Goal: Book appointment/travel/reservation

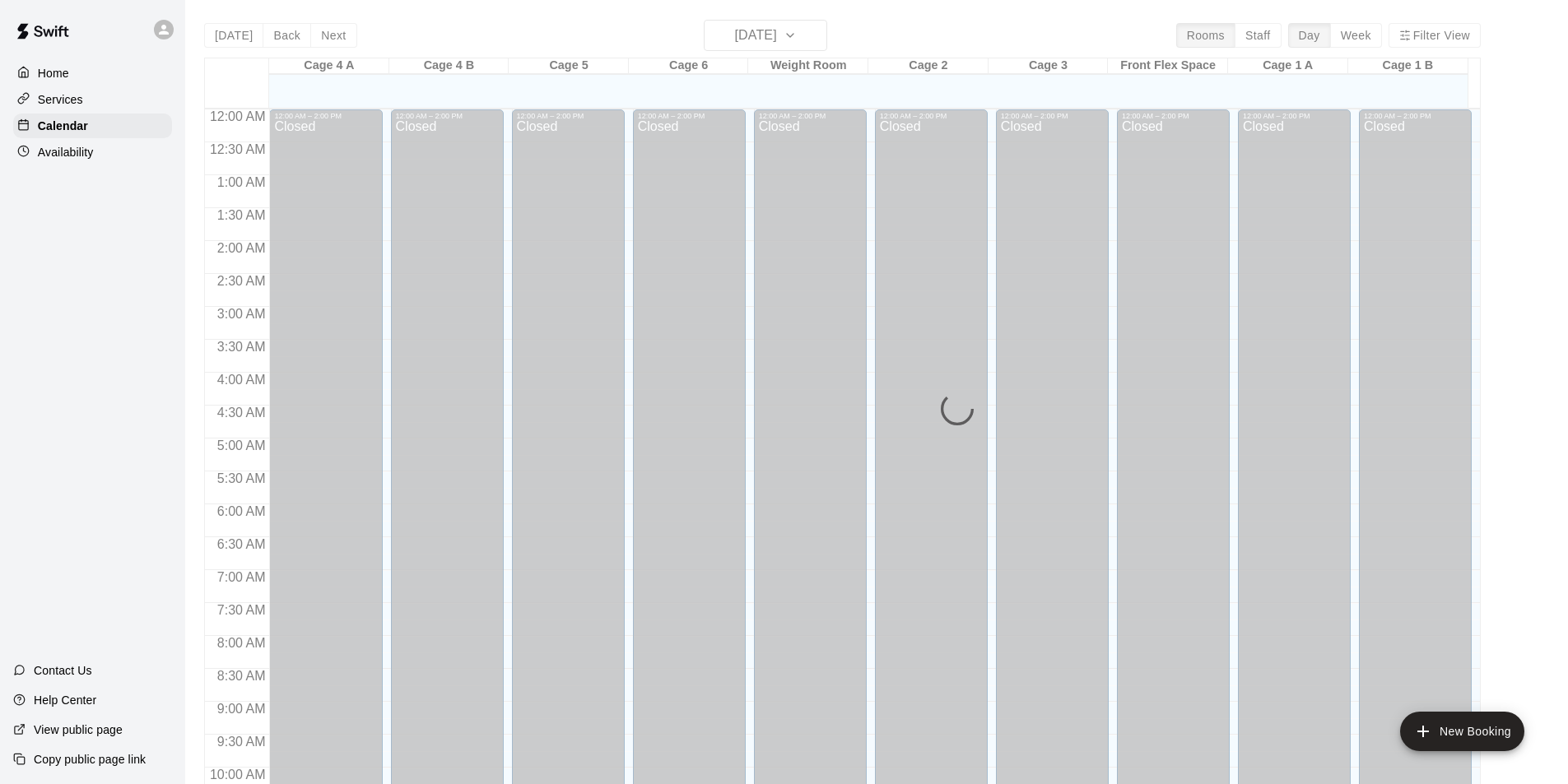
scroll to position [837, 0]
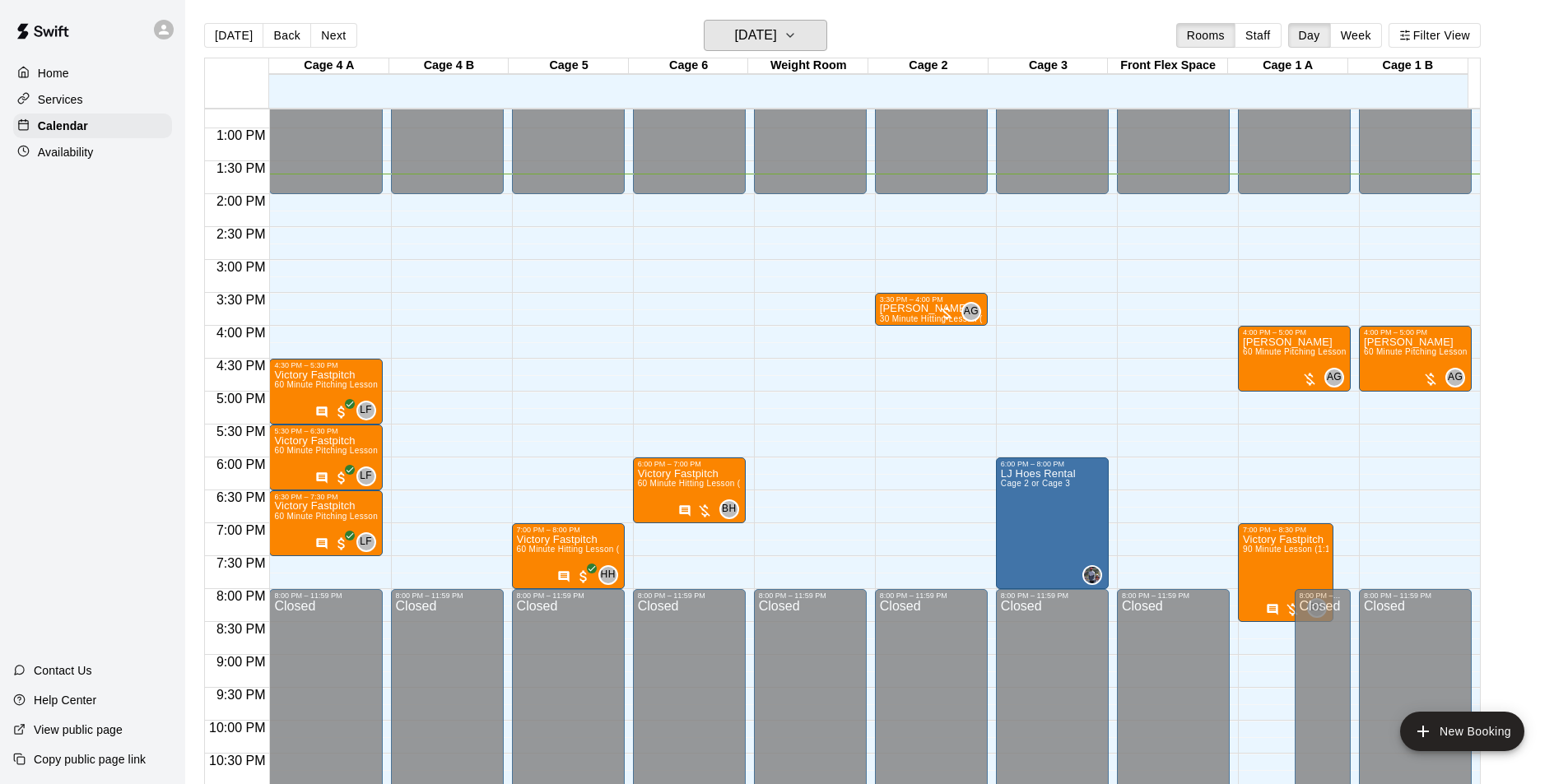
click at [778, 42] on h6 "[DATE]" at bounding box center [756, 34] width 42 height 23
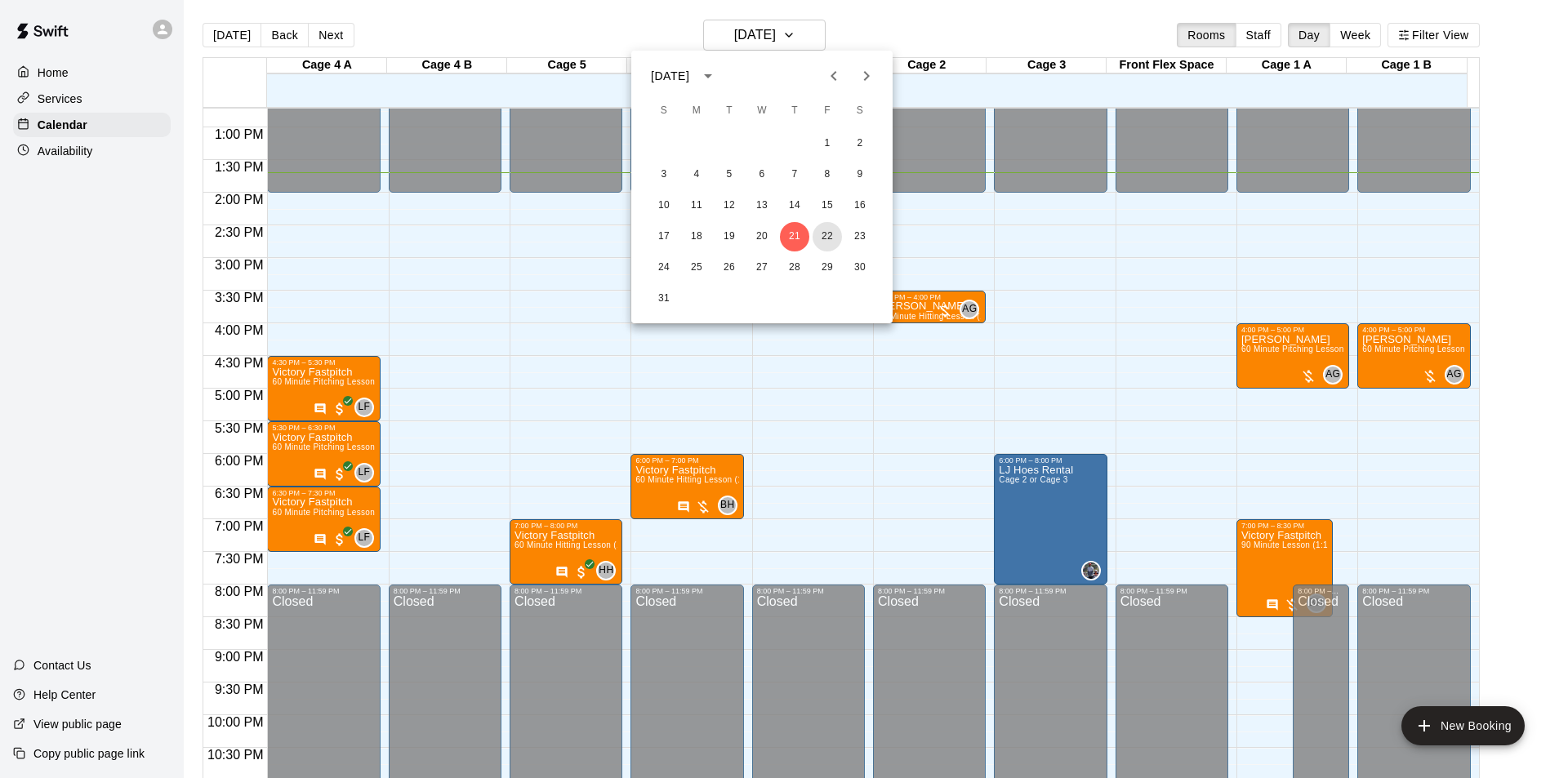
click at [825, 236] on button "22" at bounding box center [827, 237] width 29 height 29
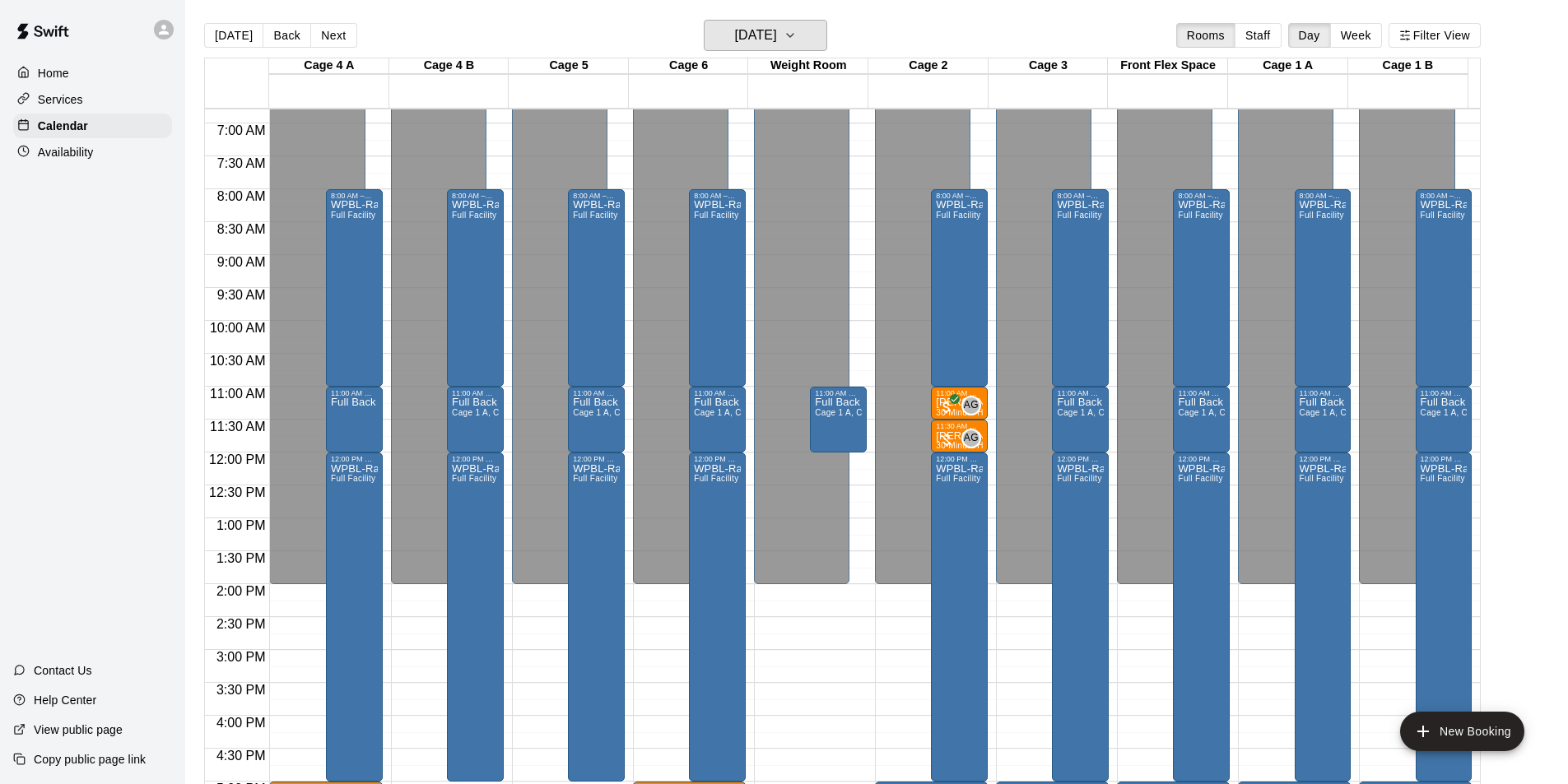
scroll to position [394, 0]
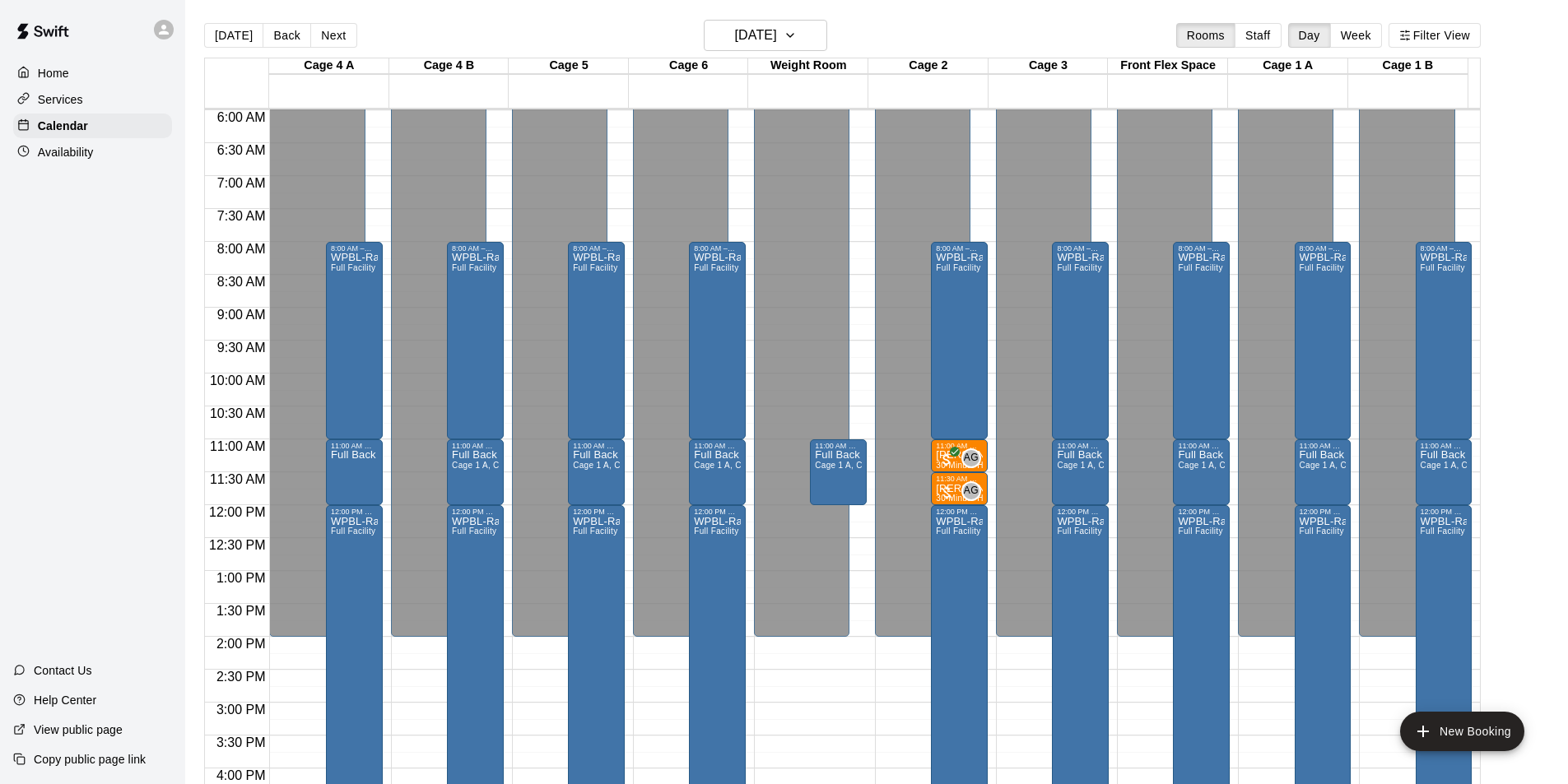
click at [951, 488] on div at bounding box center [946, 493] width 17 height 17
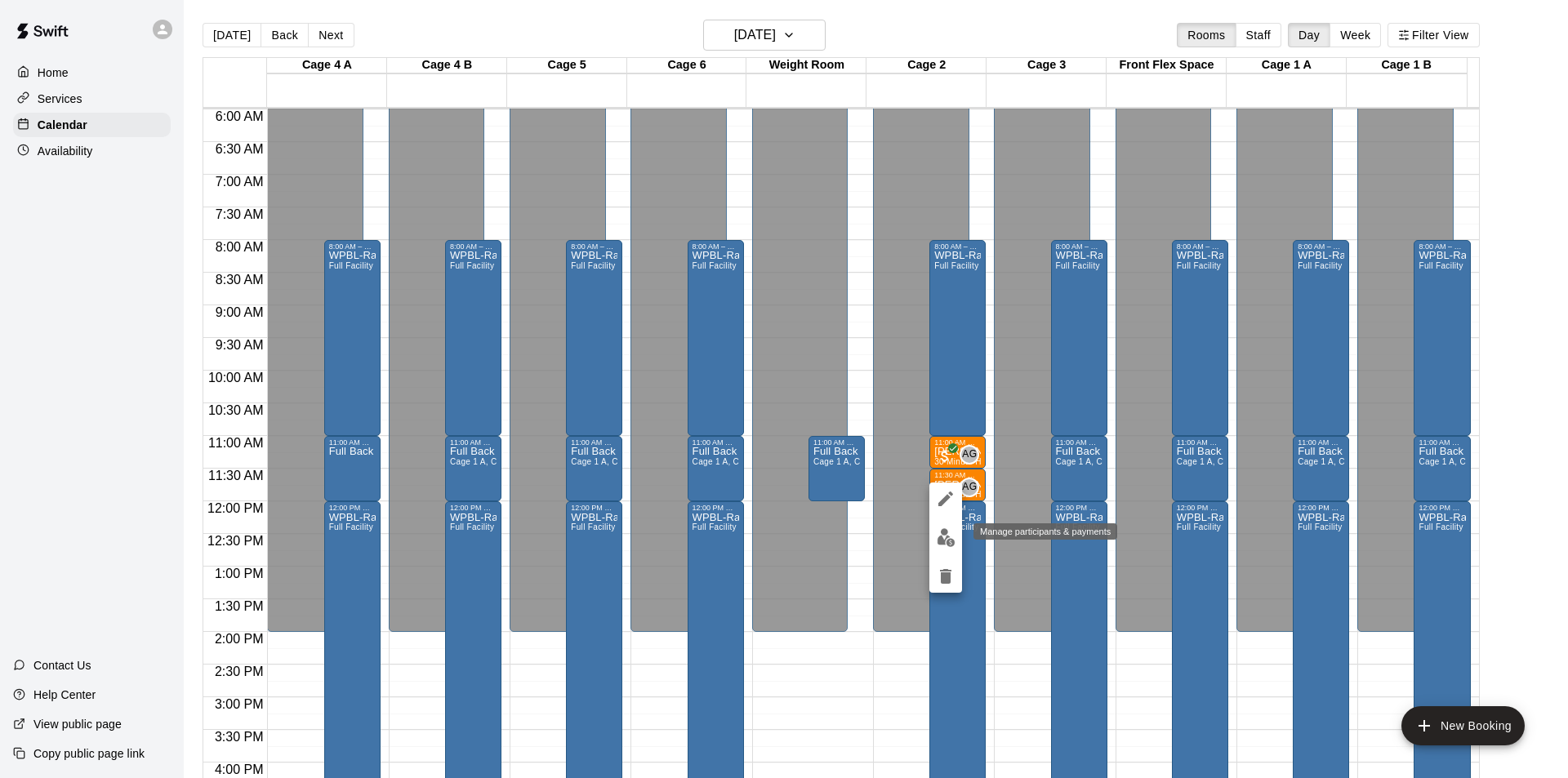
click at [948, 538] on img "edit" at bounding box center [946, 537] width 19 height 19
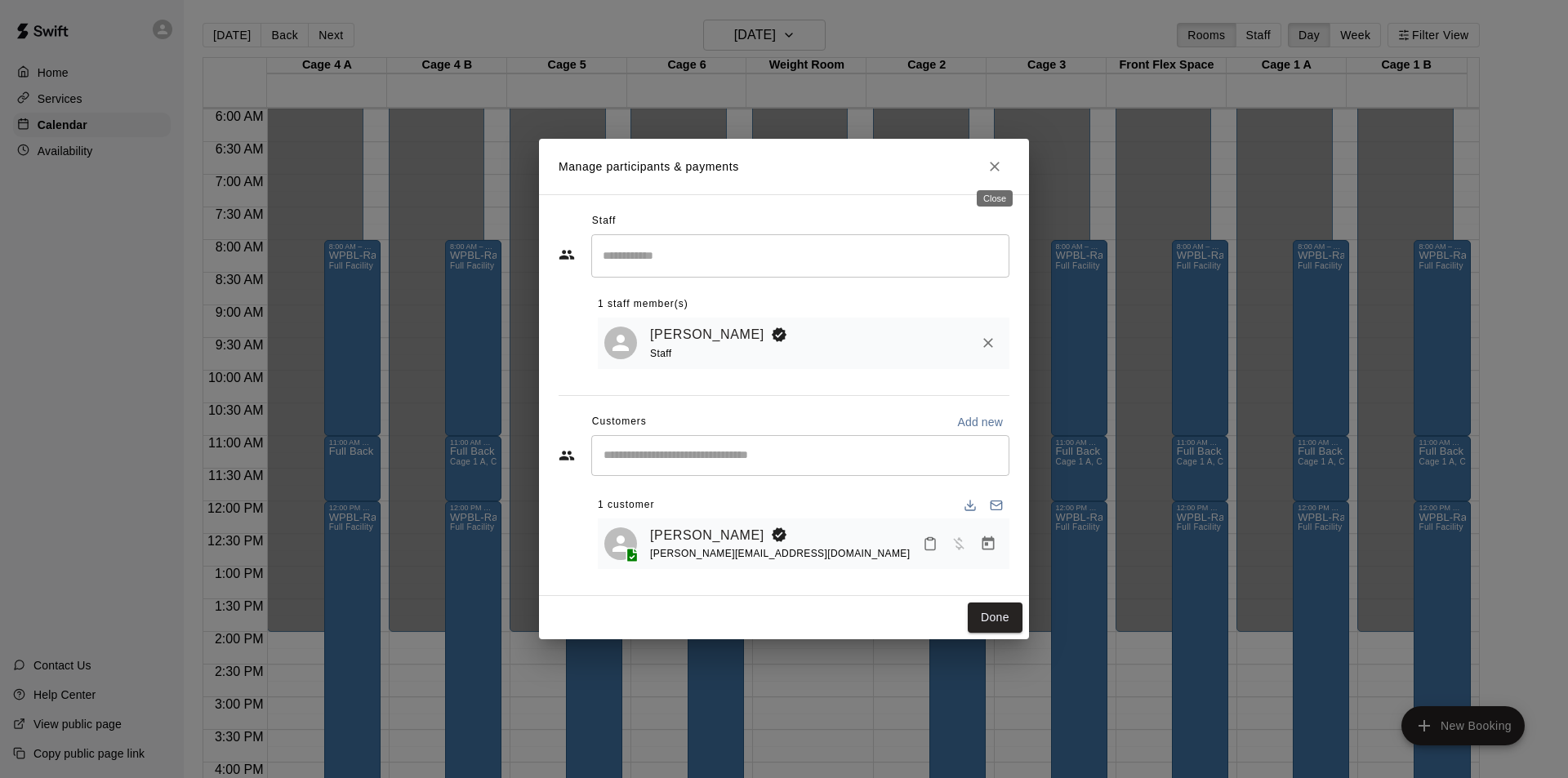
click at [994, 165] on icon "Close" at bounding box center [994, 167] width 10 height 10
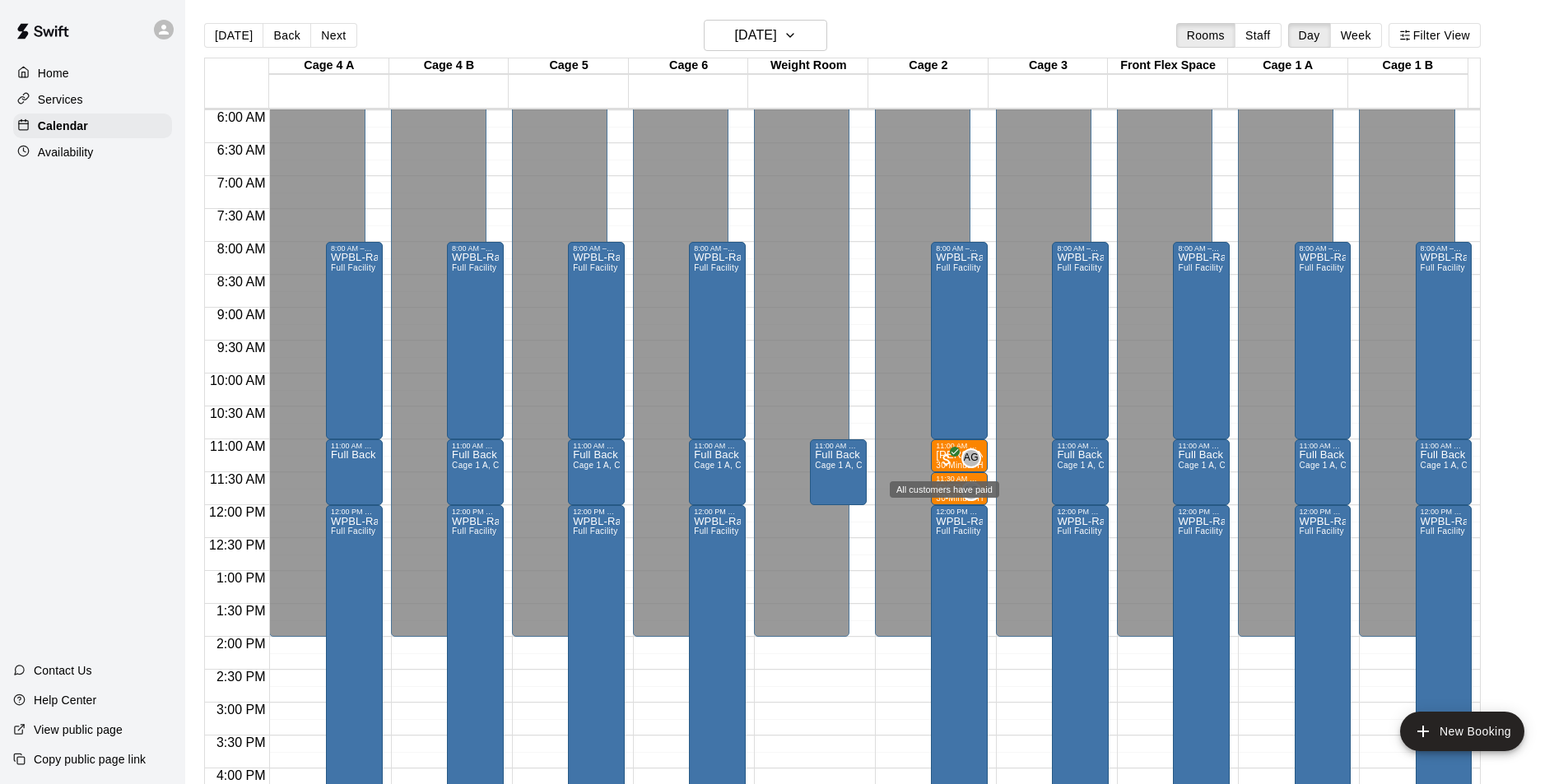
click at [951, 459] on span "All customers have paid" at bounding box center [946, 459] width 17 height 17
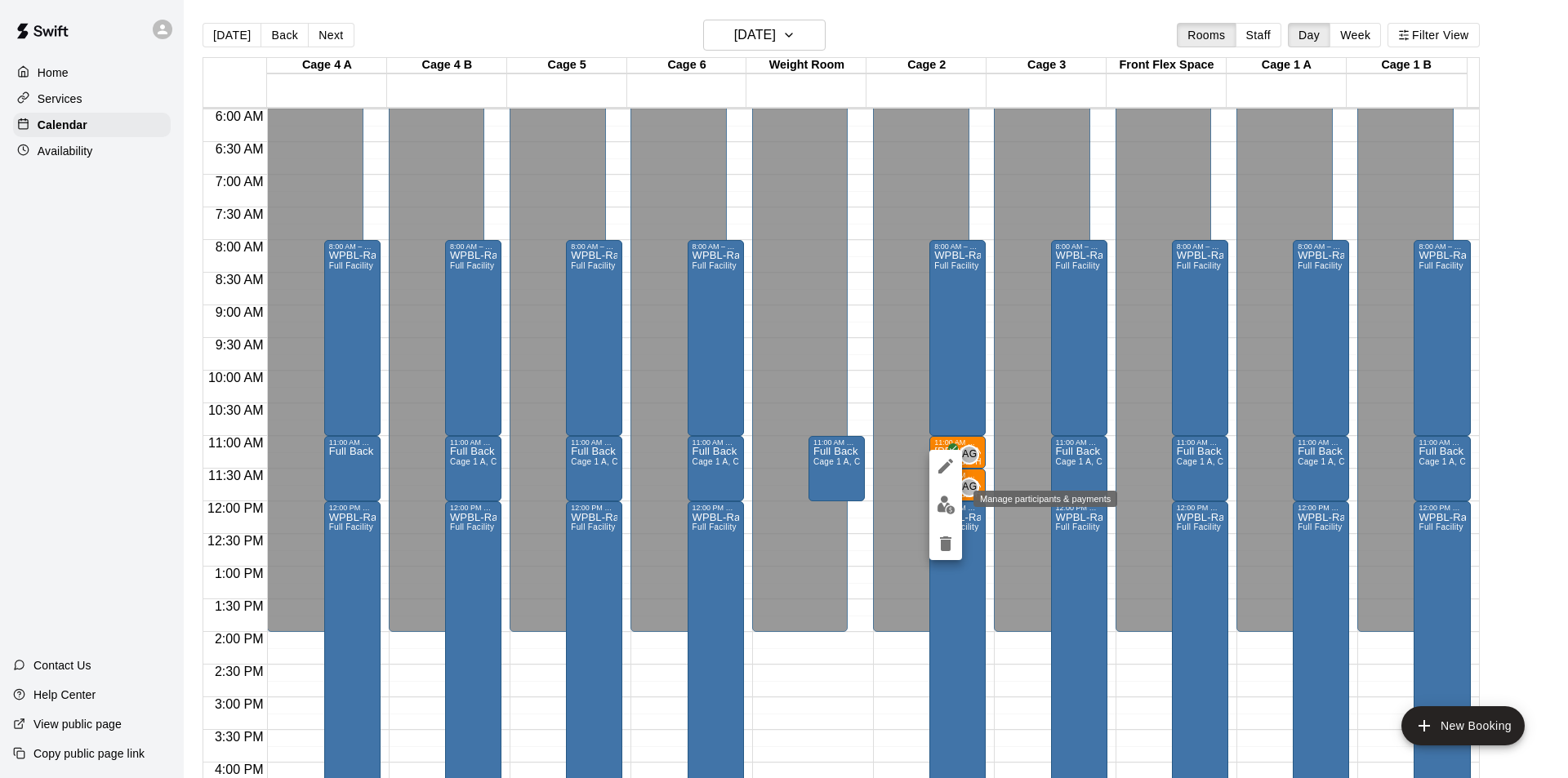
click at [948, 503] on img "edit" at bounding box center [946, 504] width 19 height 19
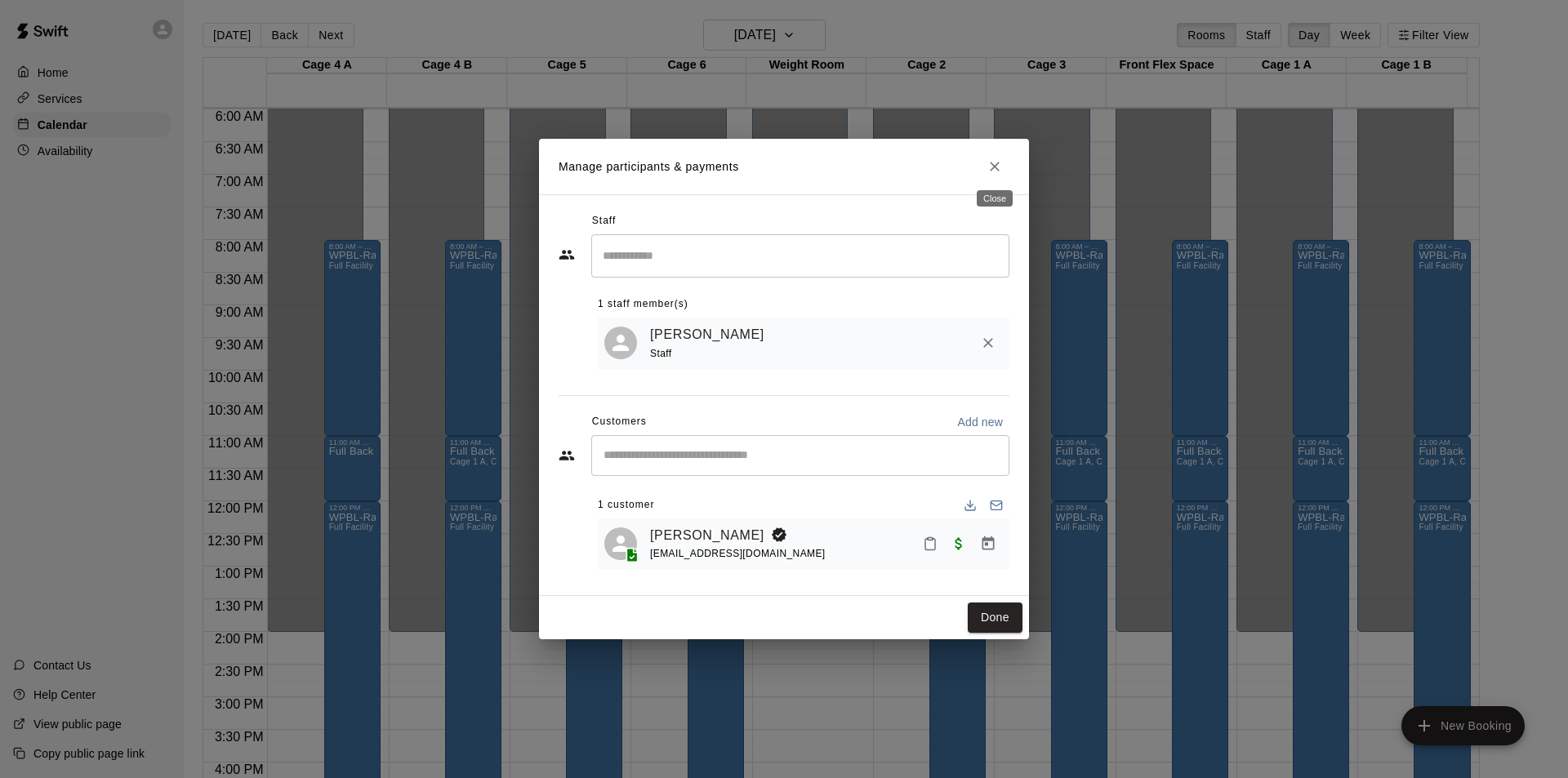
click at [989, 166] on icon "Close" at bounding box center [994, 167] width 17 height 17
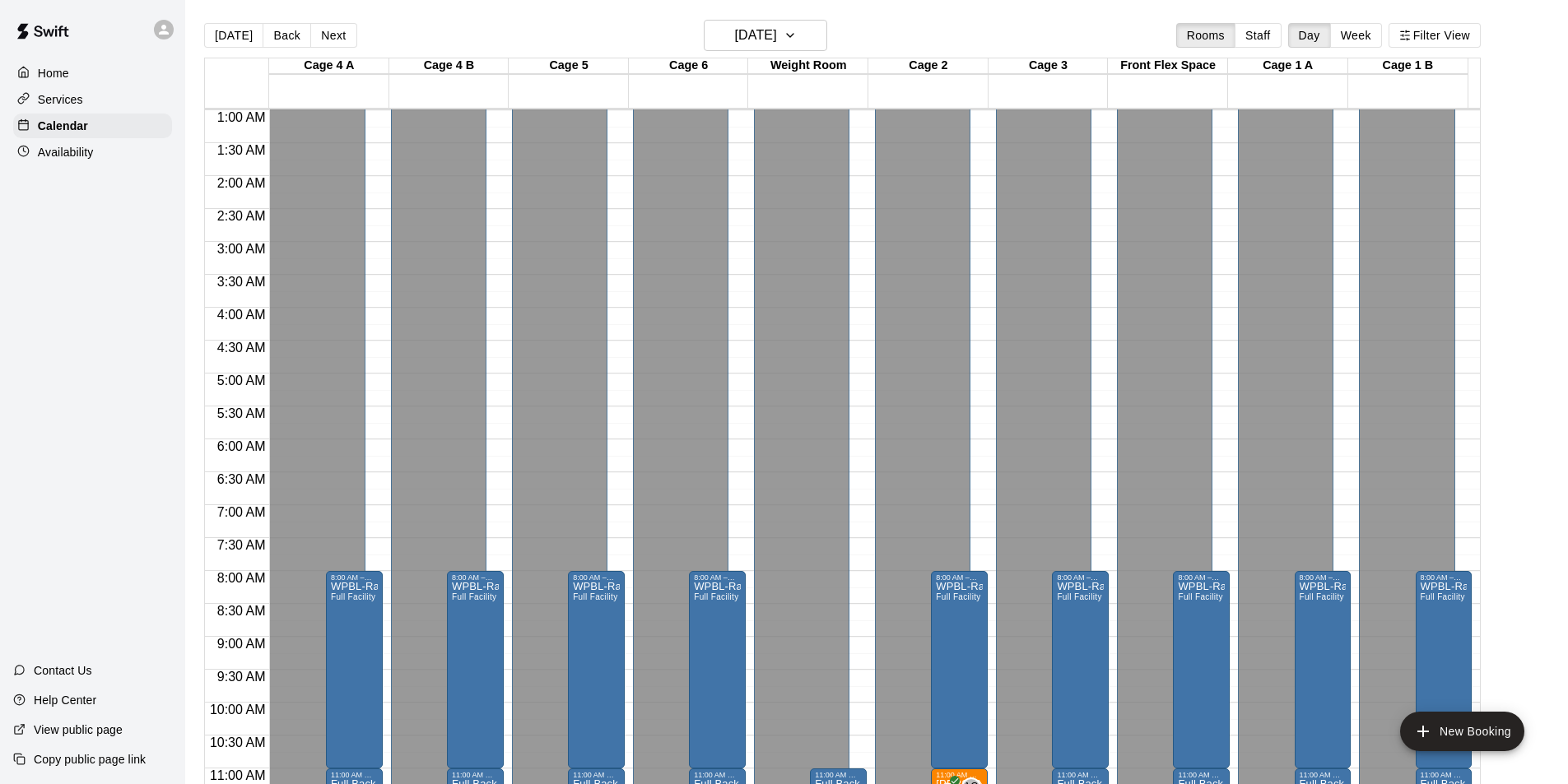
scroll to position [0, 0]
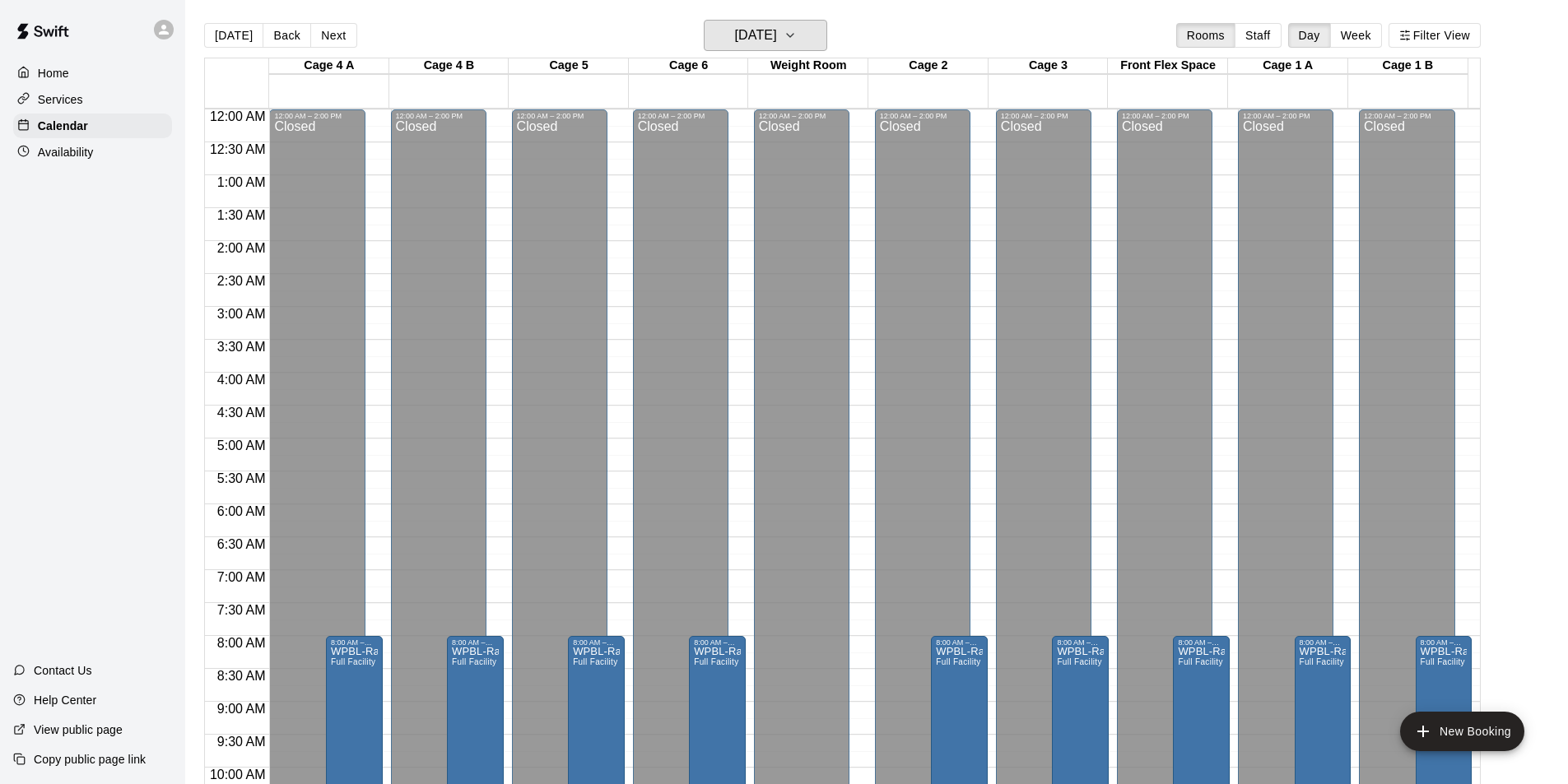
click at [797, 42] on icon "button" at bounding box center [789, 35] width 13 height 20
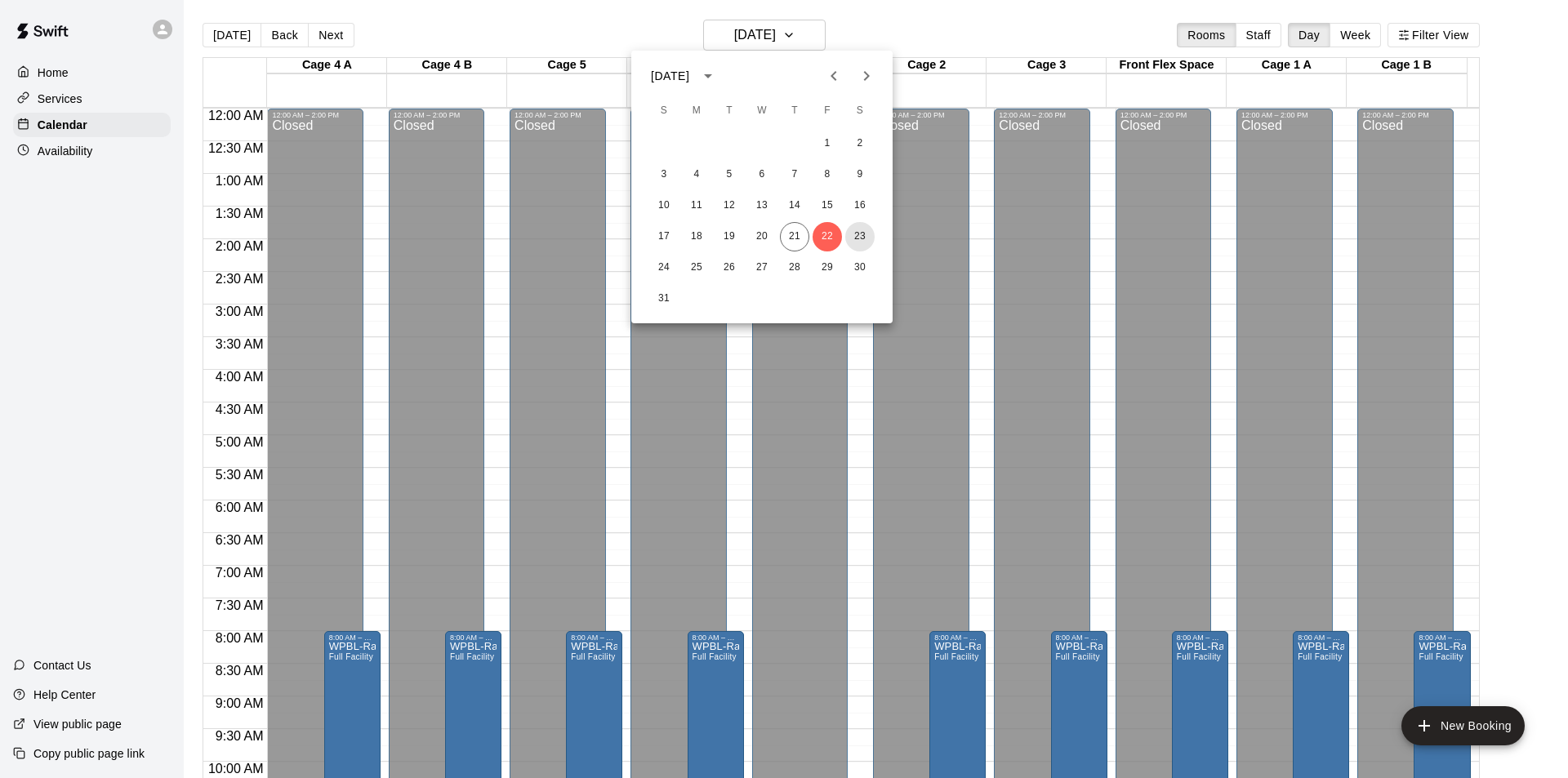
click at [859, 236] on button "23" at bounding box center [860, 237] width 29 height 29
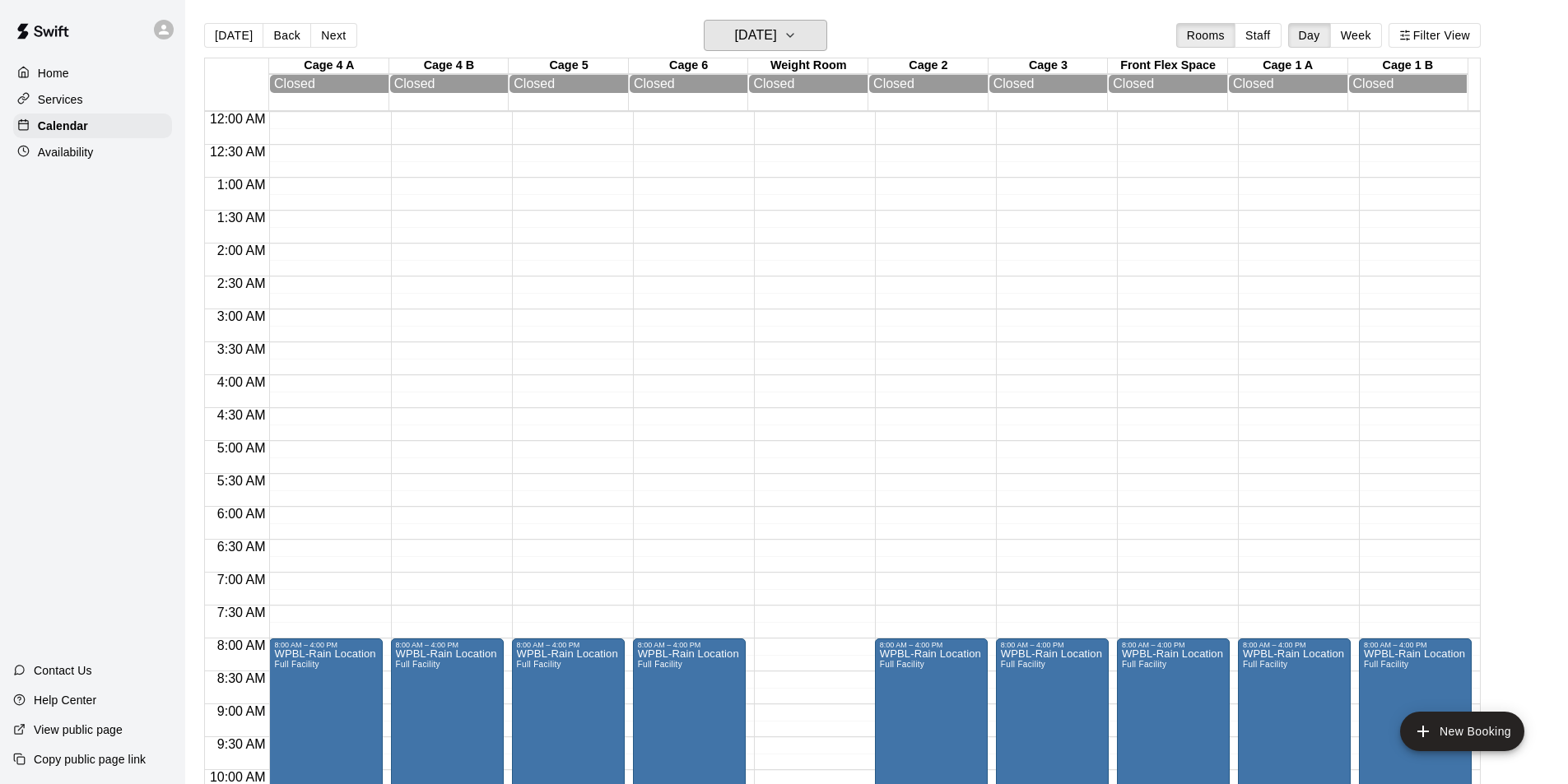
click at [797, 40] on icon "button" at bounding box center [789, 35] width 13 height 20
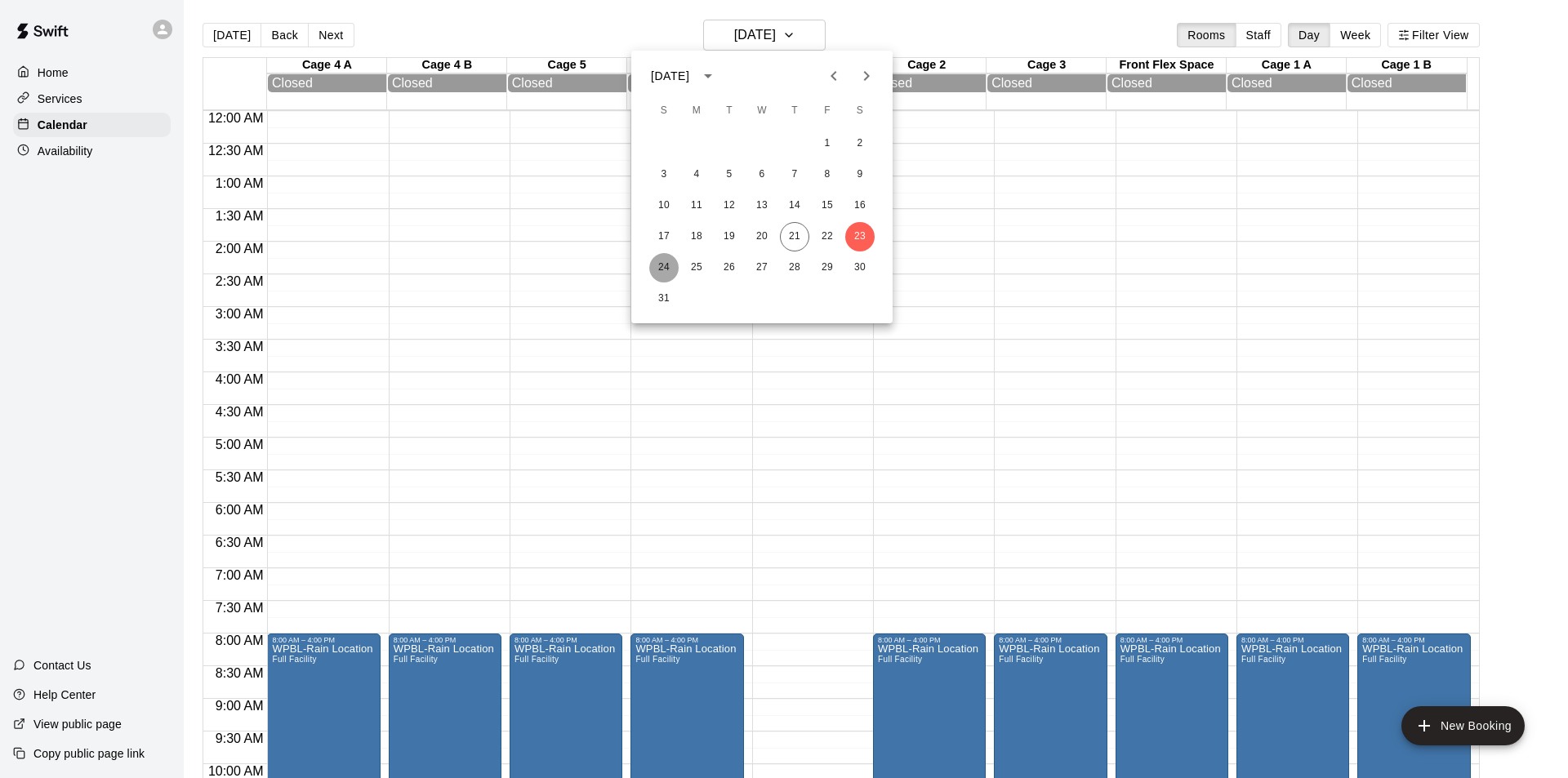
click at [665, 266] on button "24" at bounding box center [664, 268] width 29 height 29
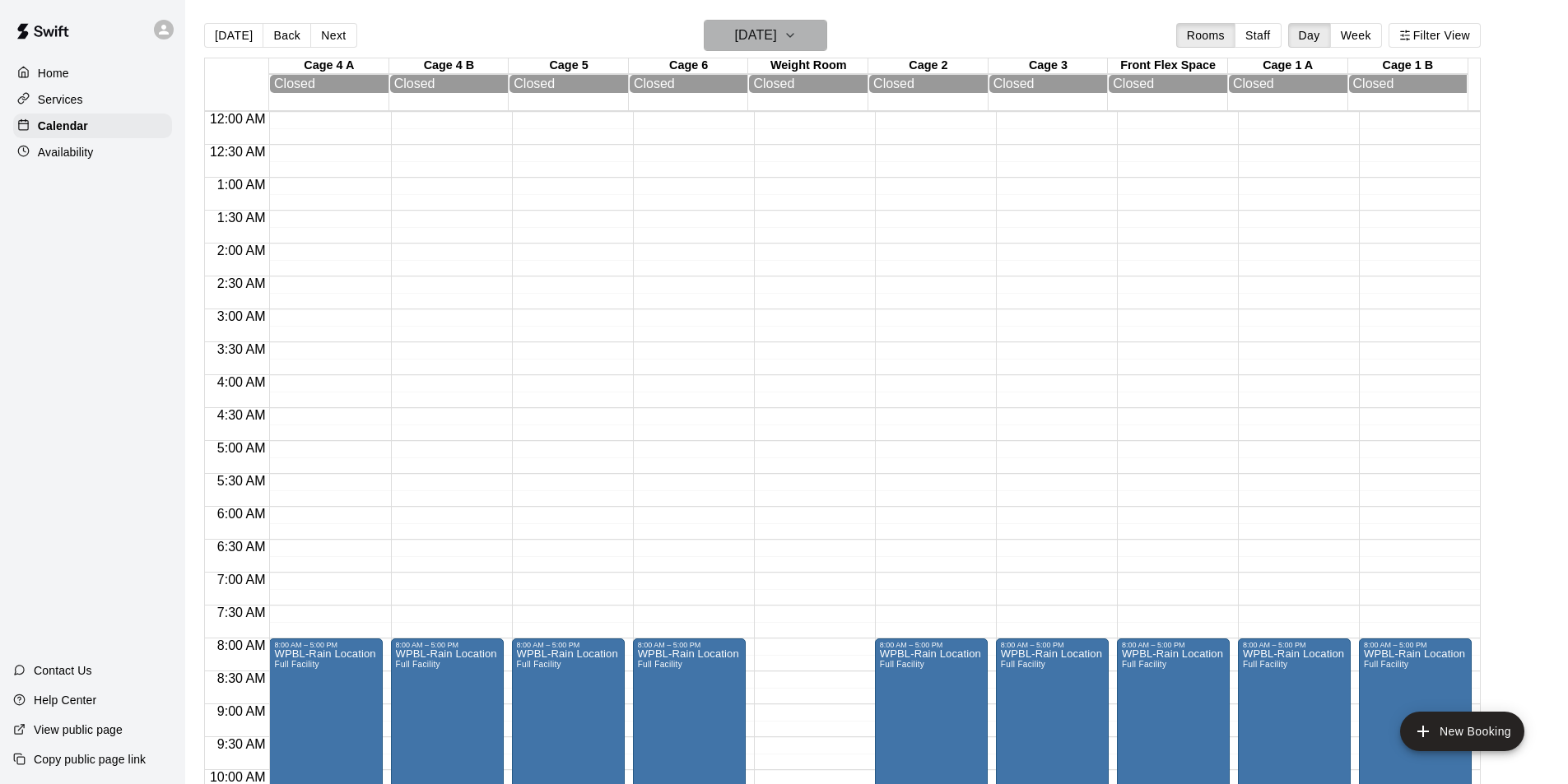
click at [784, 47] on button "[DATE]" at bounding box center [766, 35] width 124 height 31
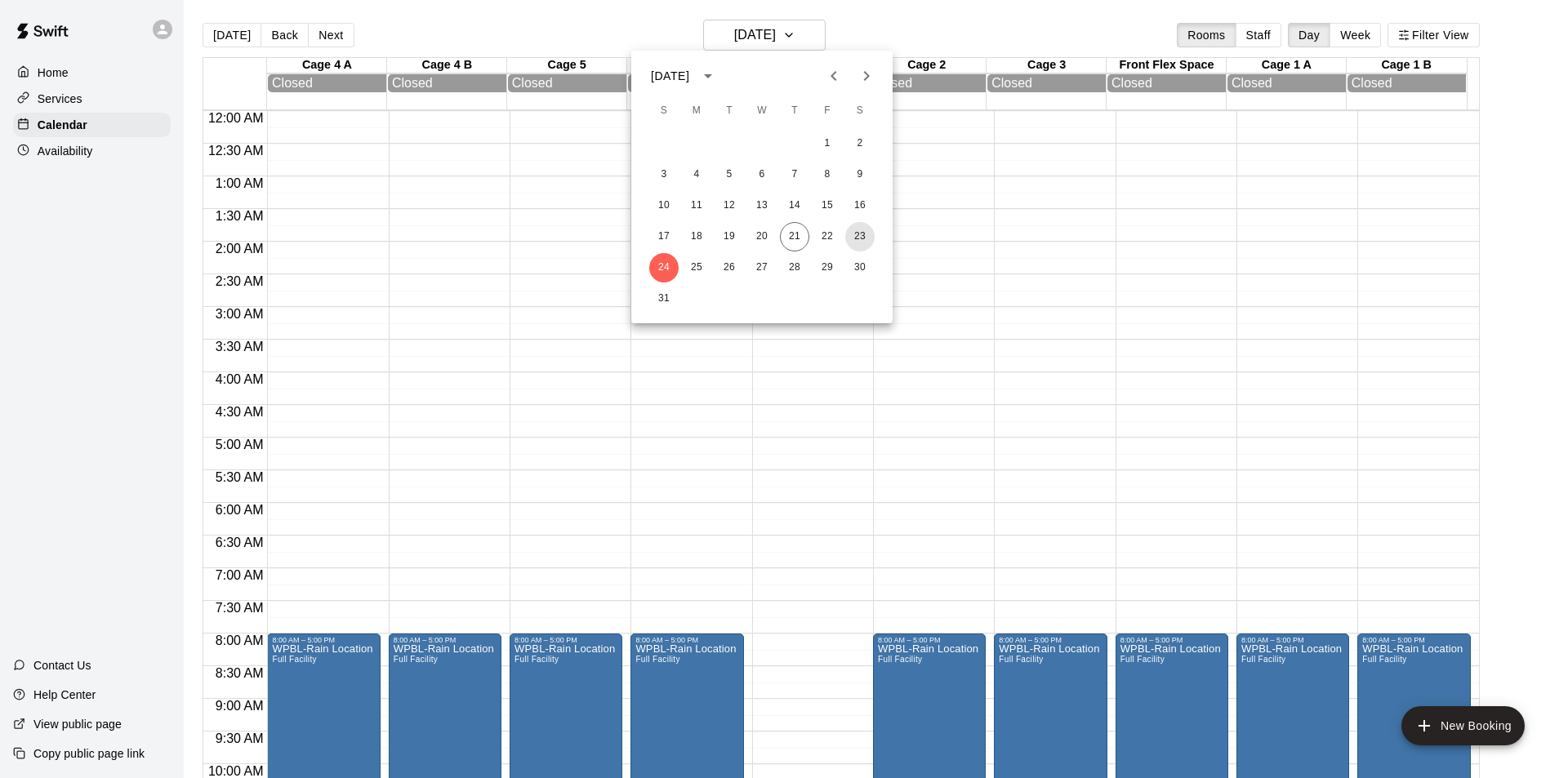
click at [863, 236] on button "23" at bounding box center [860, 237] width 29 height 29
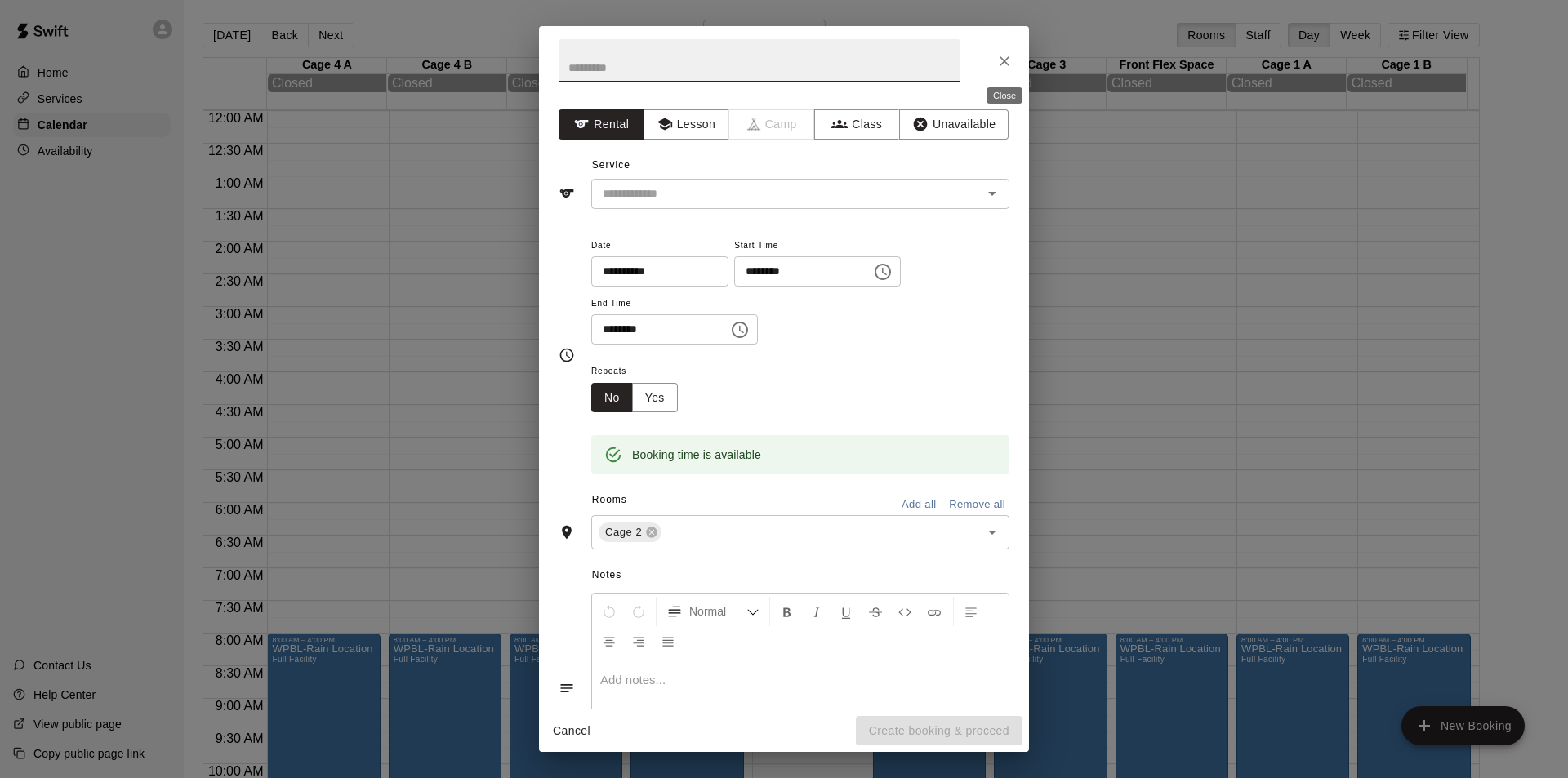
click at [994, 55] on button "Close" at bounding box center [1004, 61] width 29 height 29
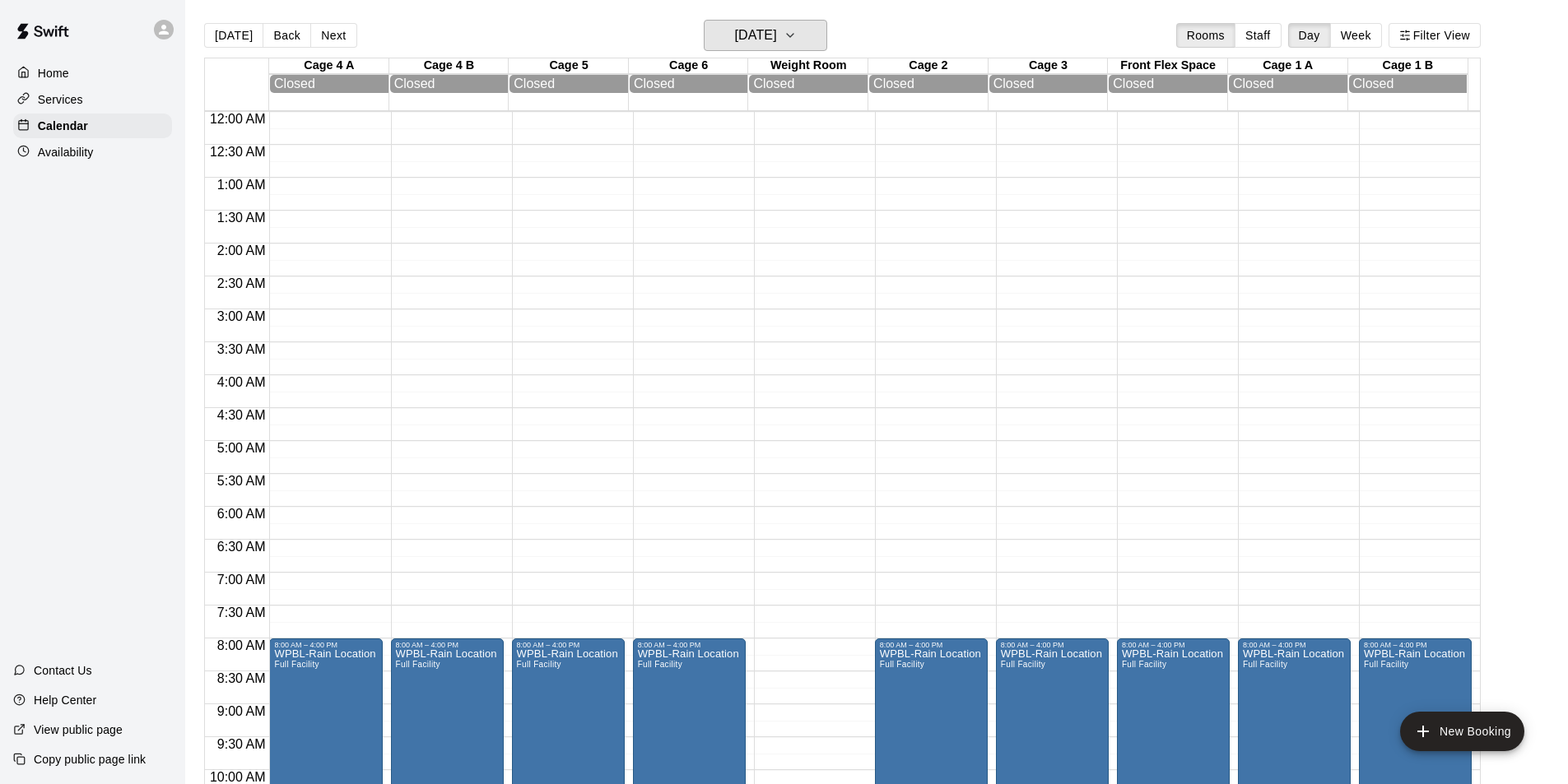
click at [778, 29] on h6 "[DATE]" at bounding box center [756, 34] width 42 height 23
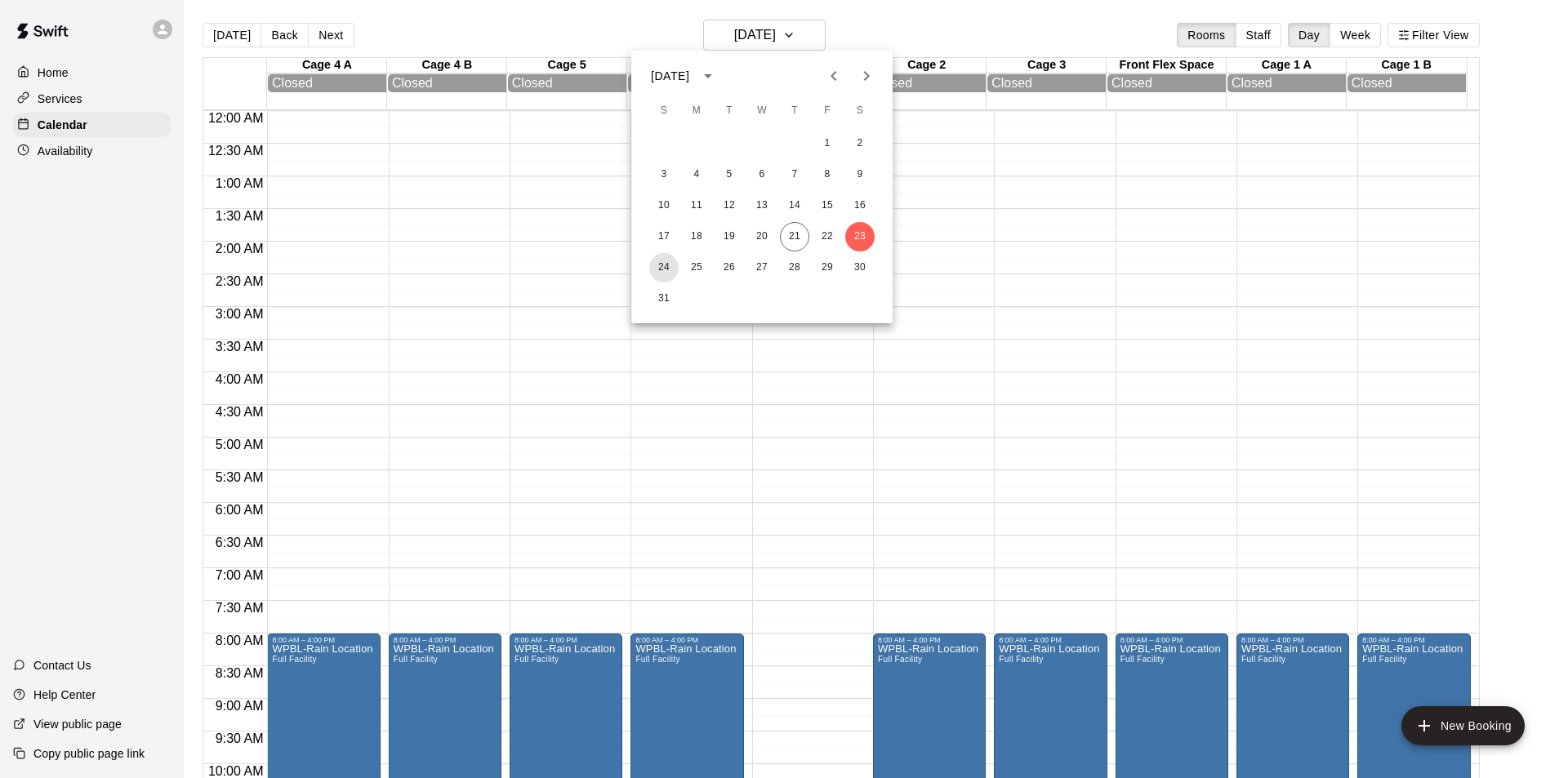
click at [663, 271] on button "24" at bounding box center [664, 268] width 29 height 29
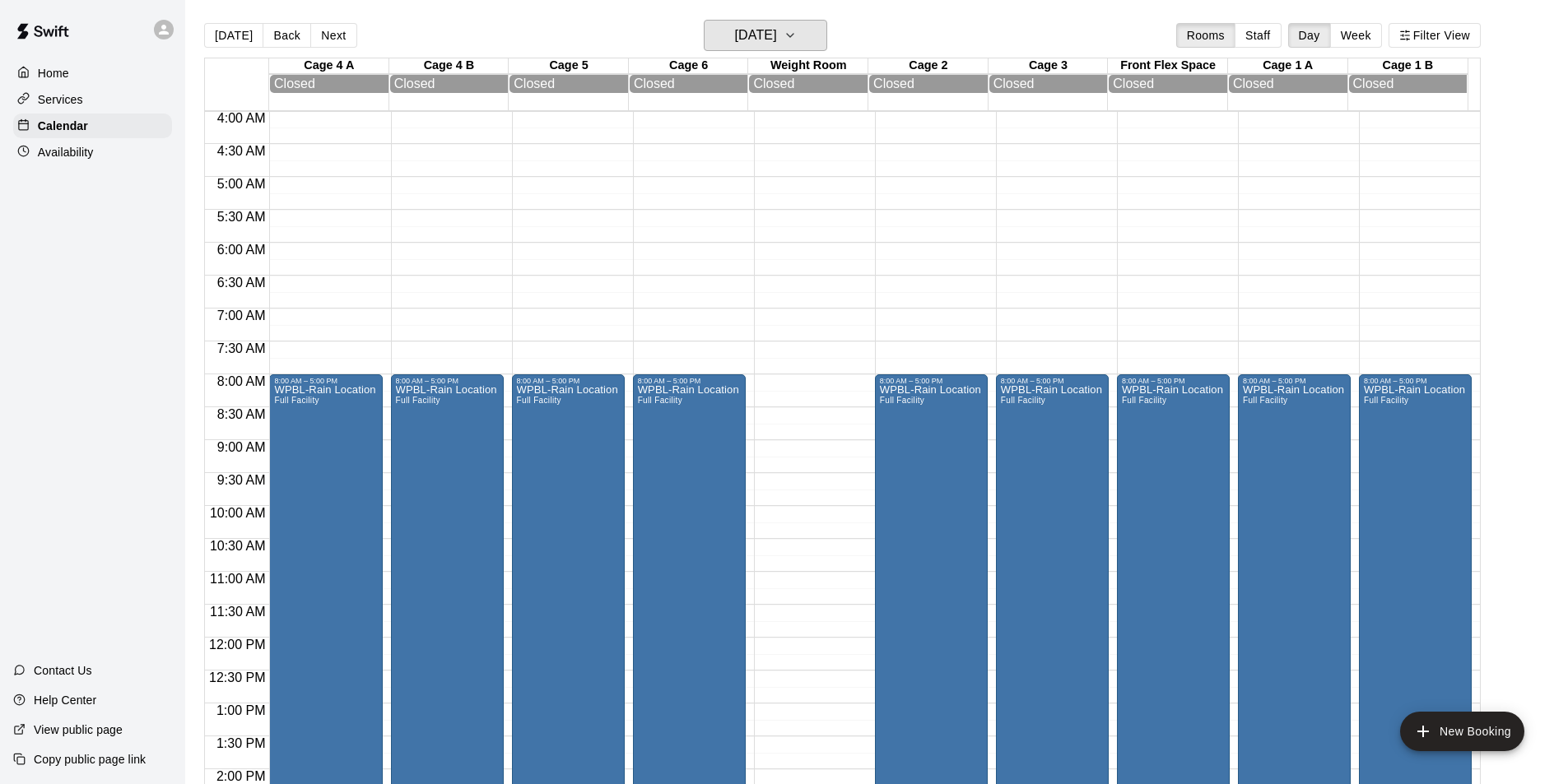
scroll to position [247, 0]
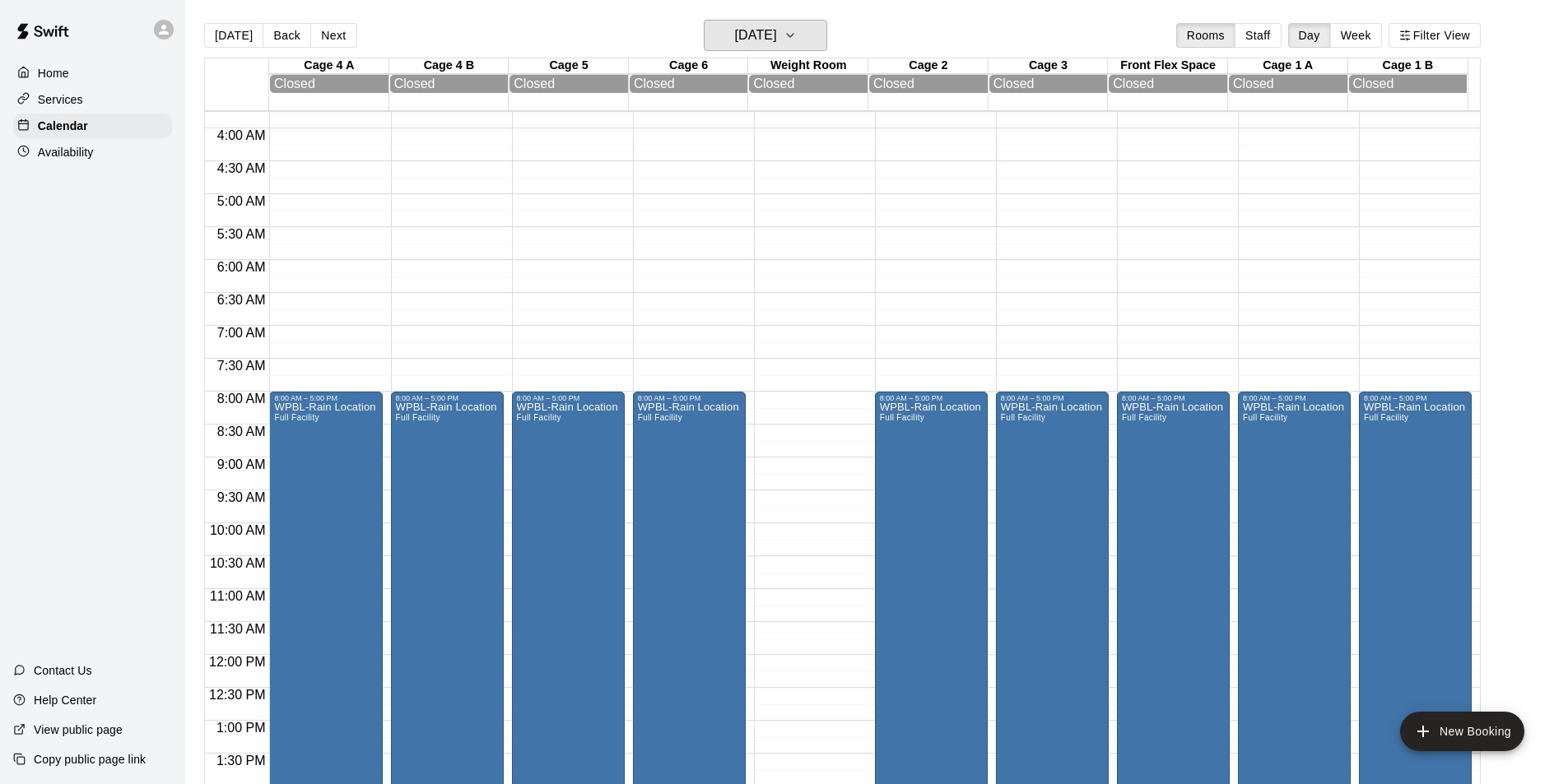
click at [778, 31] on h6 "[DATE]" at bounding box center [756, 34] width 42 height 23
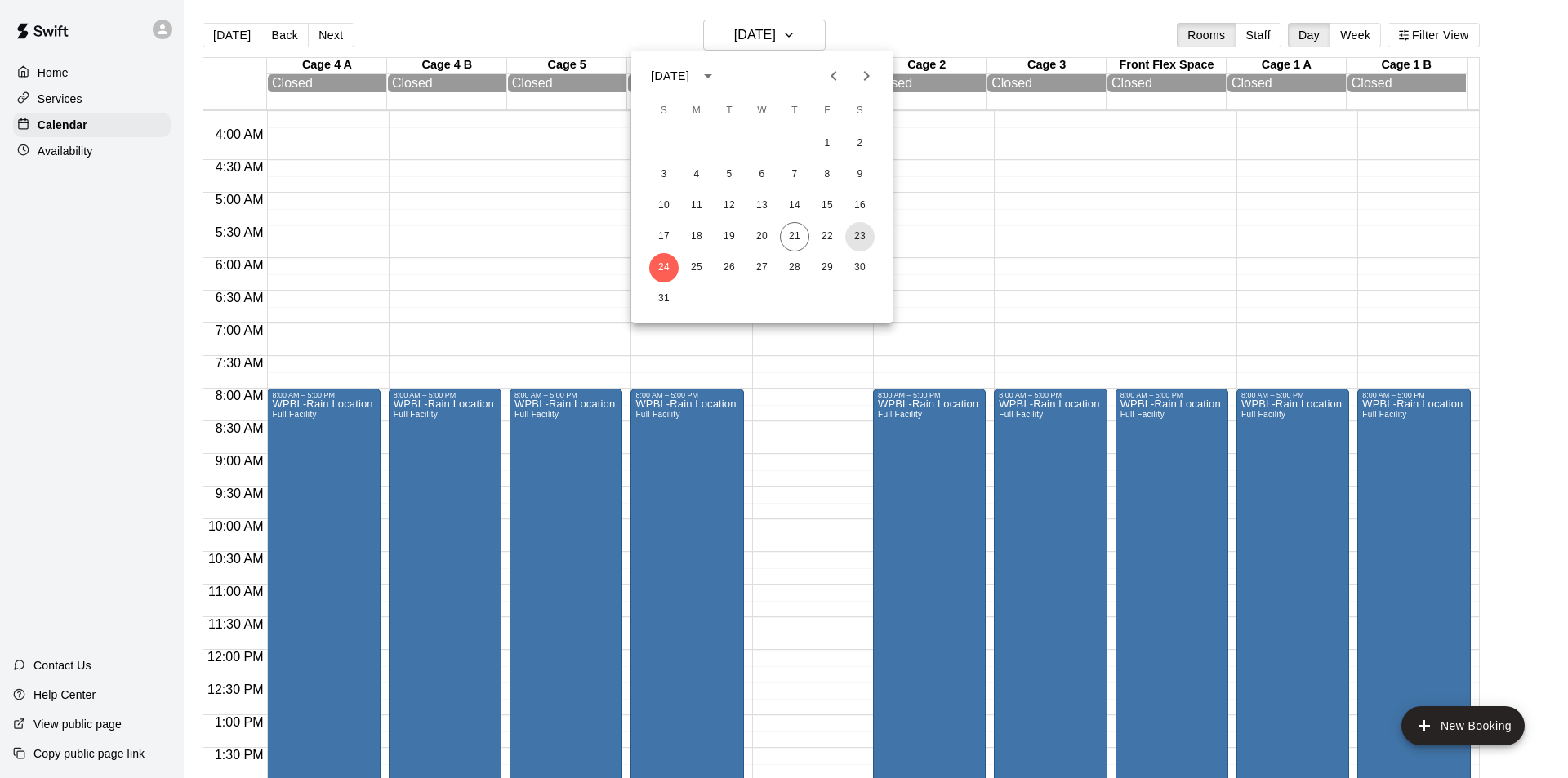
click at [860, 240] on button "23" at bounding box center [860, 237] width 29 height 29
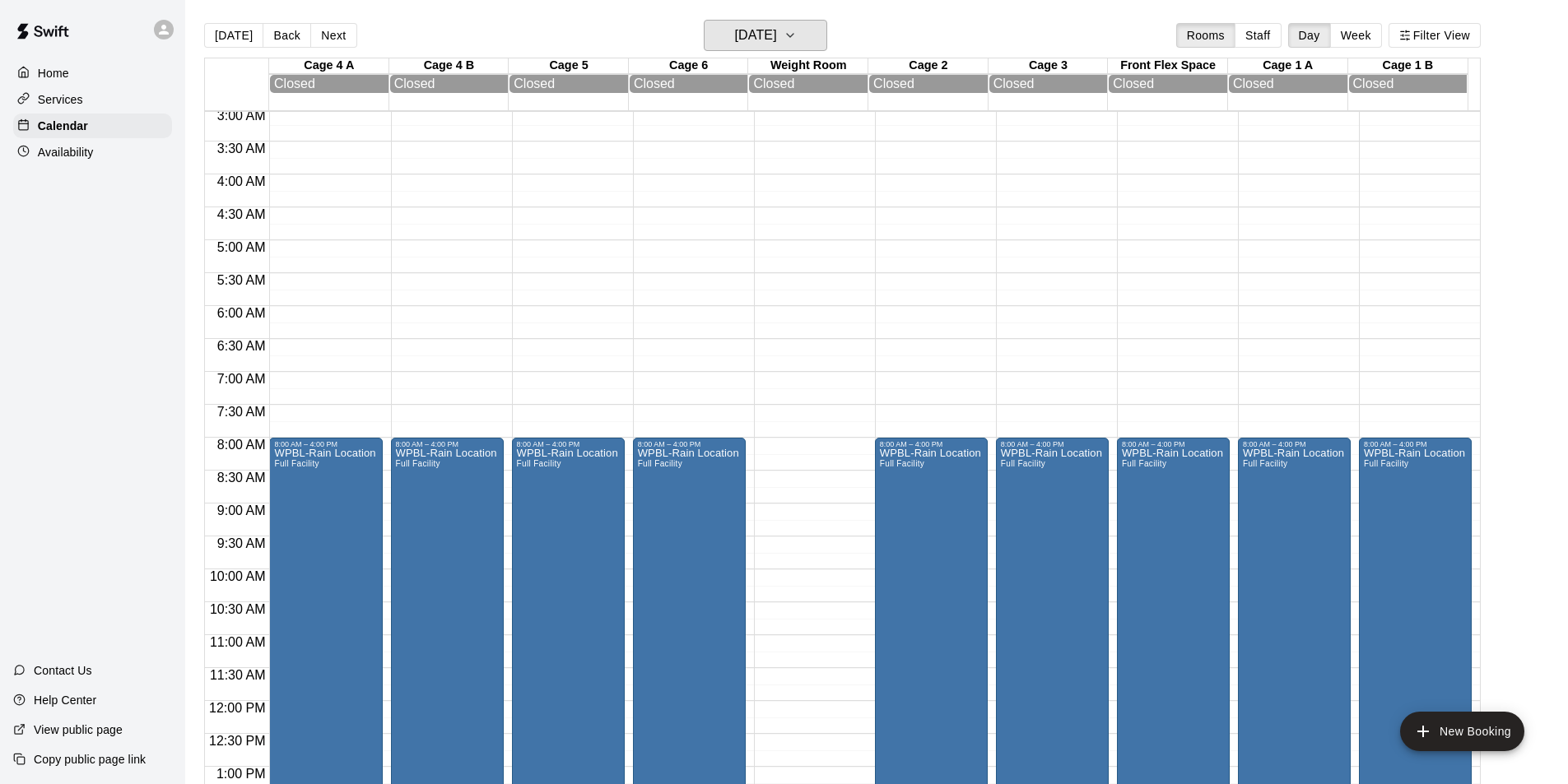
scroll to position [165, 0]
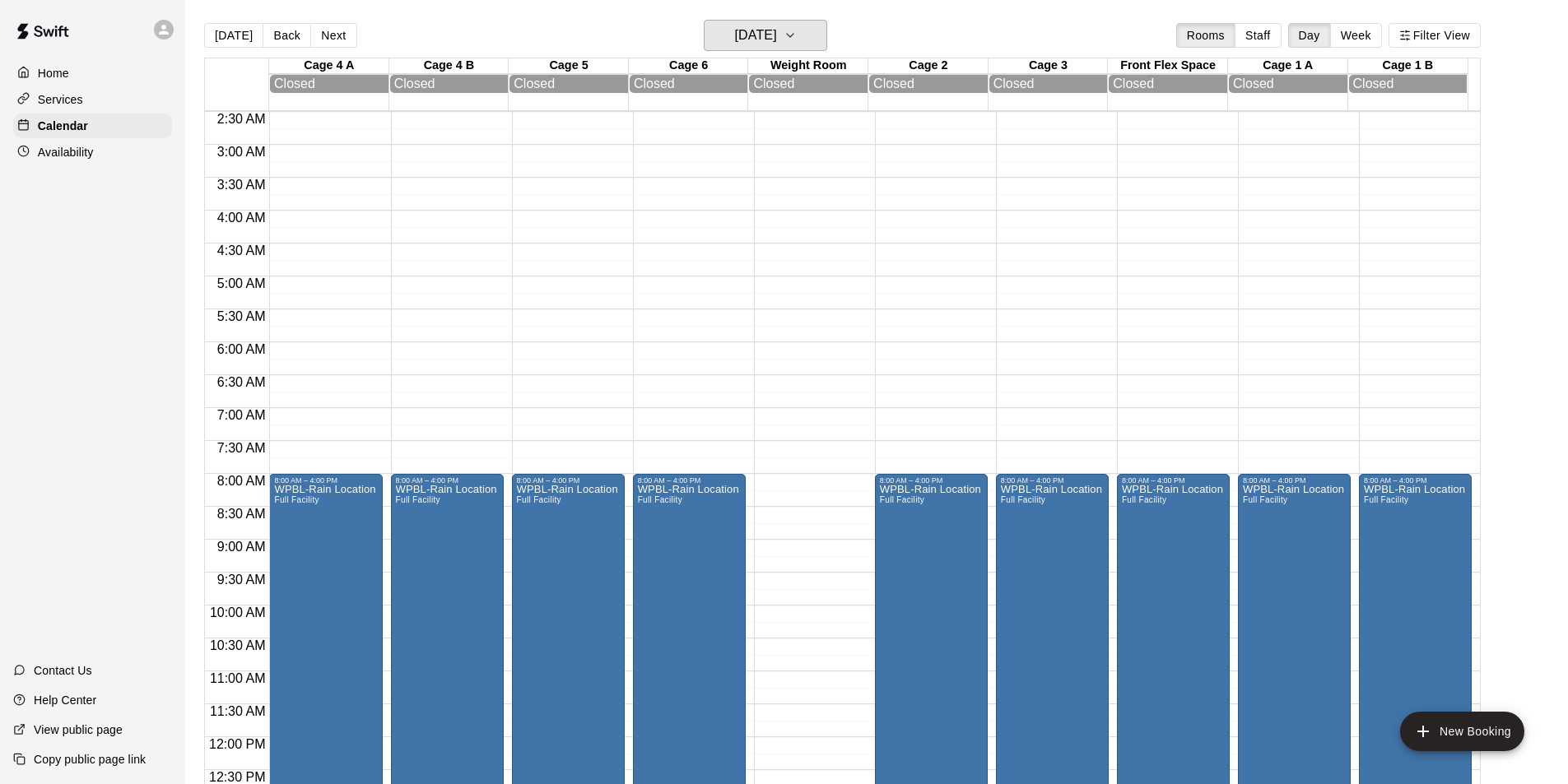
click at [776, 30] on h6 "[DATE]" at bounding box center [756, 34] width 42 height 23
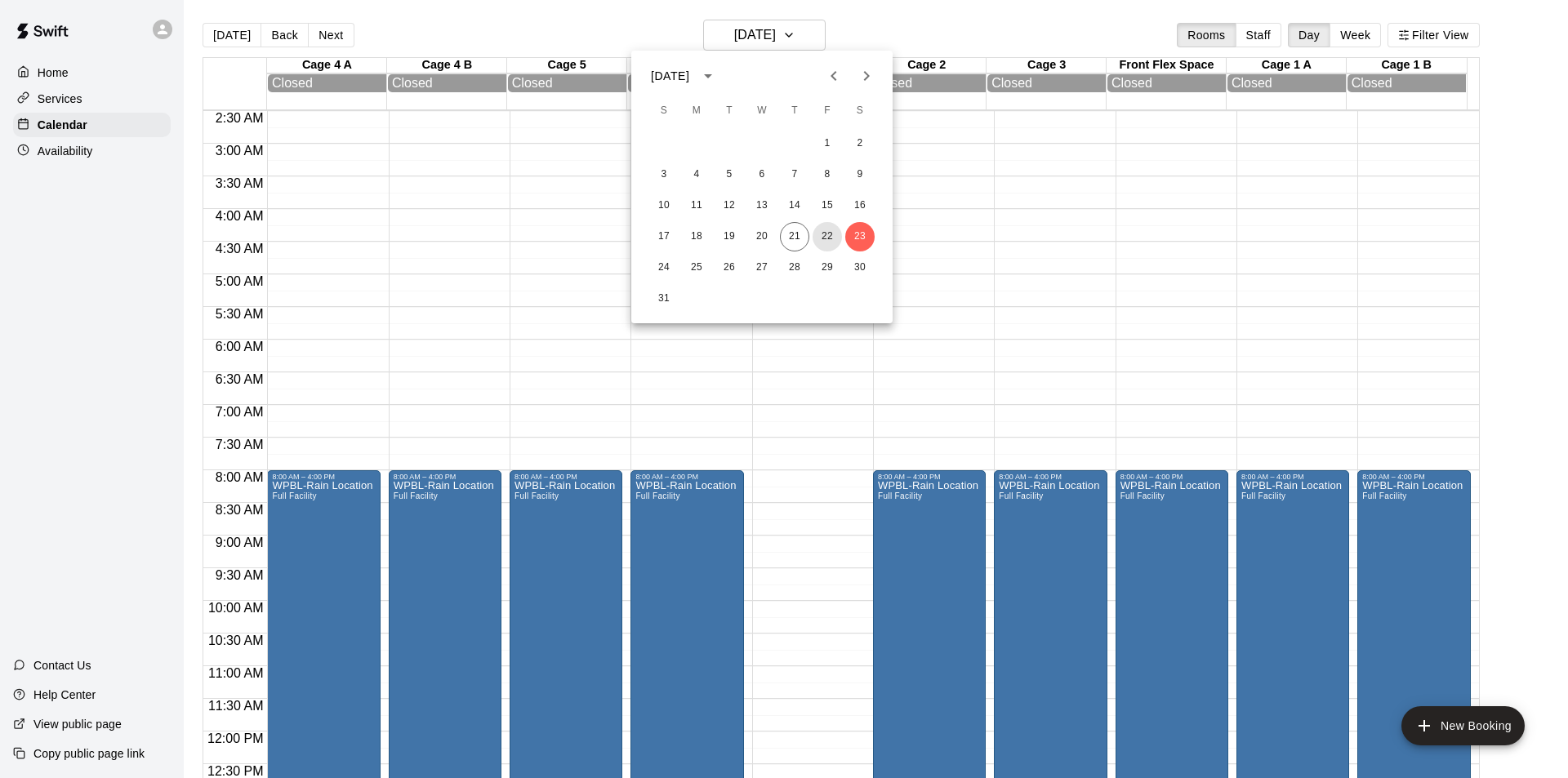
click at [827, 237] on button "22" at bounding box center [827, 237] width 29 height 29
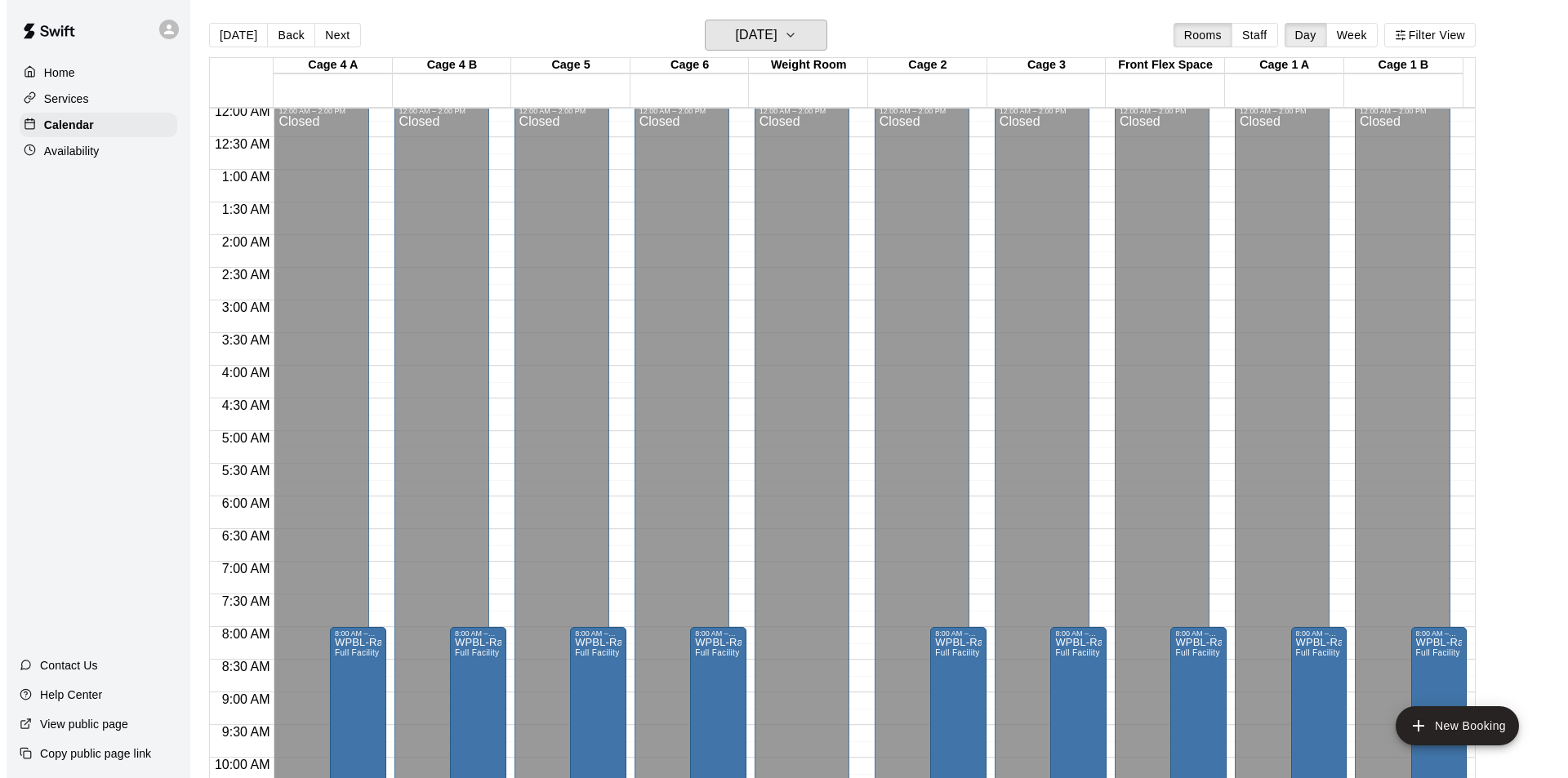
scroll to position [0, 0]
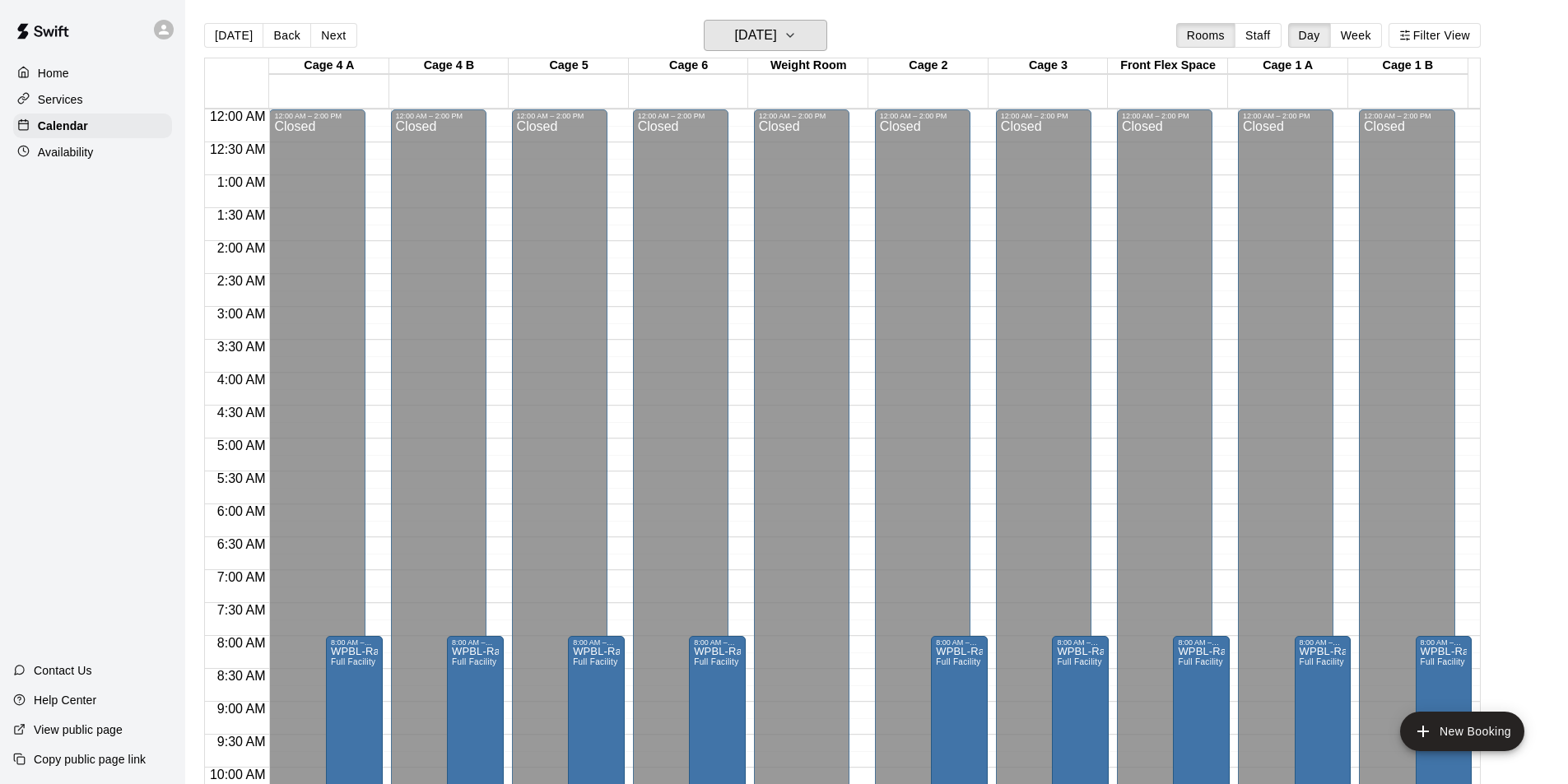
click at [816, 47] on button "[DATE]" at bounding box center [766, 35] width 124 height 31
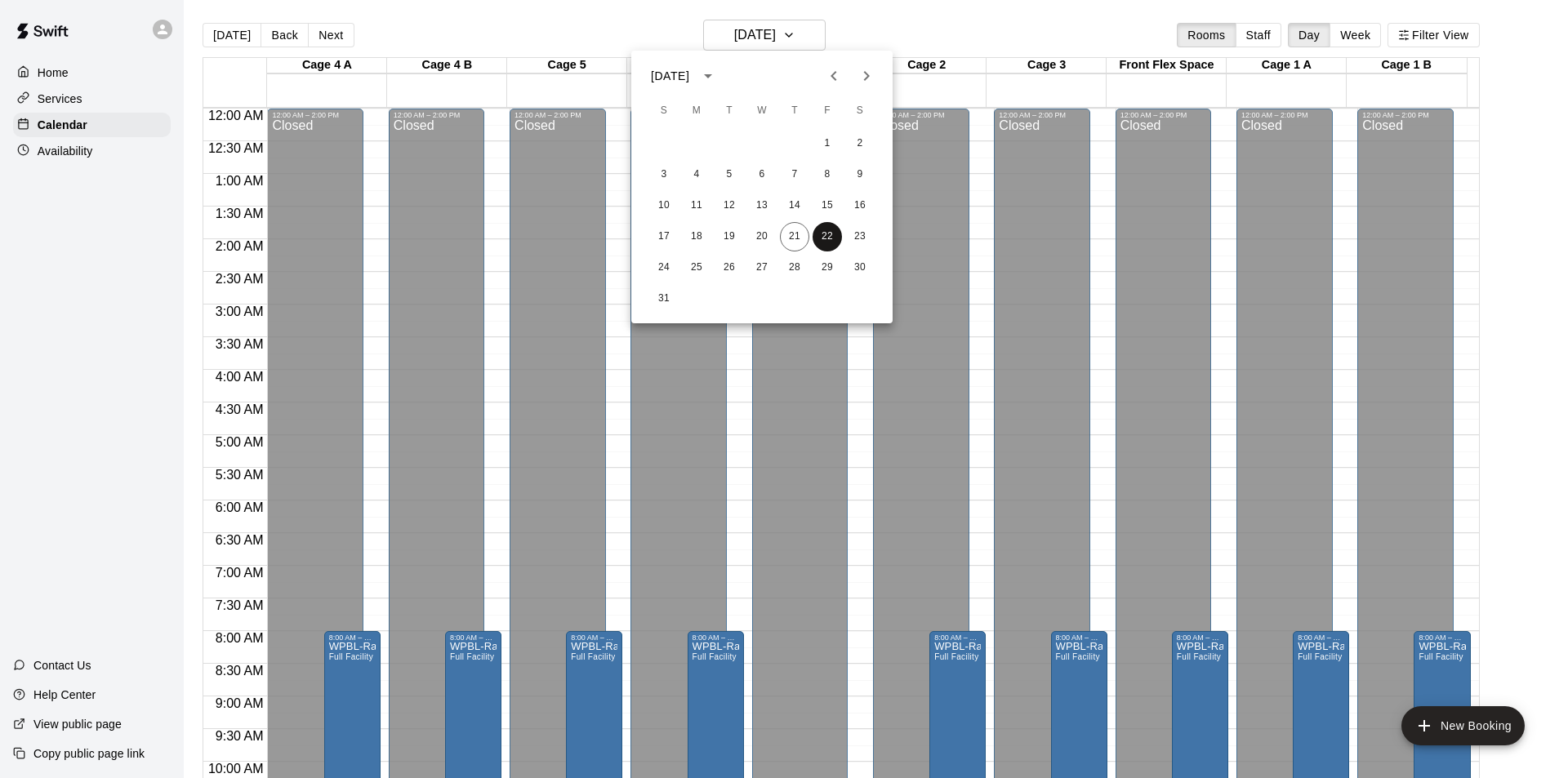
click at [828, 234] on button "22" at bounding box center [827, 237] width 29 height 29
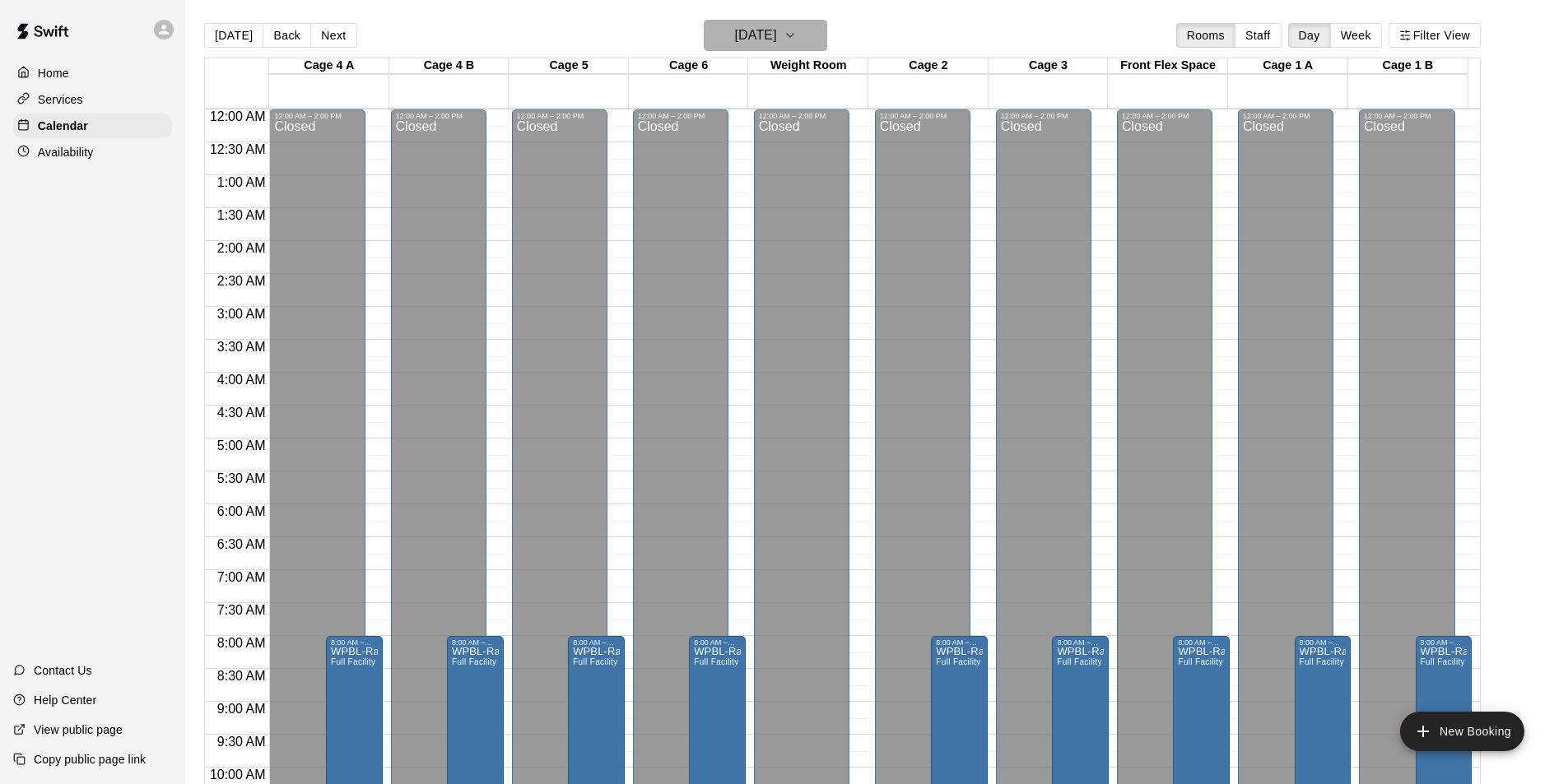
click at [778, 35] on h6 "[DATE]" at bounding box center [756, 34] width 42 height 23
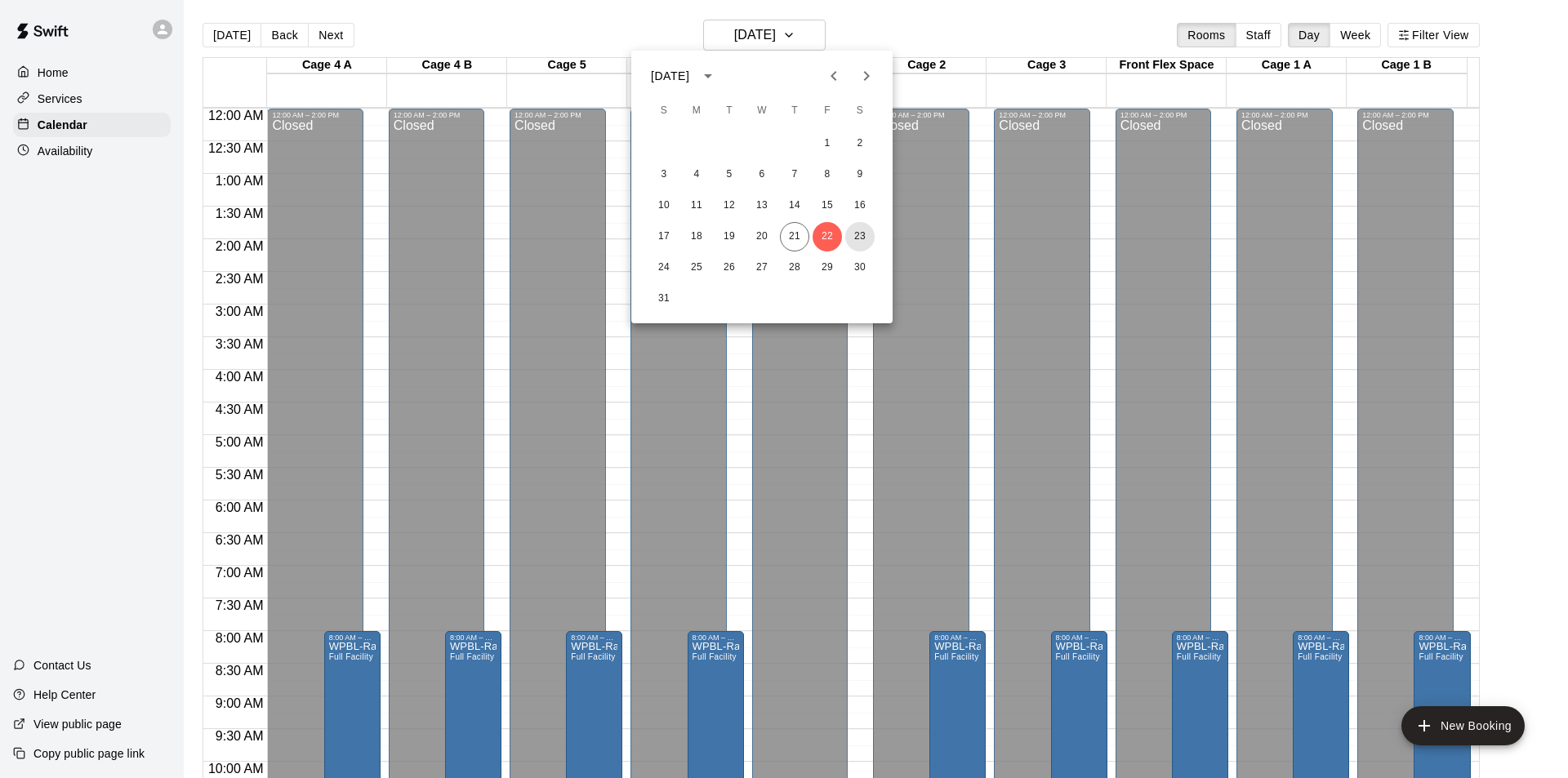
click at [858, 231] on button "23" at bounding box center [860, 237] width 29 height 29
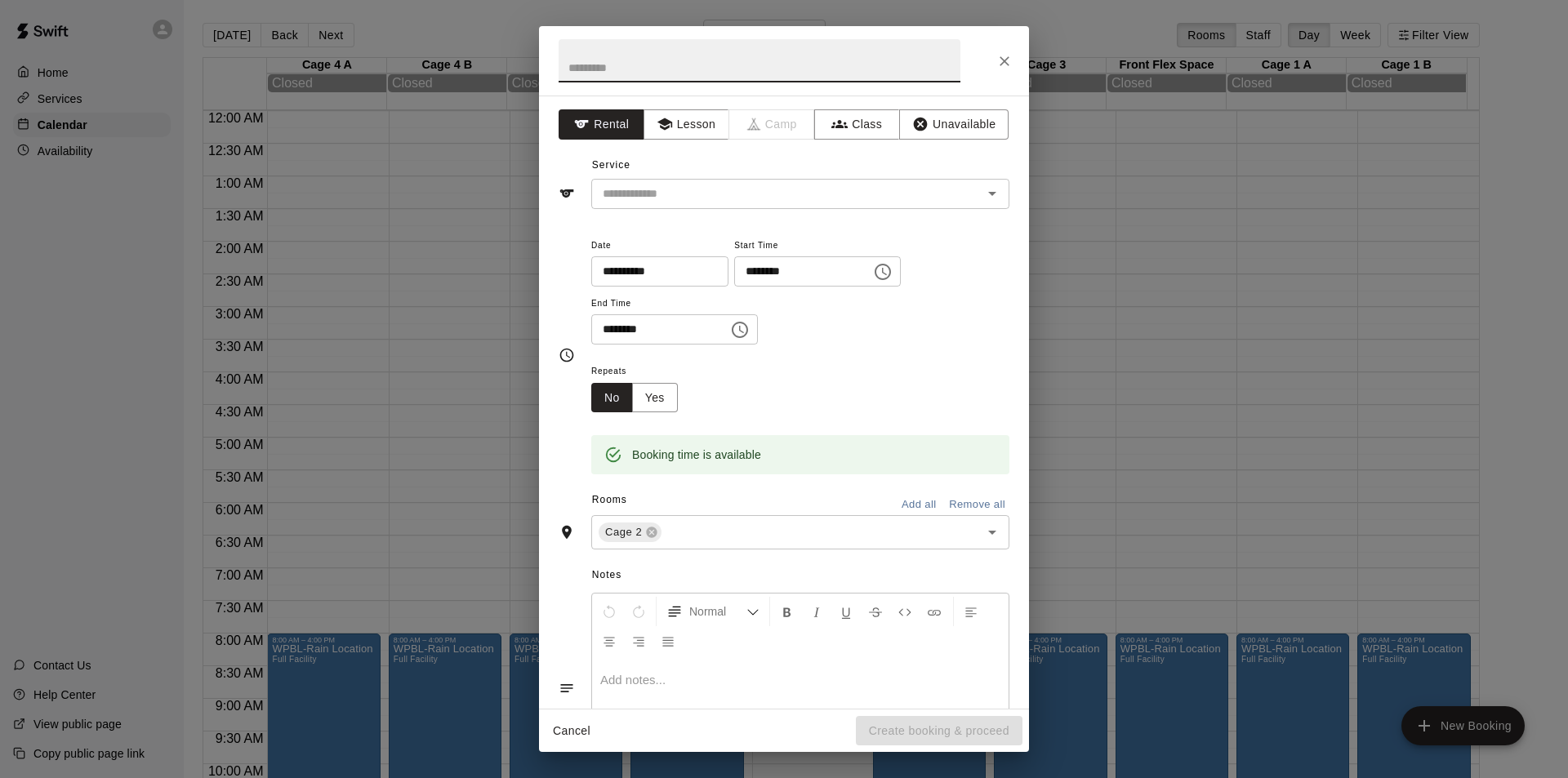
click at [737, 196] on input "text" at bounding box center [776, 194] width 360 height 20
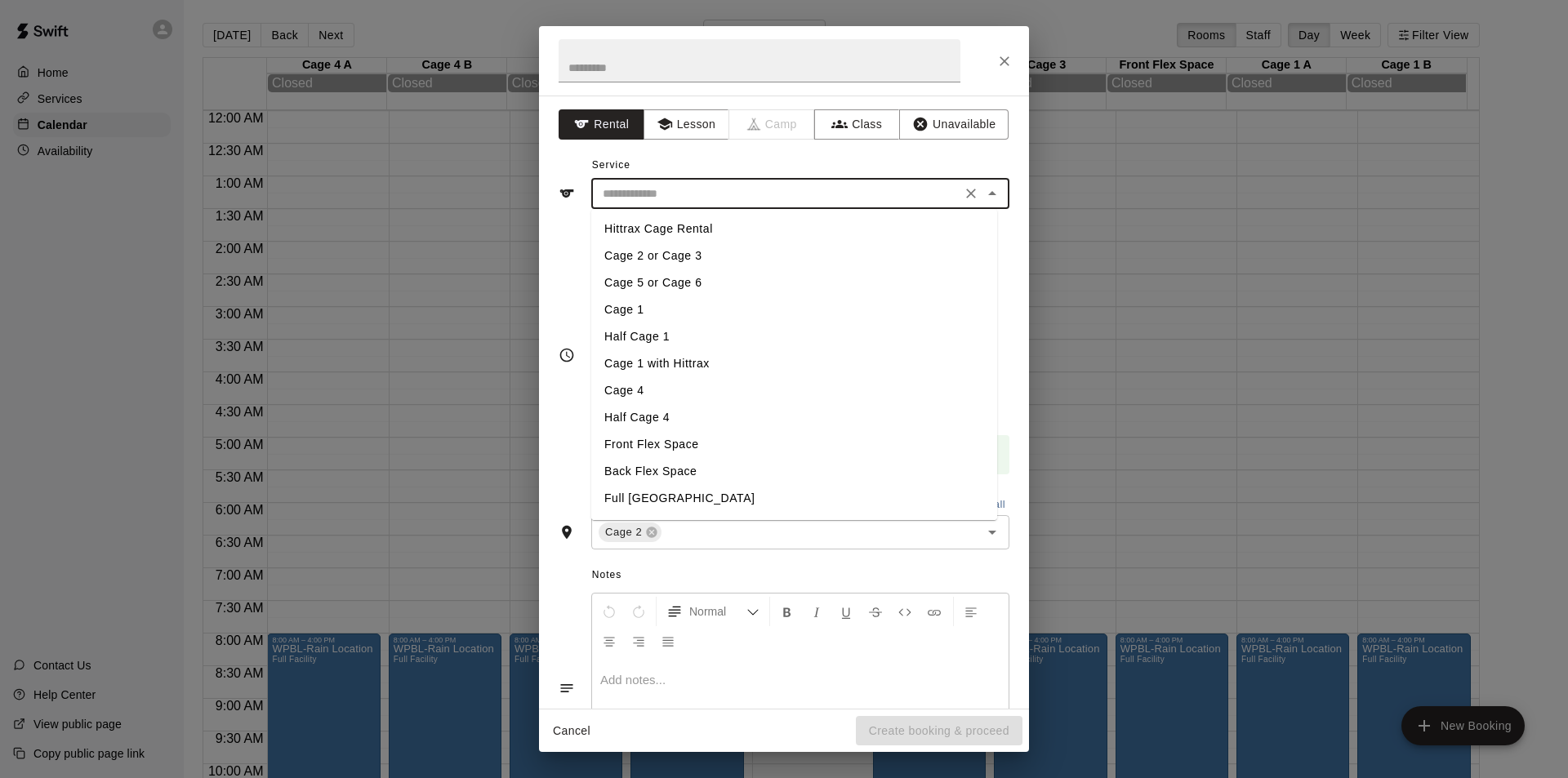
click at [690, 123] on button "Lesson" at bounding box center [687, 124] width 86 height 30
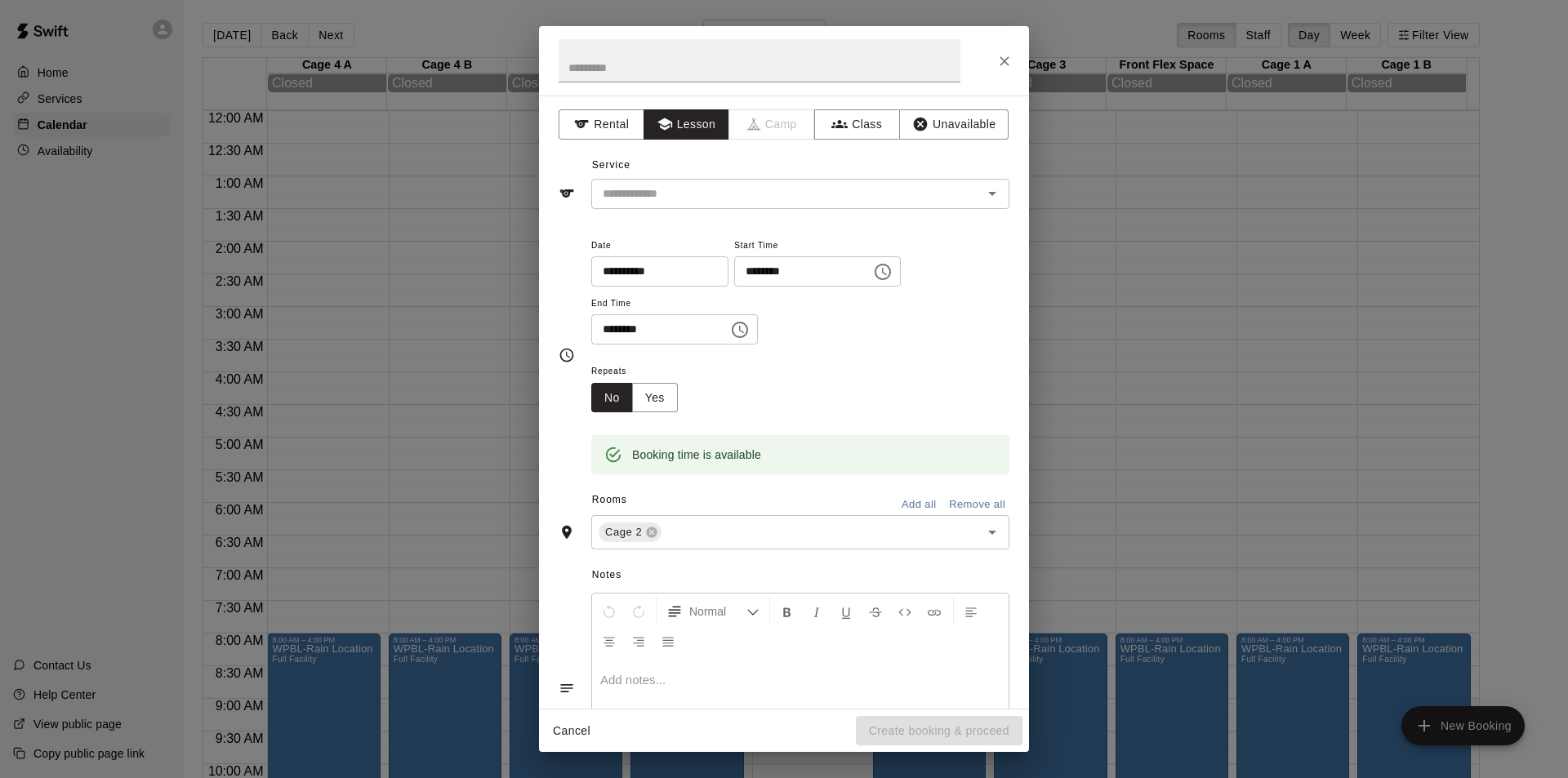
click at [785, 190] on input "text" at bounding box center [776, 194] width 360 height 20
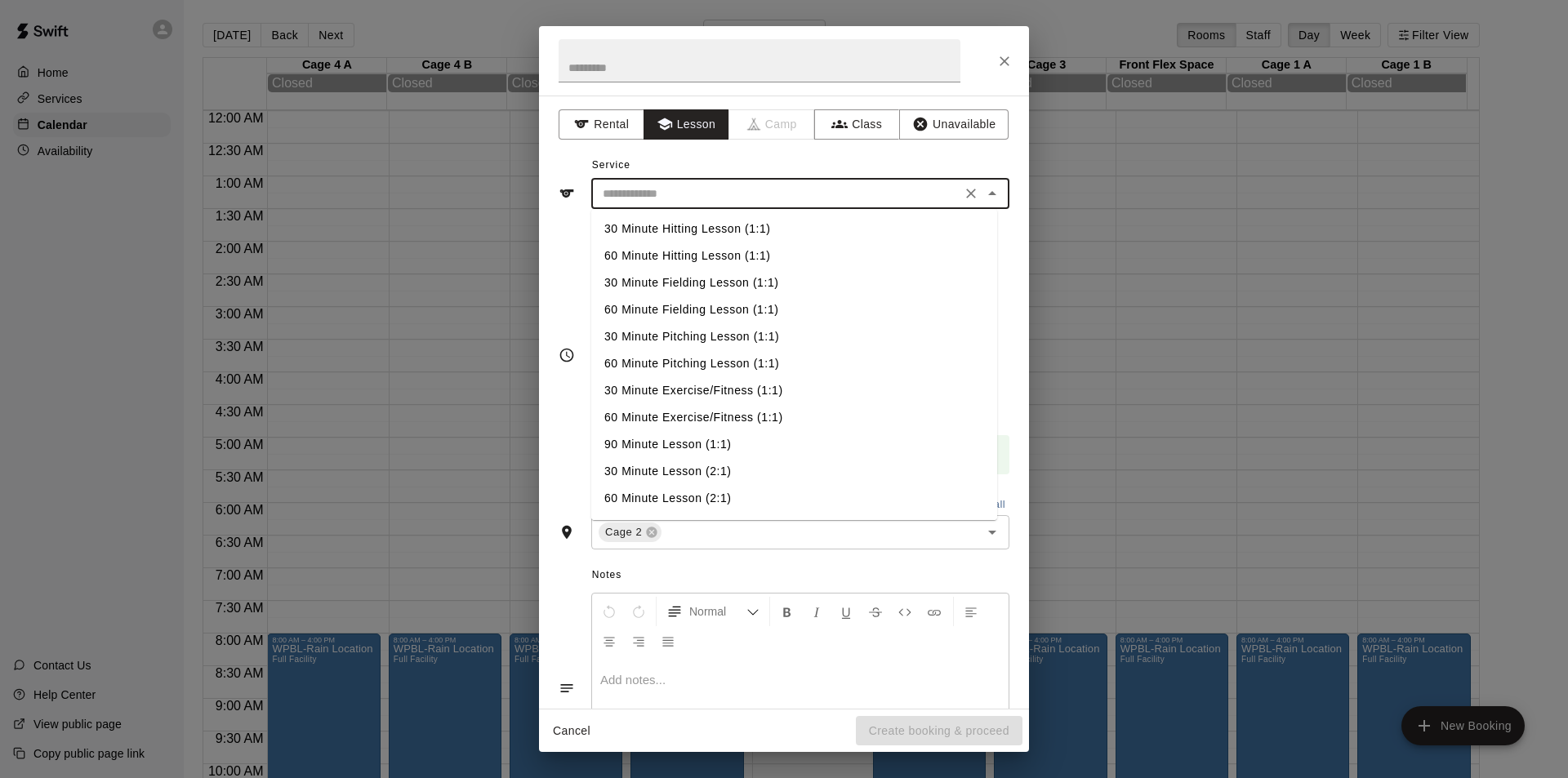
click at [714, 259] on li "60 Minute Hitting Lesson (1:1)" at bounding box center [794, 256] width 406 height 27
type input "**********"
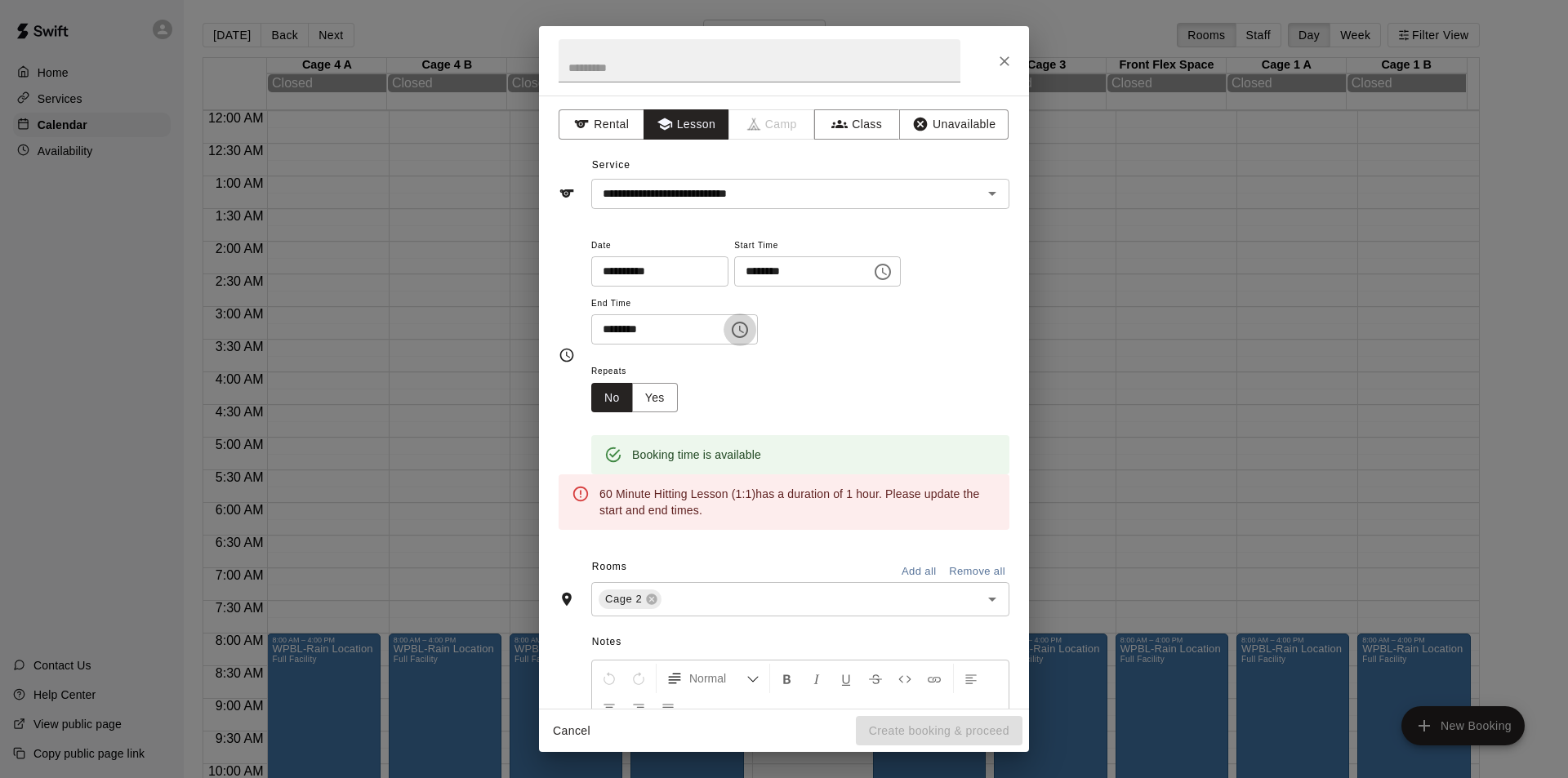
click at [748, 328] on icon "Choose time, selected time is 7:30 AM" at bounding box center [739, 329] width 17 height 17
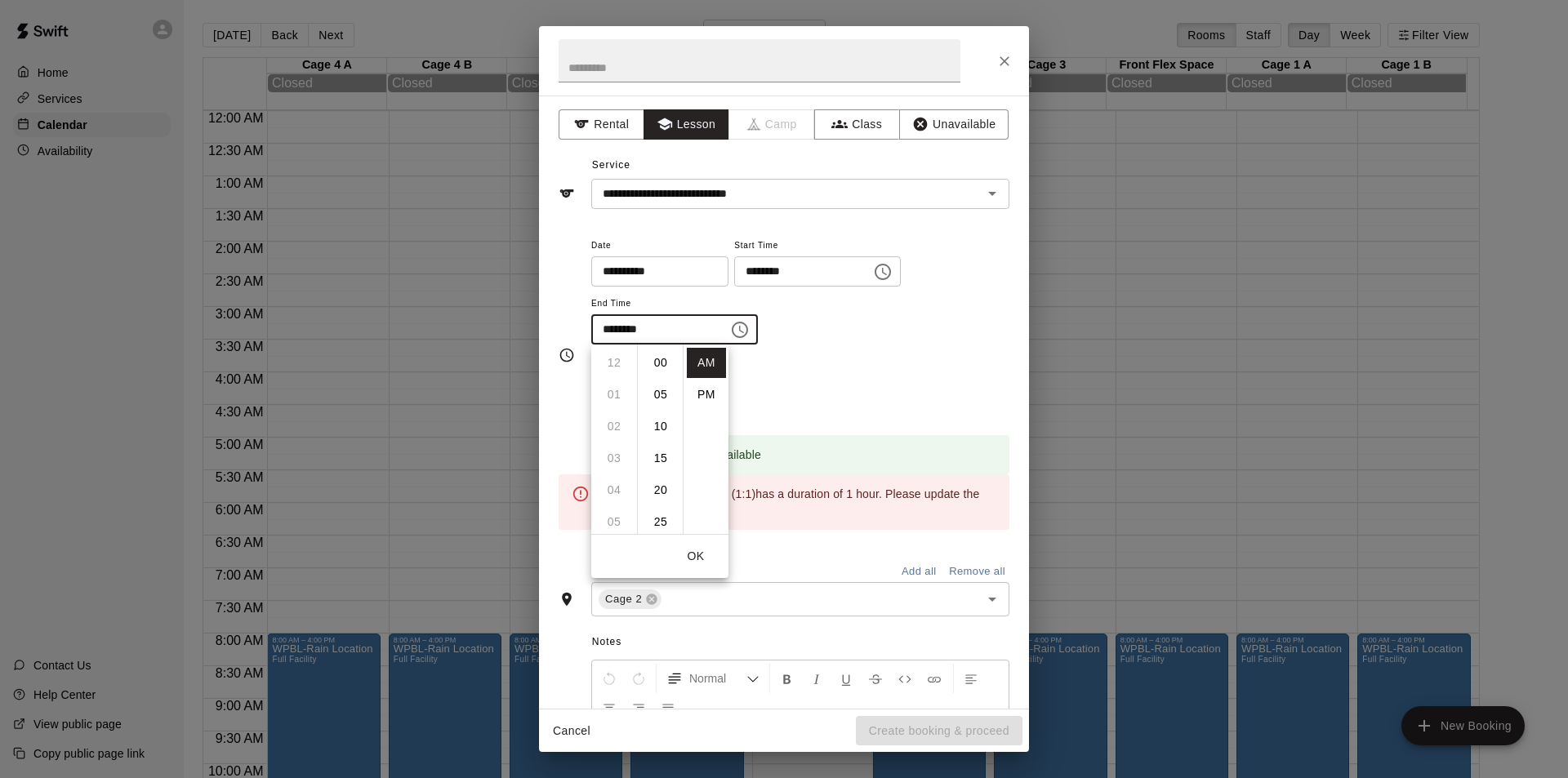
scroll to position [191, 0]
click at [616, 393] on li "08" at bounding box center [614, 394] width 39 height 30
click at [660, 364] on li "00" at bounding box center [660, 362] width 39 height 30
type input "********"
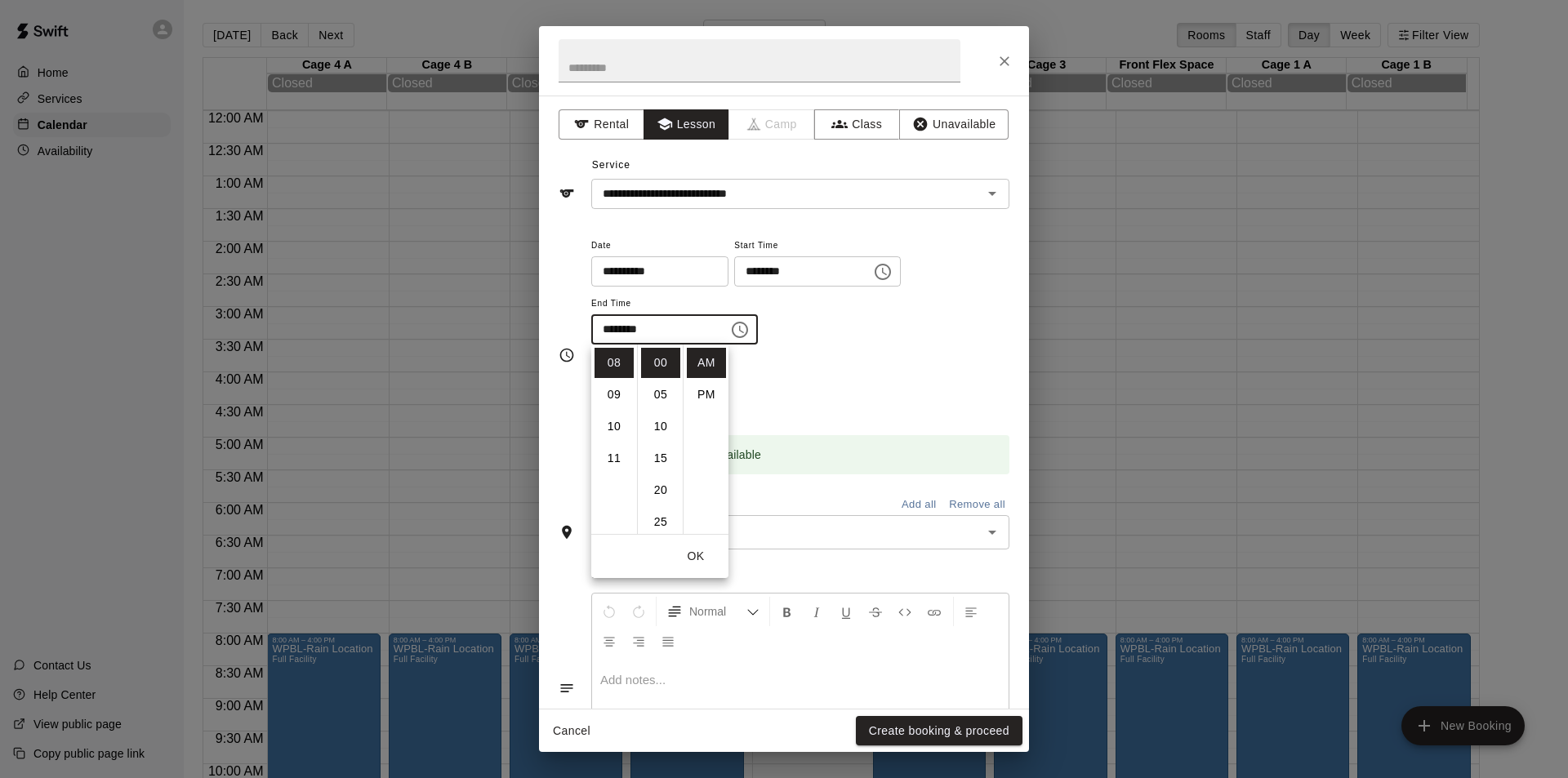
click at [911, 346] on div "**********" at bounding box center [800, 299] width 418 height 127
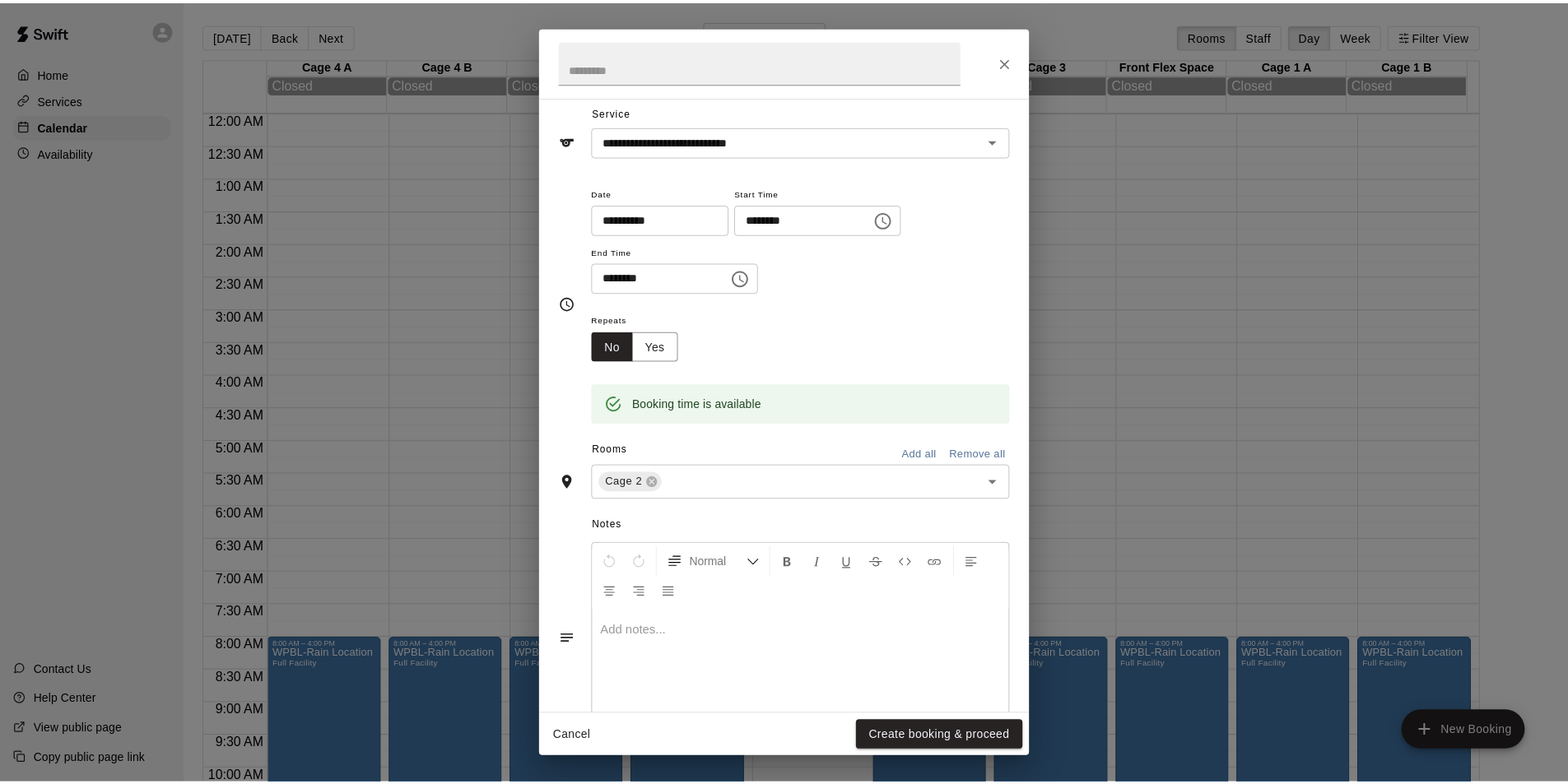
scroll to position [105, 0]
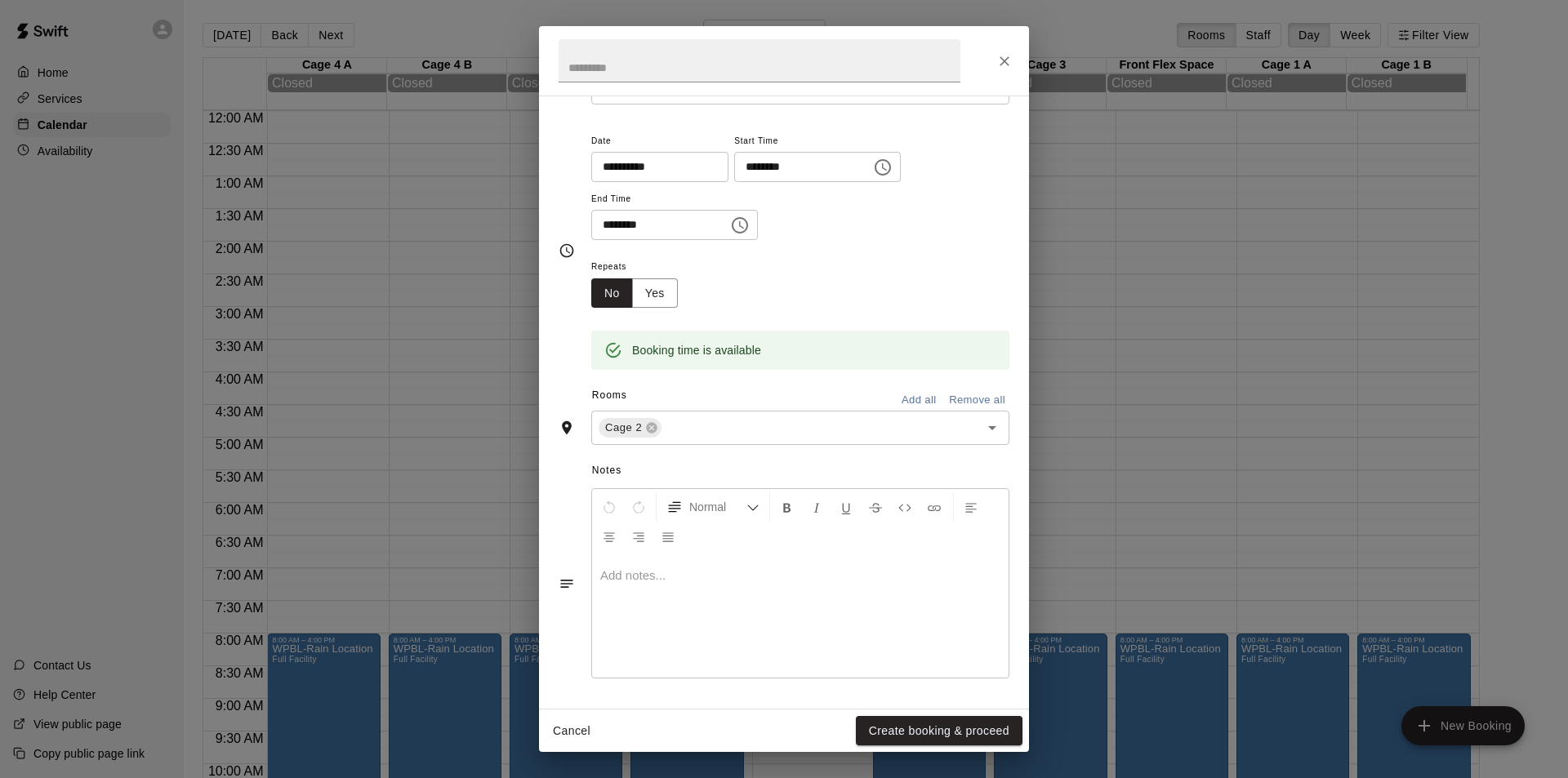
click at [936, 736] on button "Create booking & proceed" at bounding box center [939, 730] width 167 height 30
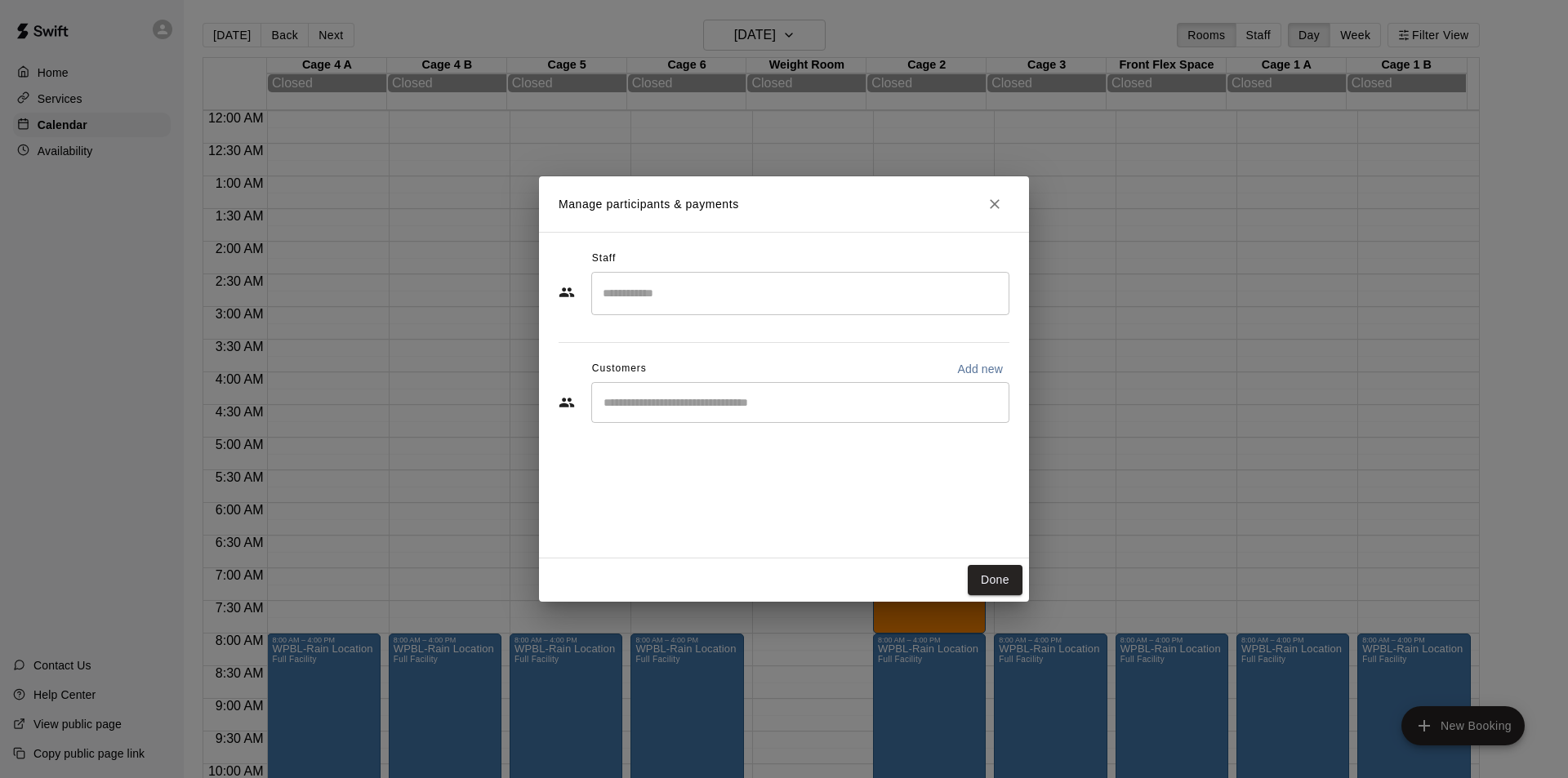
click at [726, 311] on div "​" at bounding box center [800, 293] width 418 height 43
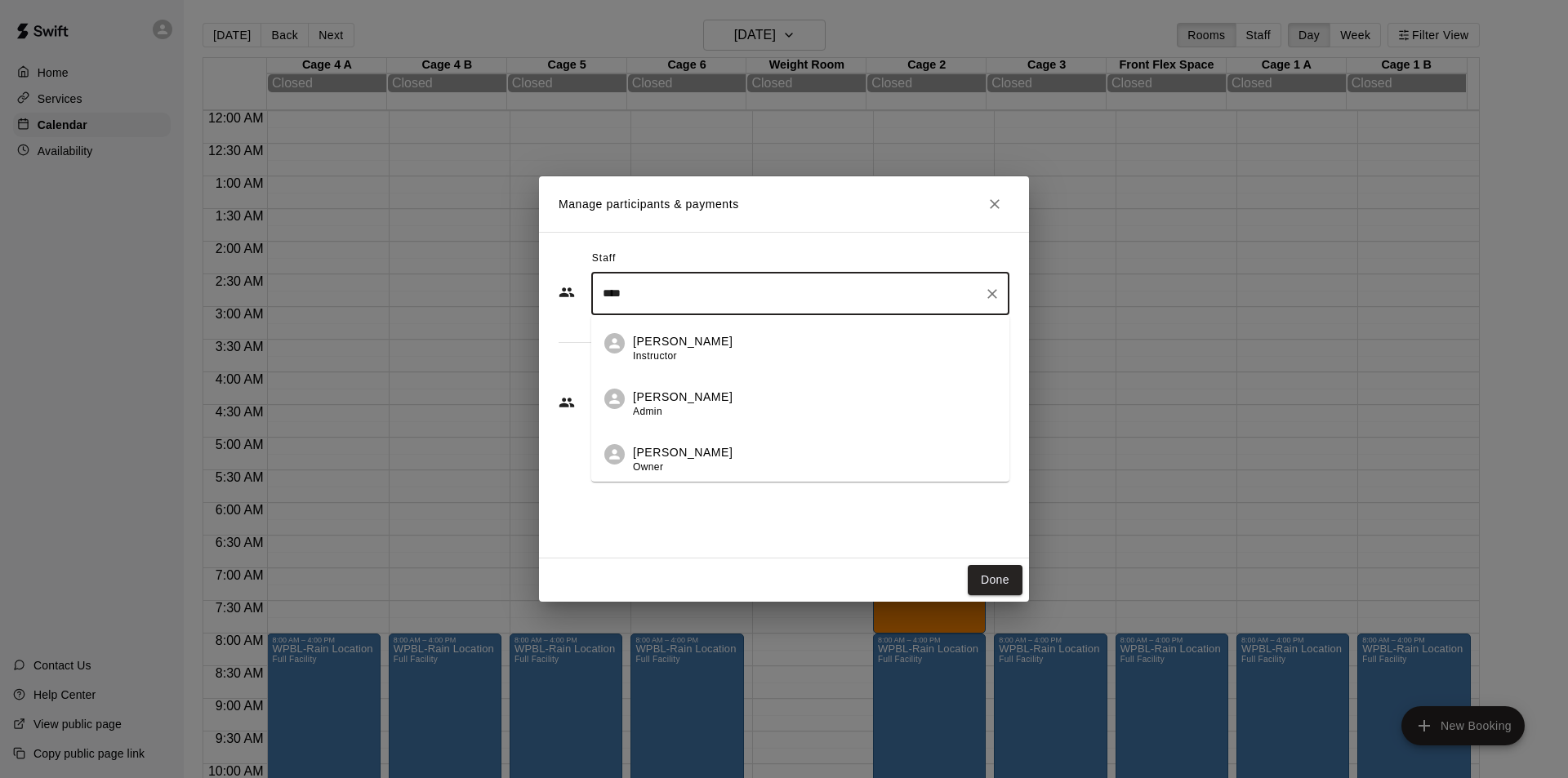
click at [706, 347] on div "[PERSON_NAME] Instructor" at bounding box center [814, 349] width 363 height 32
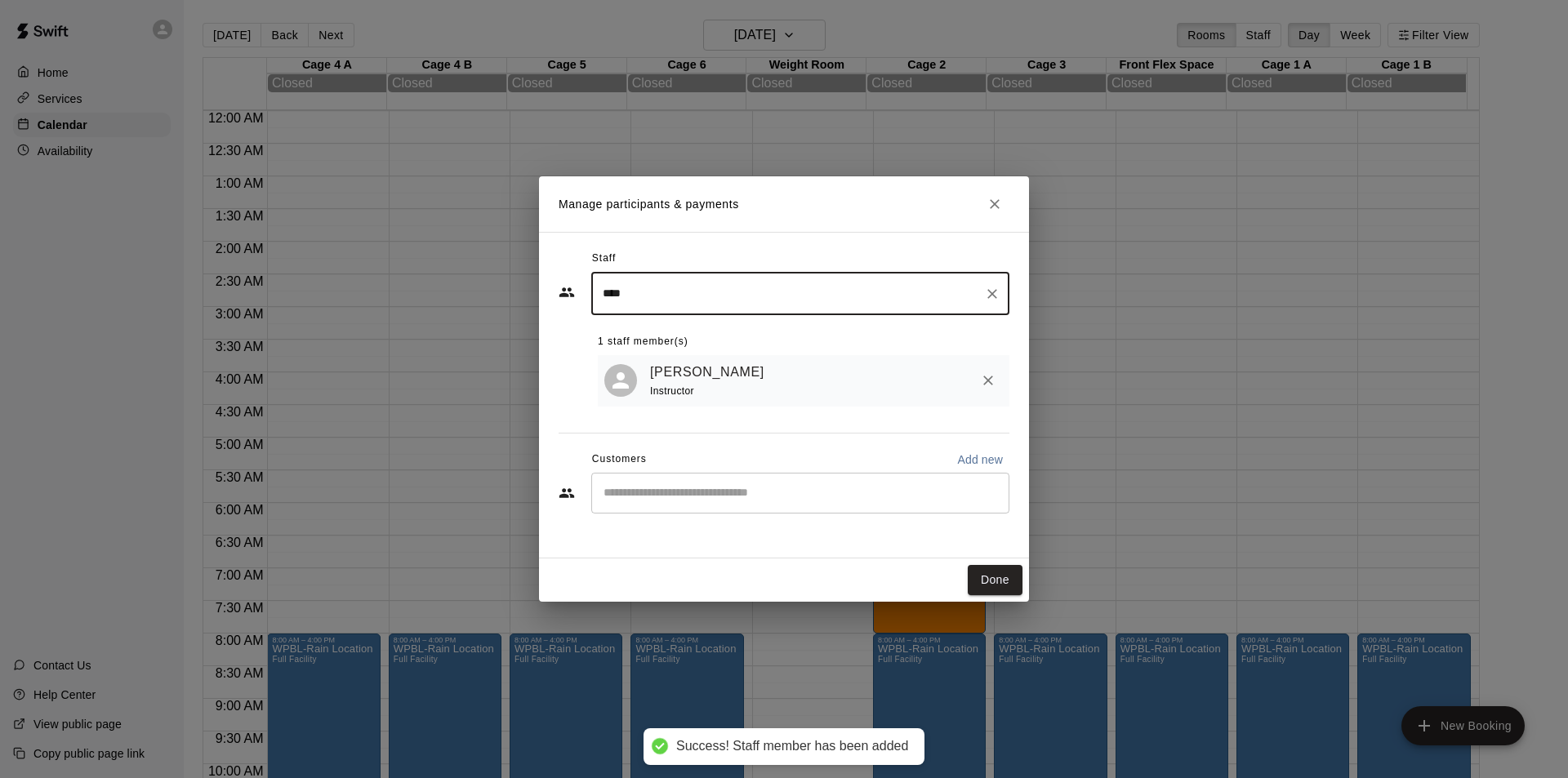
type input "****"
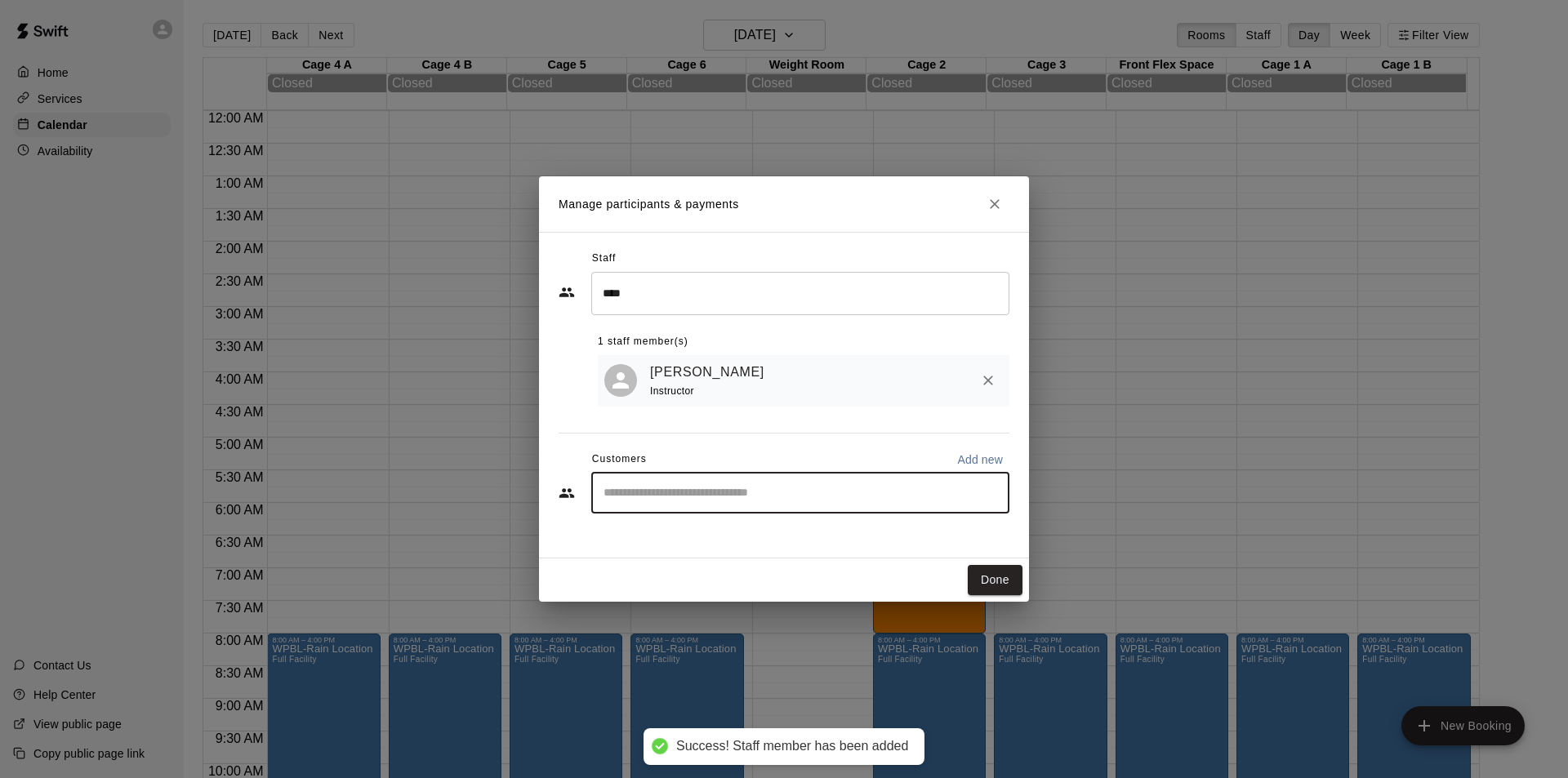
click at [690, 488] on input "Start typing to search customers..." at bounding box center [801, 493] width 403 height 17
type input "****"
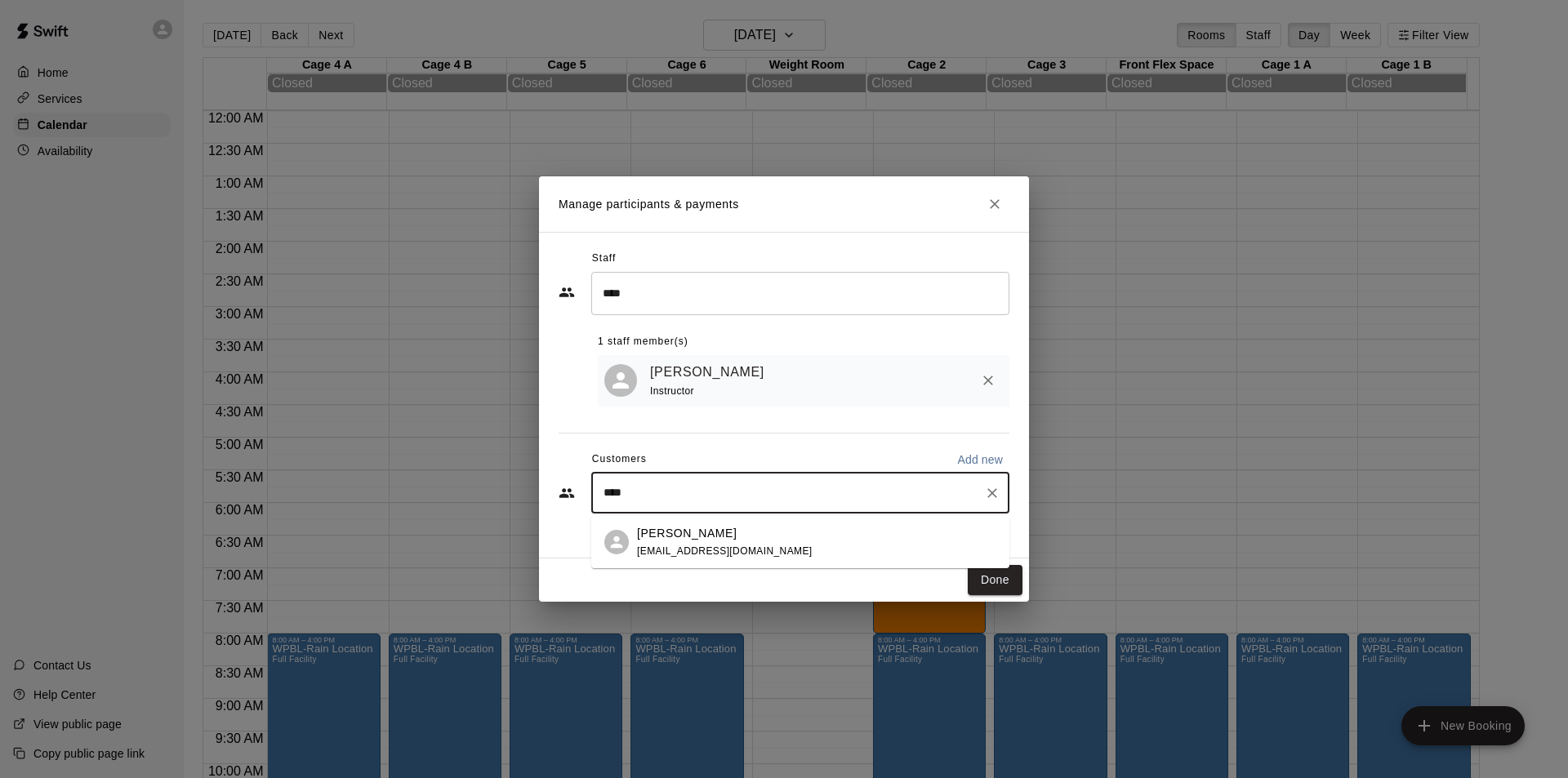
click at [762, 542] on div "[PERSON_NAME] [EMAIL_ADDRESS][DOMAIN_NAME]" at bounding box center [816, 542] width 359 height 35
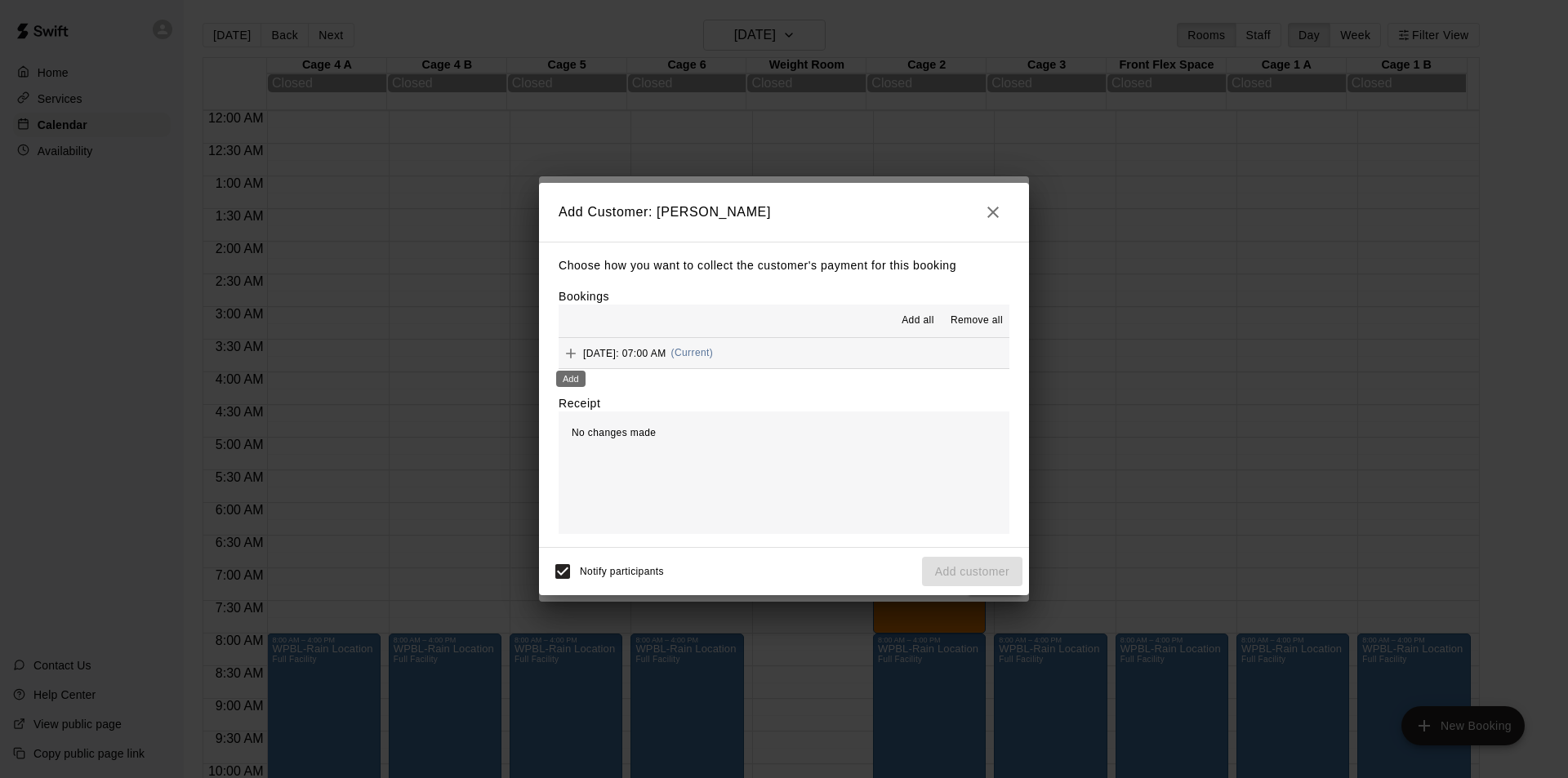
click at [573, 357] on icon "Add" at bounding box center [571, 353] width 17 height 17
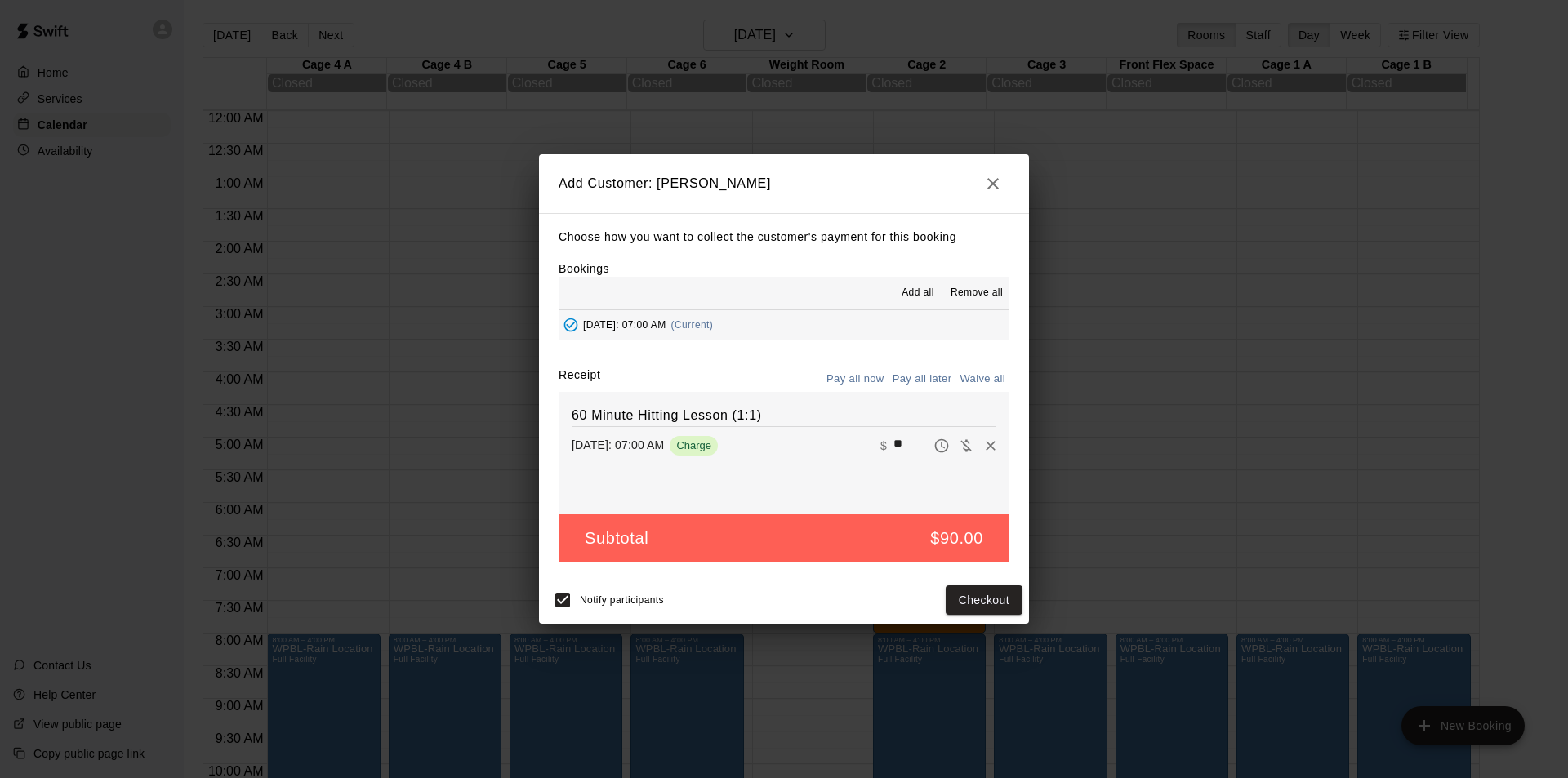
click at [1002, 600] on button "Checkout" at bounding box center [984, 600] width 77 height 30
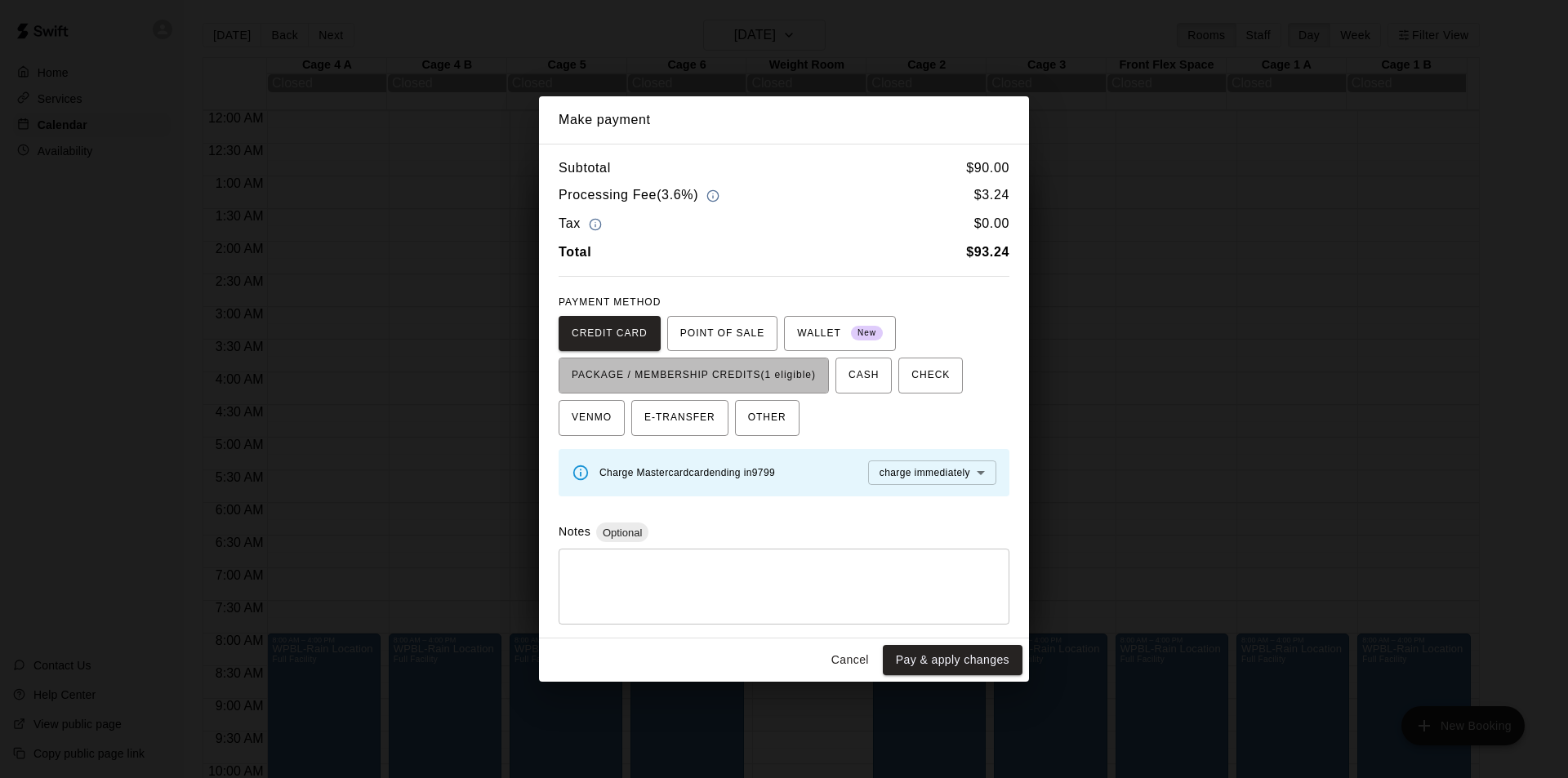
click at [755, 377] on span "PACKAGE / MEMBERSHIP CREDITS (1 eligible)" at bounding box center [693, 375] width 244 height 26
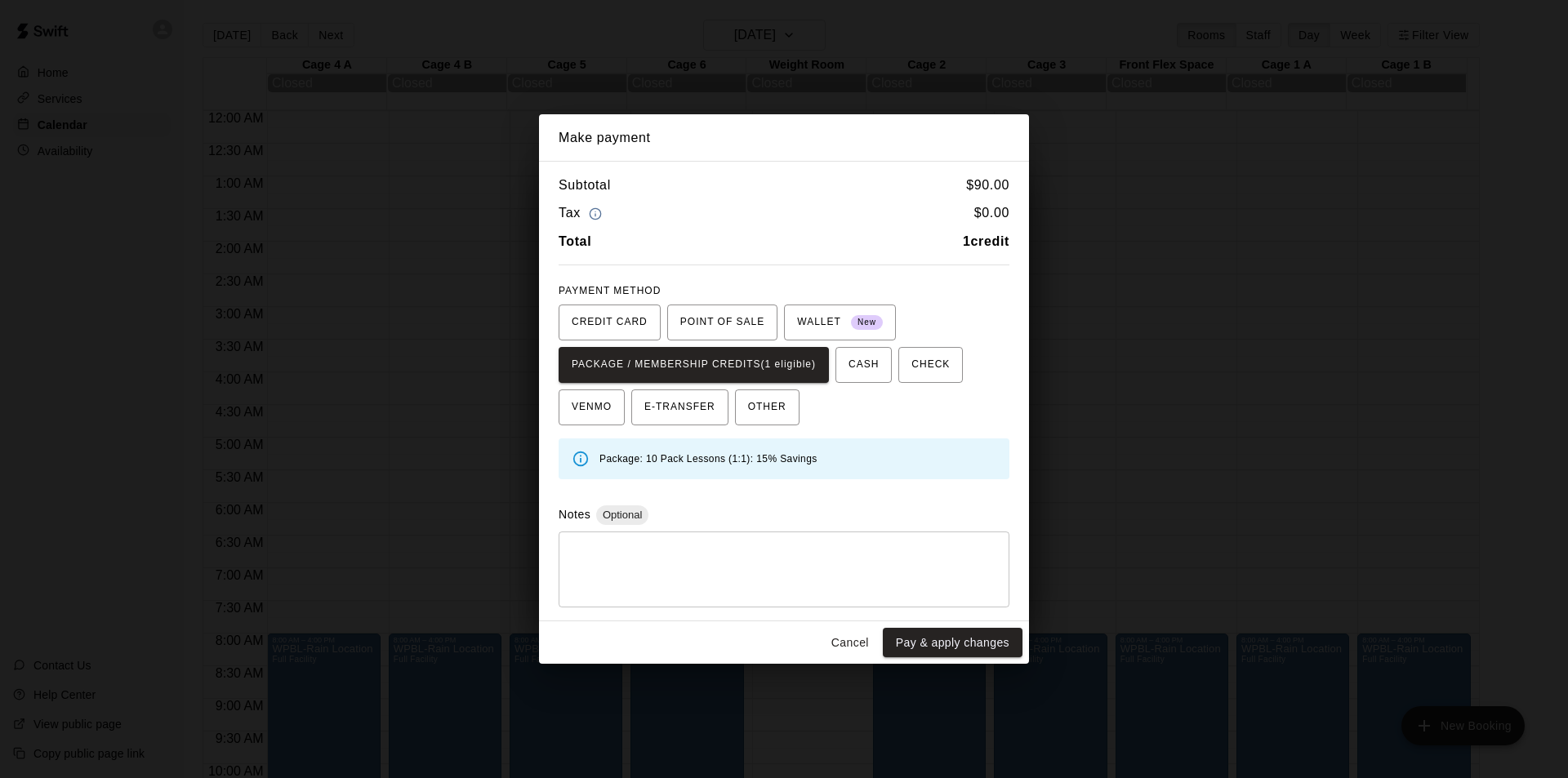
click at [942, 646] on button "Pay & apply changes" at bounding box center [952, 643] width 139 height 30
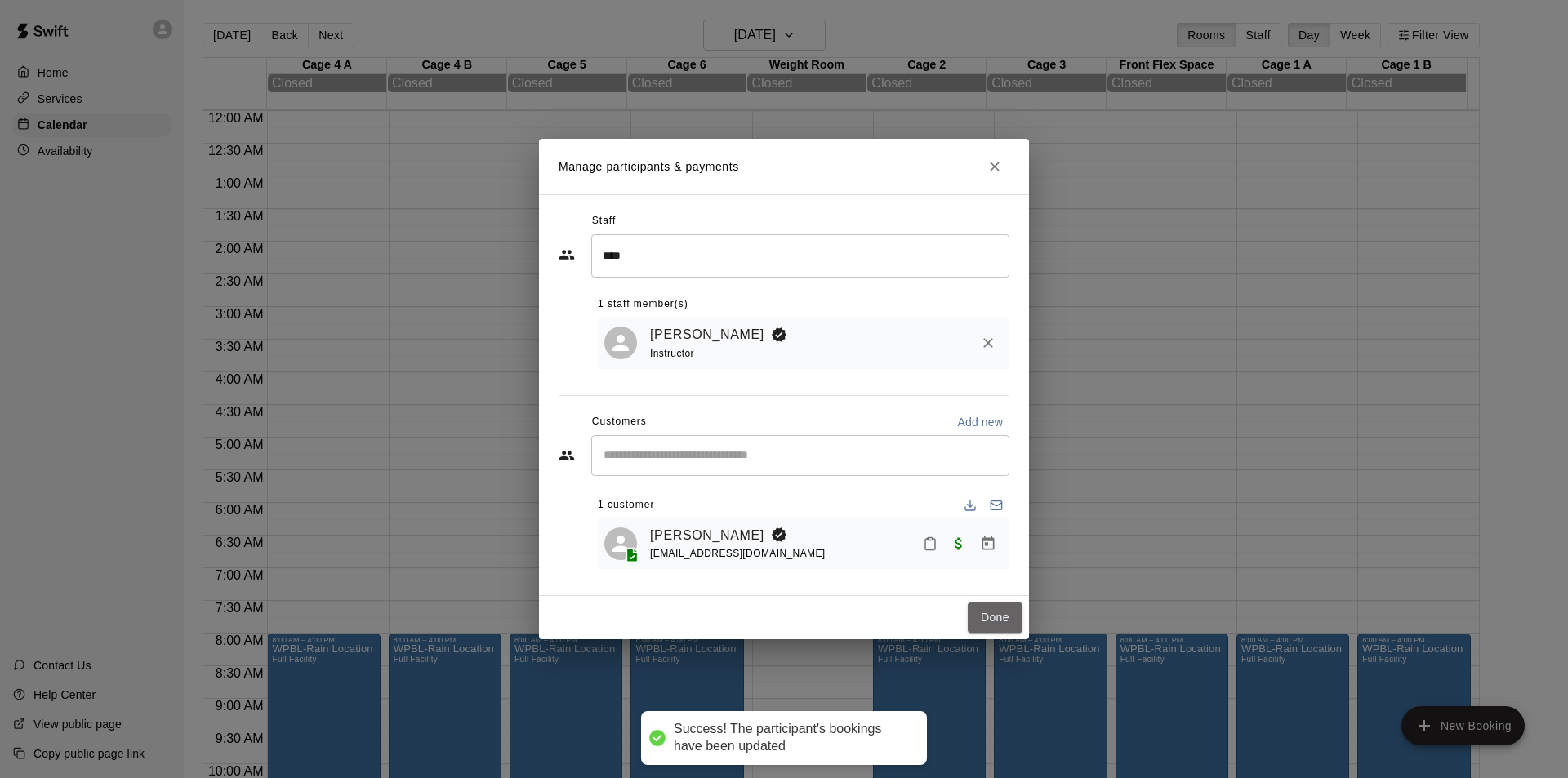
click at [993, 619] on button "Done" at bounding box center [995, 617] width 55 height 30
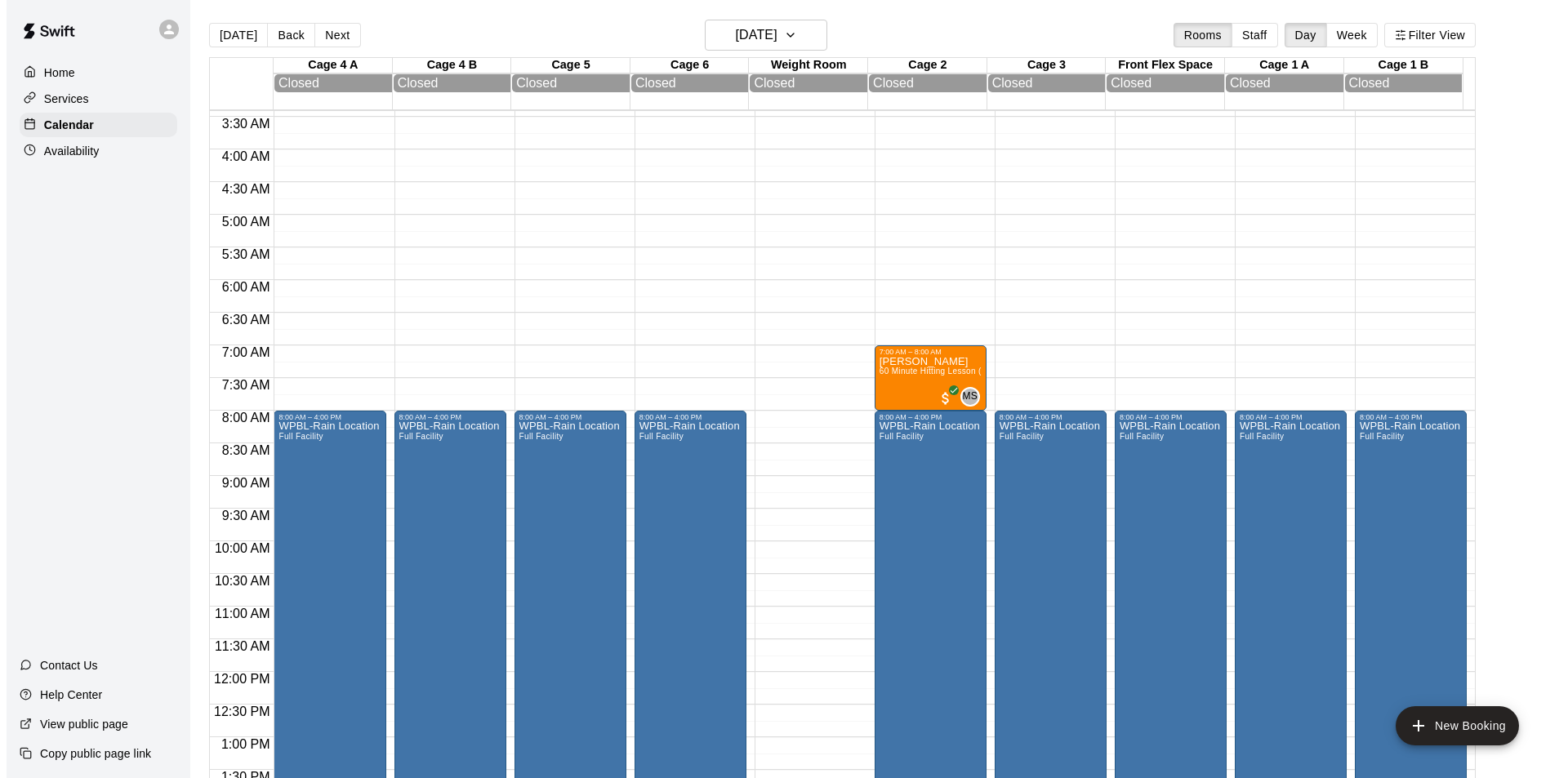
scroll to position [245, 0]
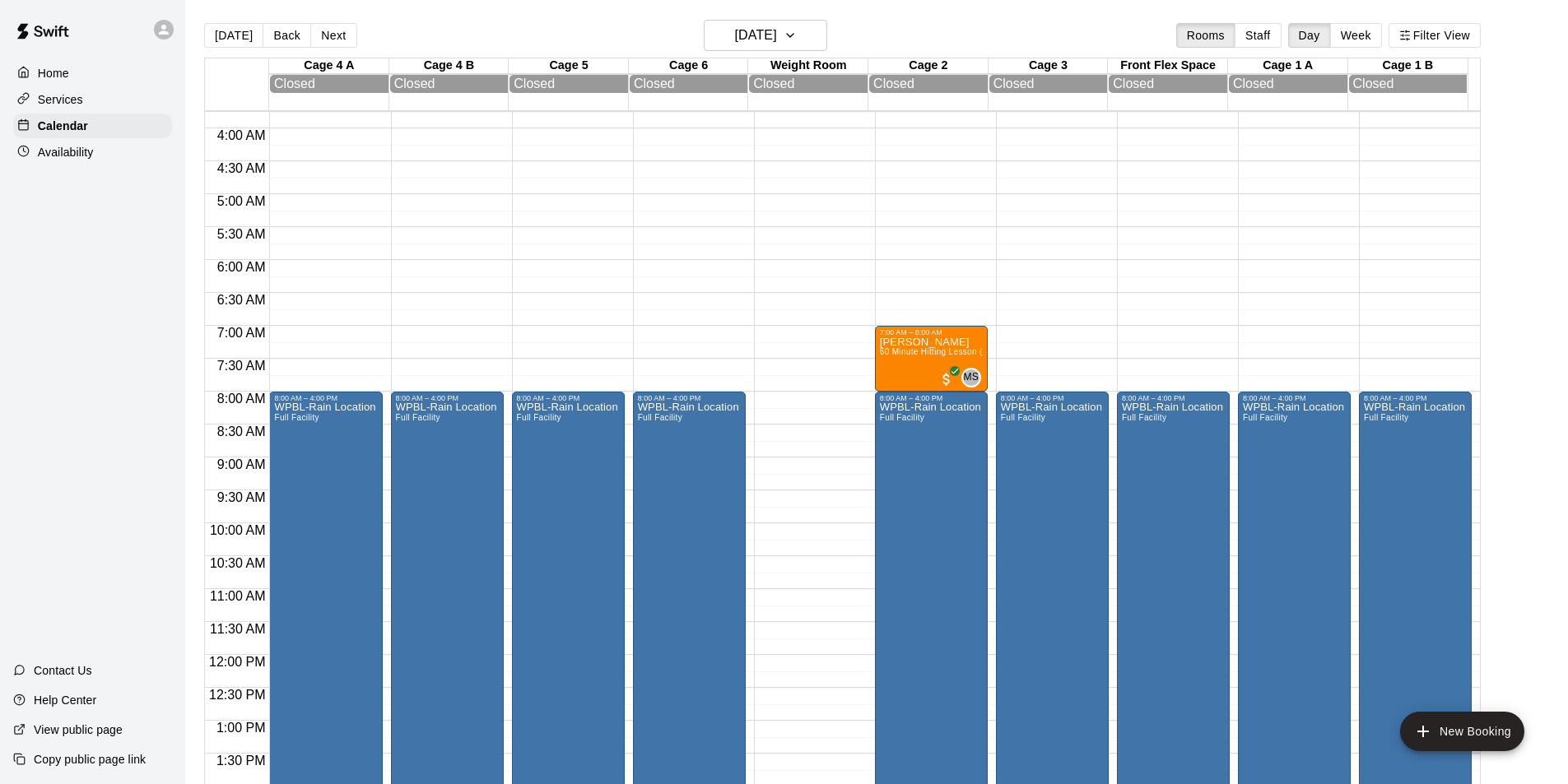
click at [845, 394] on div at bounding box center [810, 654] width 113 height 1580
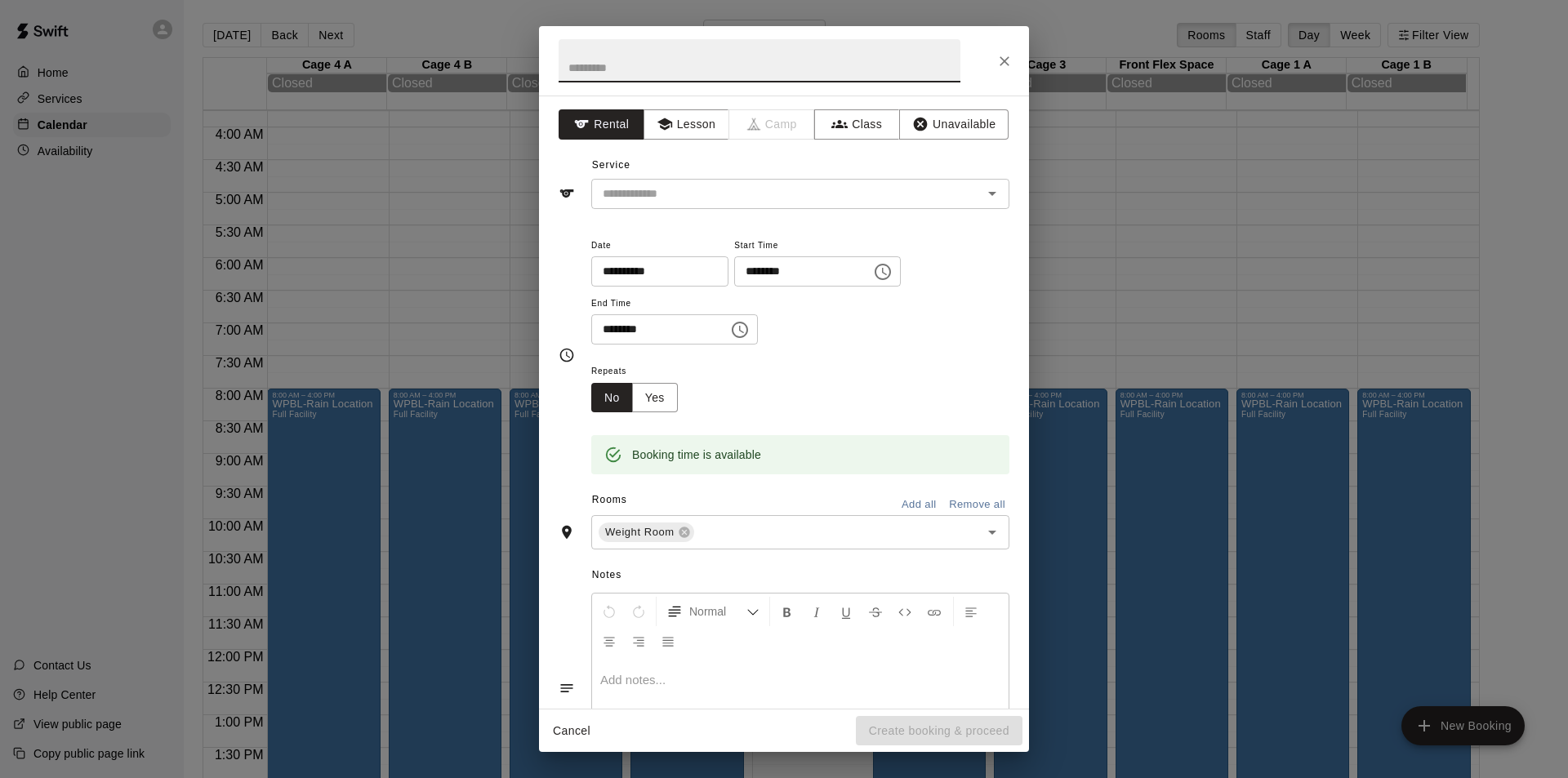
click at [983, 195] on icon "Open" at bounding box center [992, 194] width 19 height 19
click at [551, 223] on div "**********" at bounding box center [783, 402] width 490 height 613
click at [681, 134] on button "Lesson" at bounding box center [687, 124] width 86 height 30
click at [799, 204] on input "text" at bounding box center [776, 194] width 360 height 20
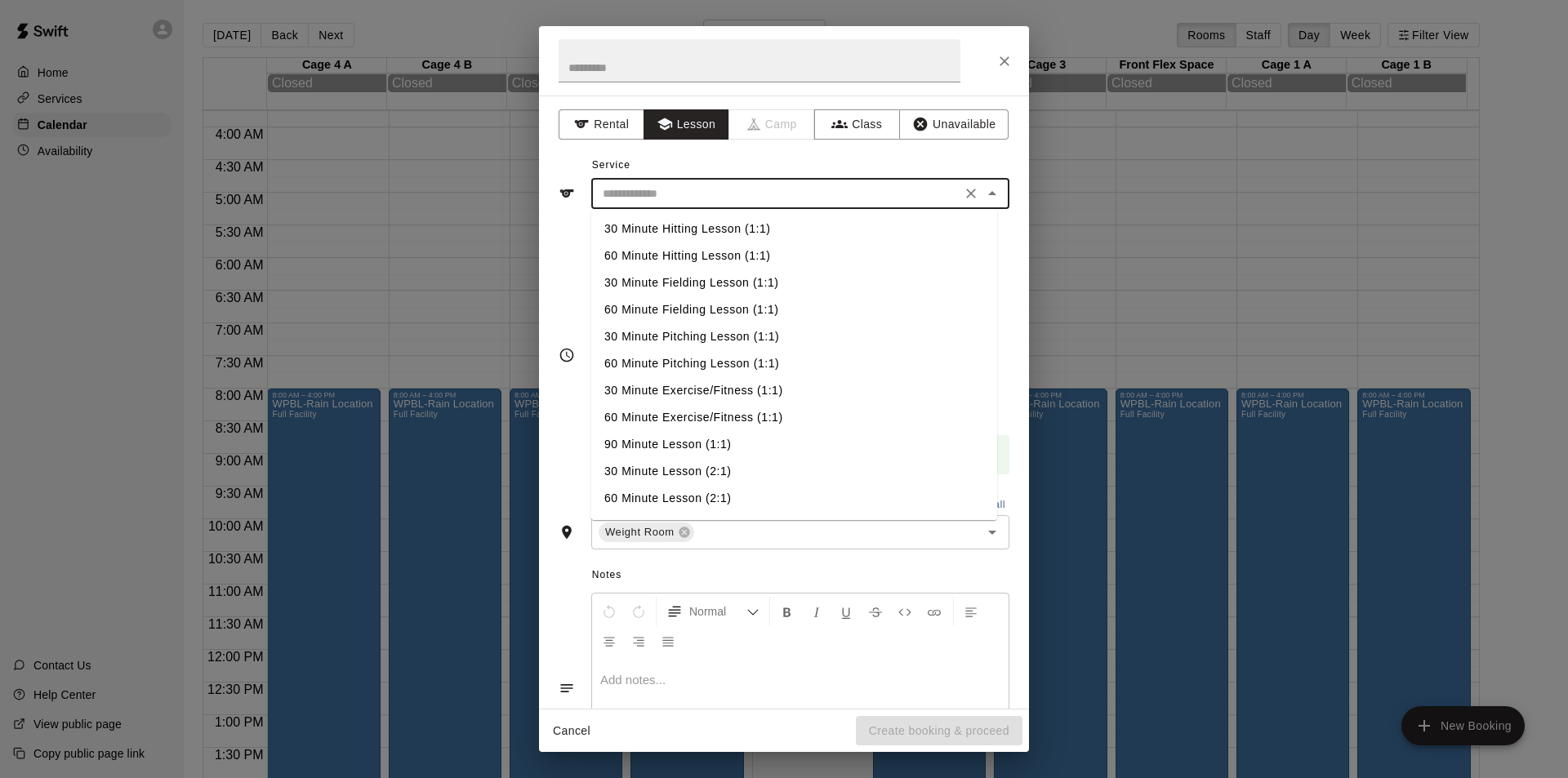
click at [731, 252] on li "60 Minute Hitting Lesson (1:1)" at bounding box center [794, 256] width 406 height 27
type input "**********"
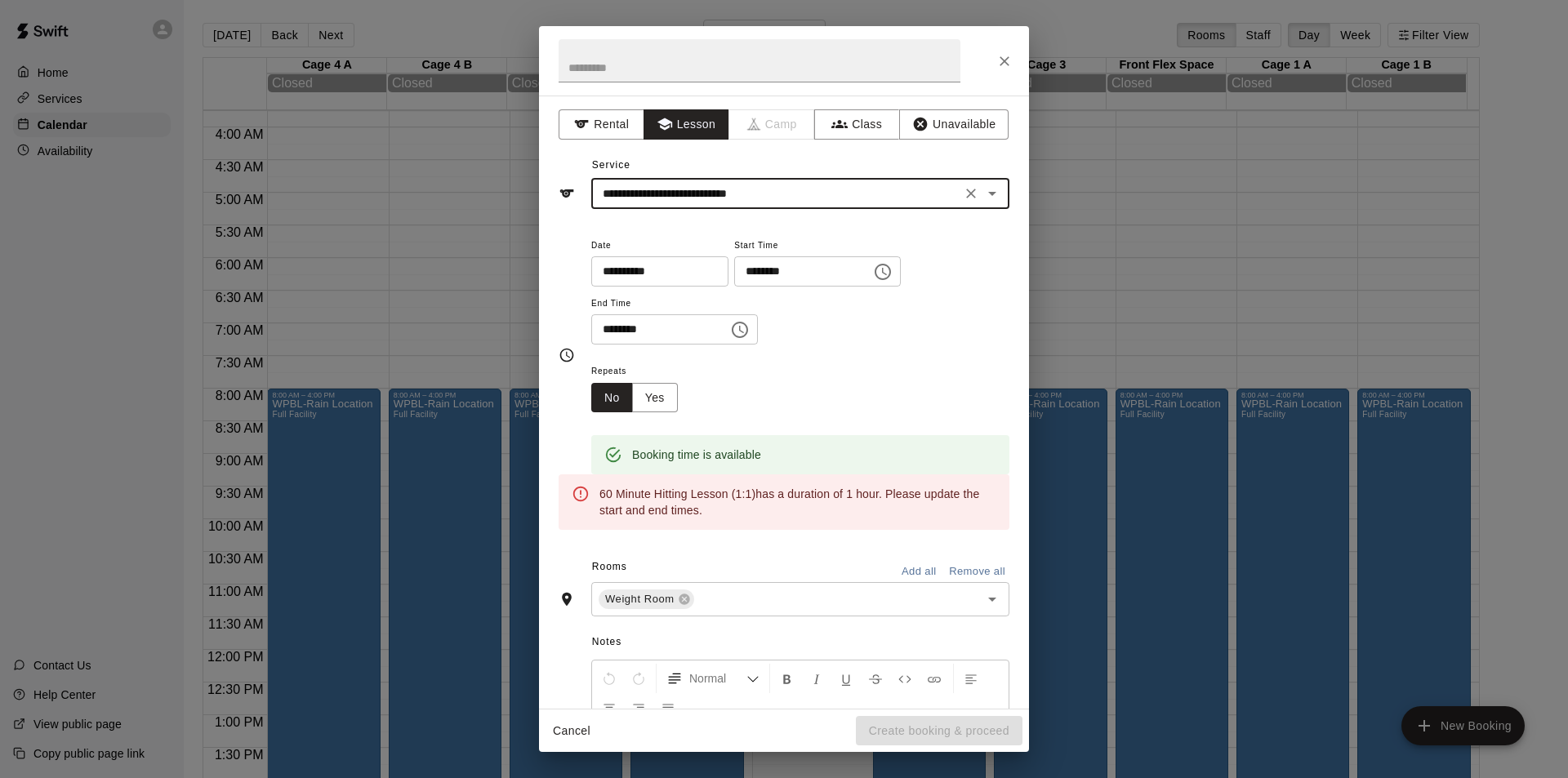
click at [893, 270] on icon "Choose time, selected time is 7:45 AM" at bounding box center [882, 272] width 19 height 19
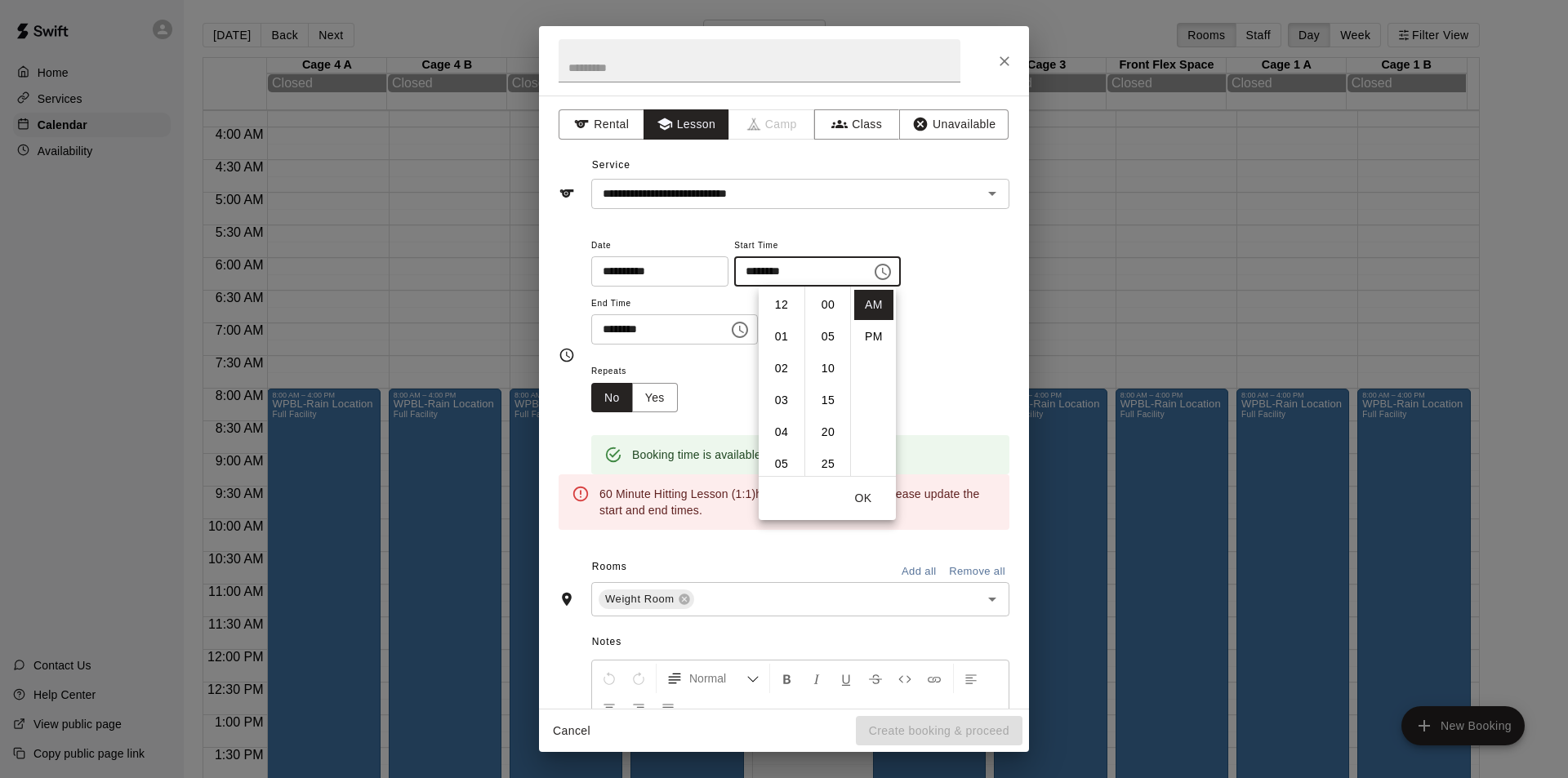
scroll to position [286, 0]
click at [784, 334] on li "08" at bounding box center [781, 336] width 39 height 30
click at [828, 302] on li "30" at bounding box center [828, 307] width 39 height 30
type input "********"
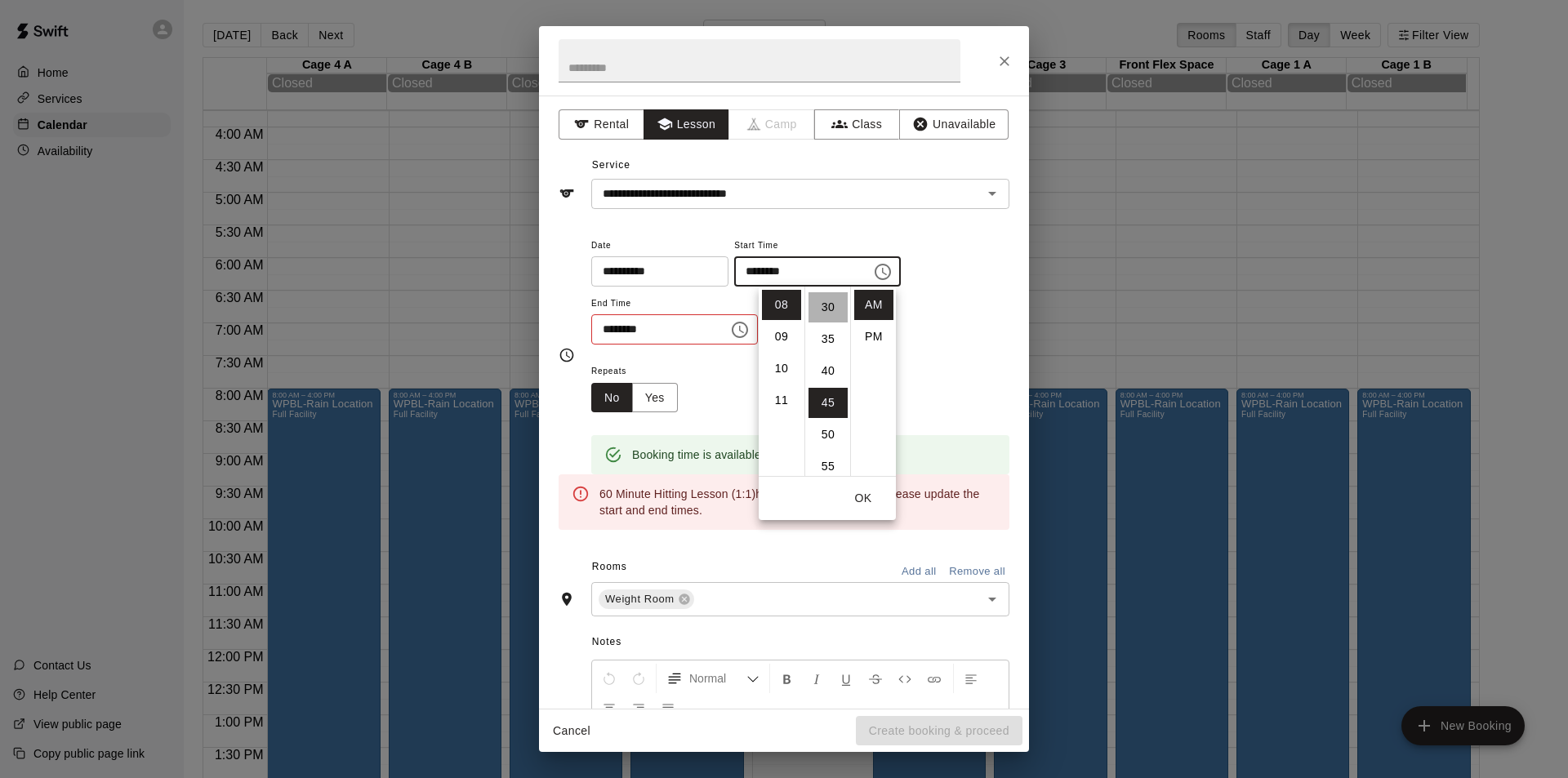
scroll to position [191, 0]
click at [698, 326] on input "********" at bounding box center [653, 329] width 126 height 30
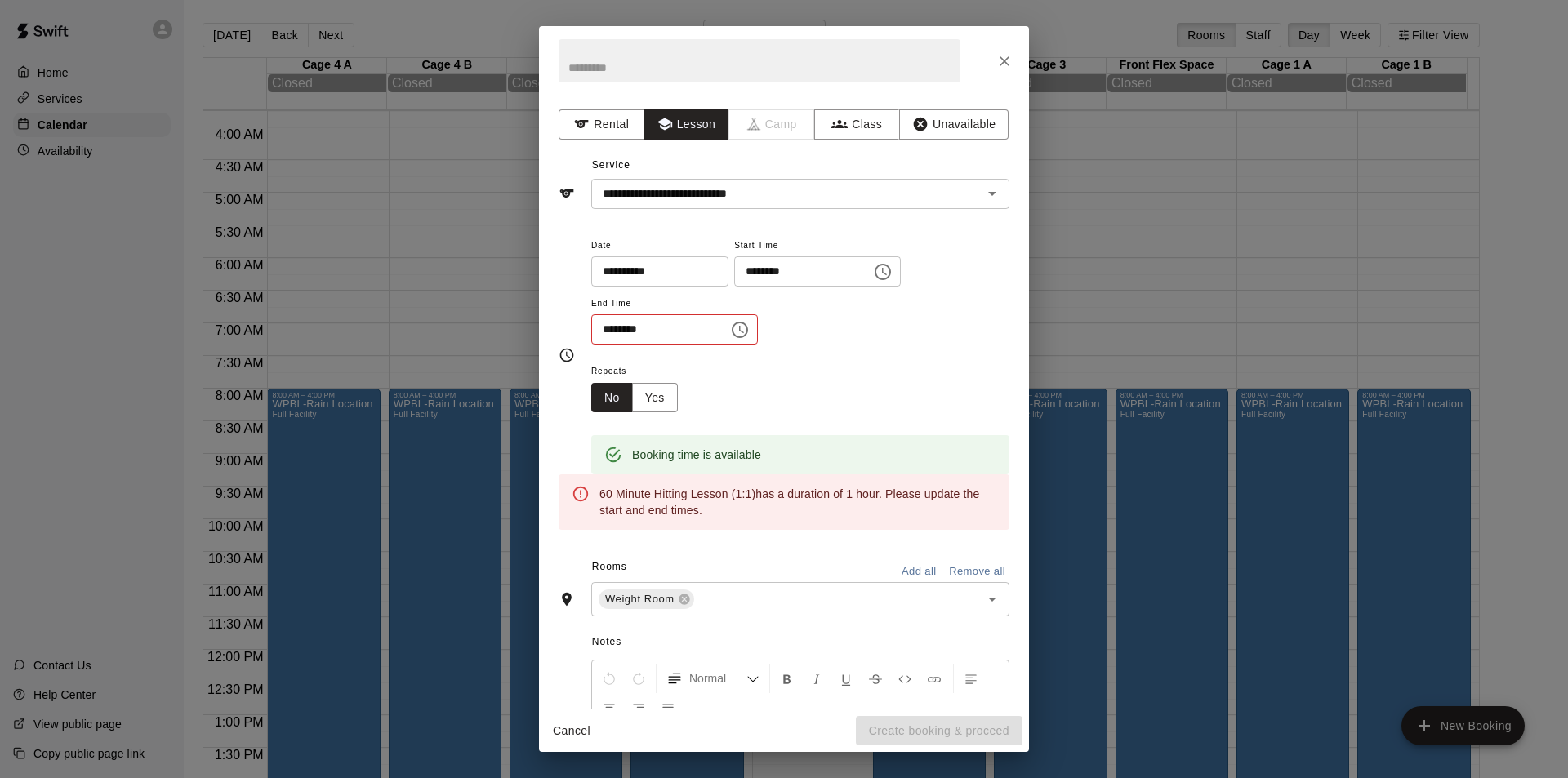
click at [750, 330] on icon "Choose time, selected time is 8:15 AM" at bounding box center [740, 330] width 19 height 19
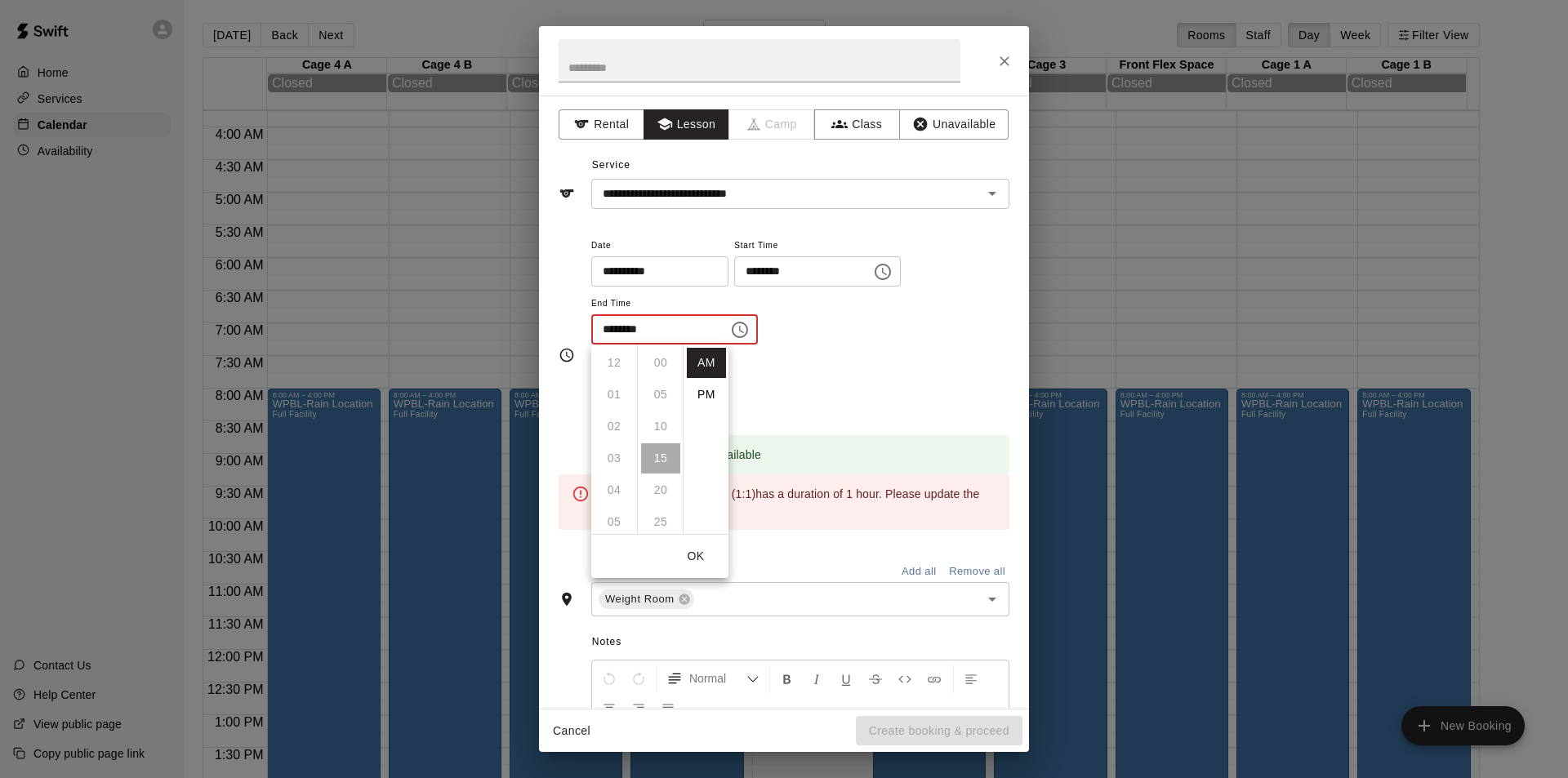
scroll to position [95, 0]
click at [615, 403] on li "09" at bounding box center [614, 394] width 39 height 30
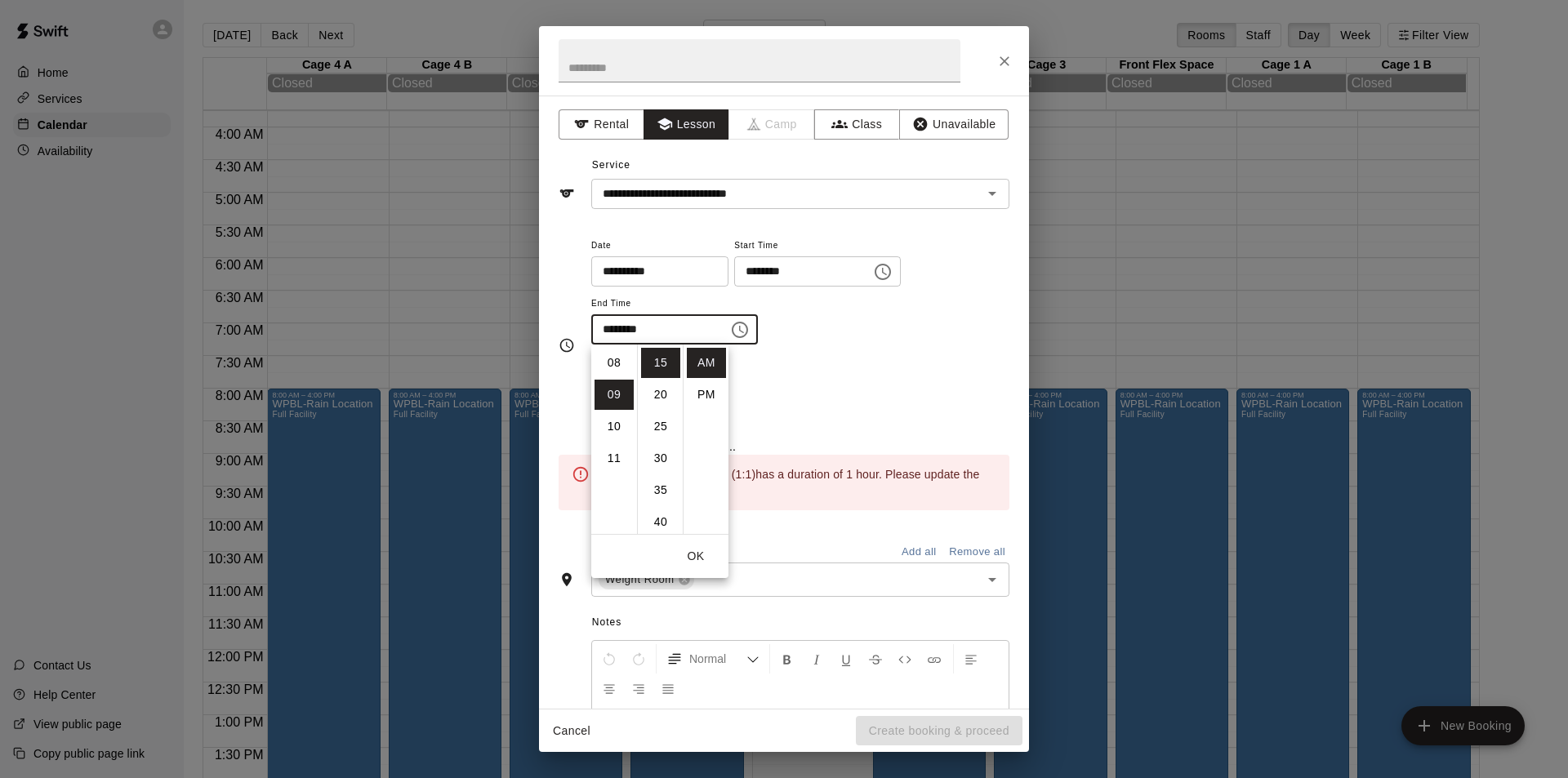
scroll to position [286, 0]
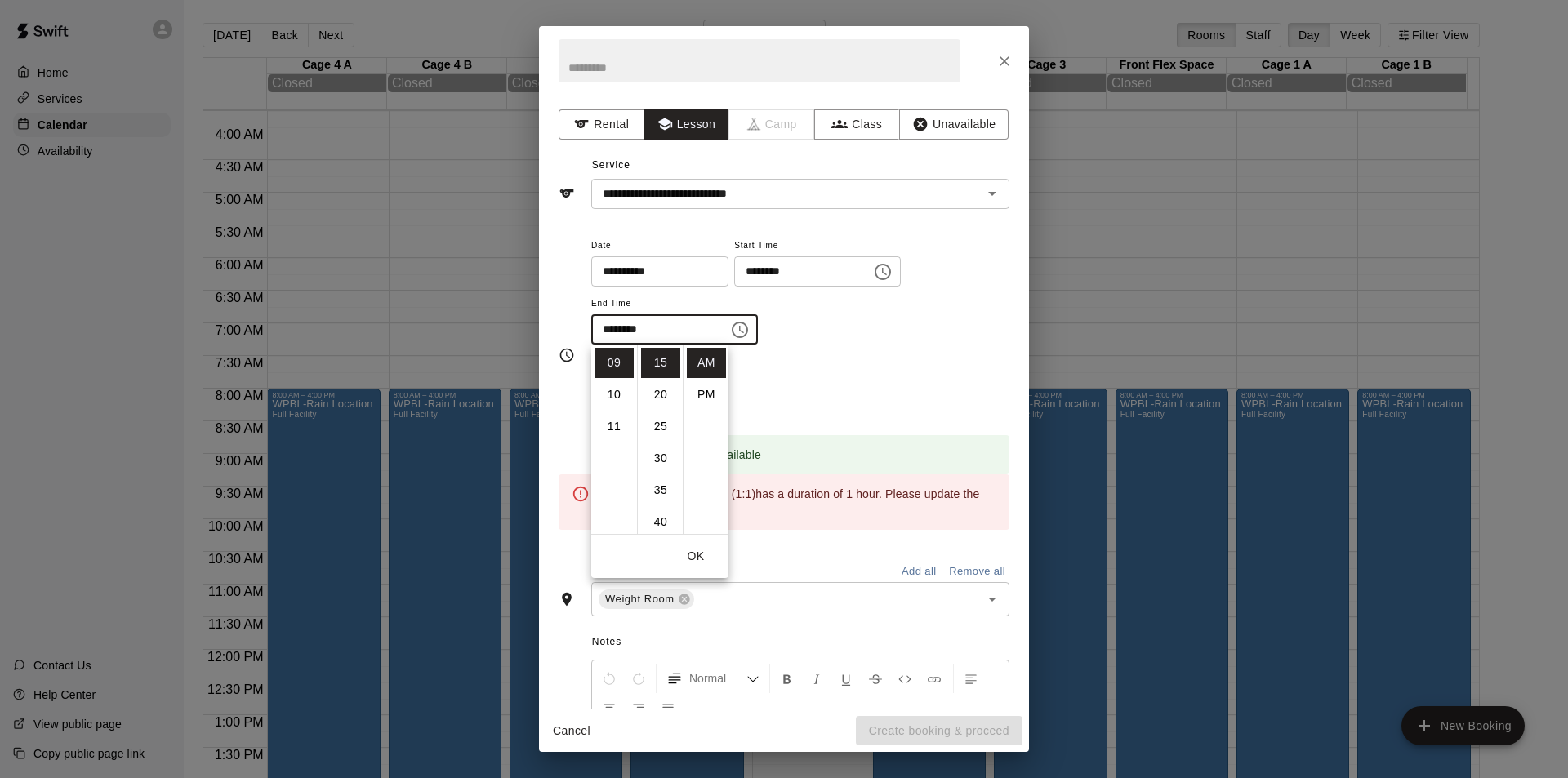
click at [655, 462] on li "30" at bounding box center [660, 458] width 39 height 30
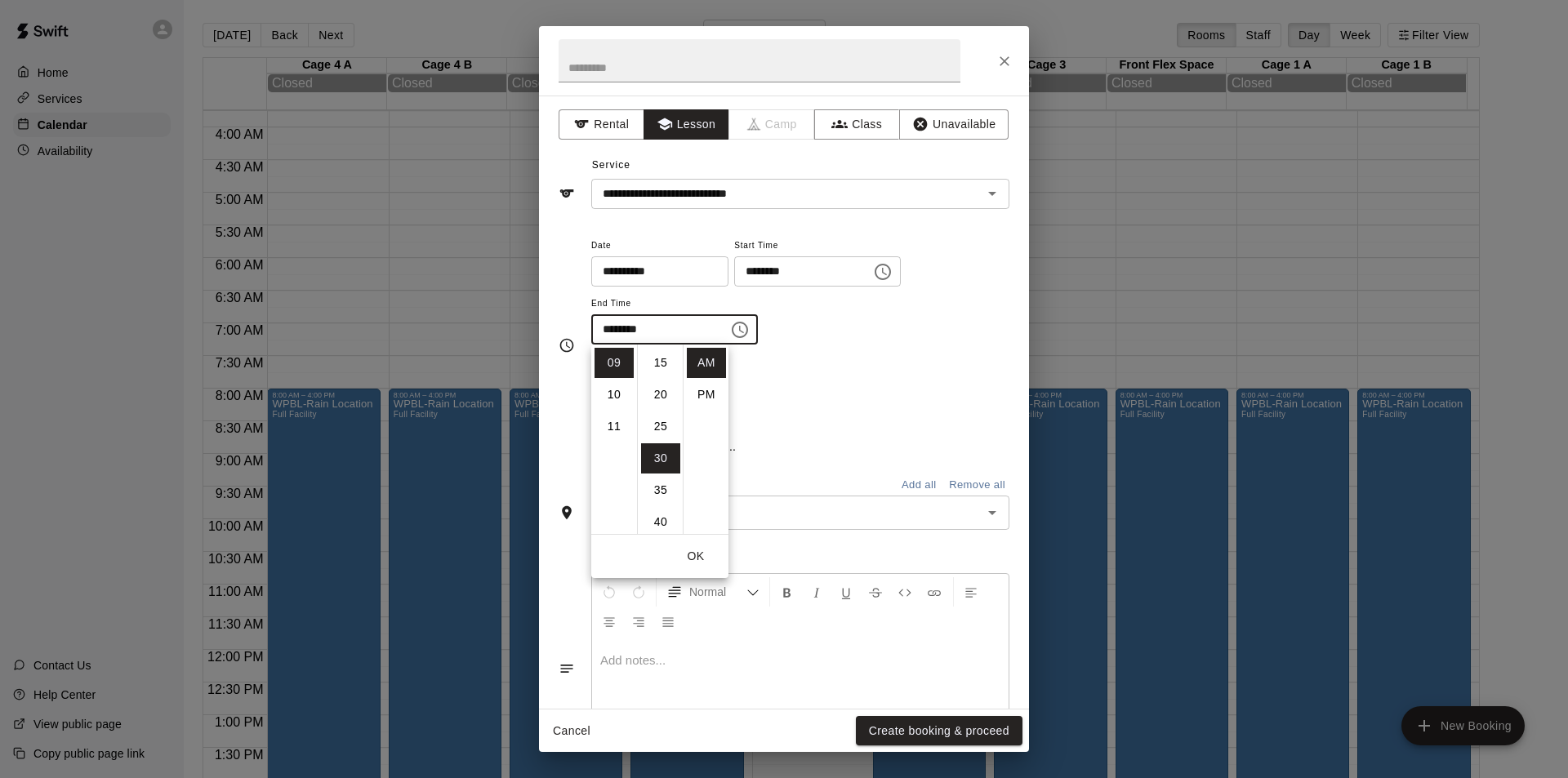
type input "********"
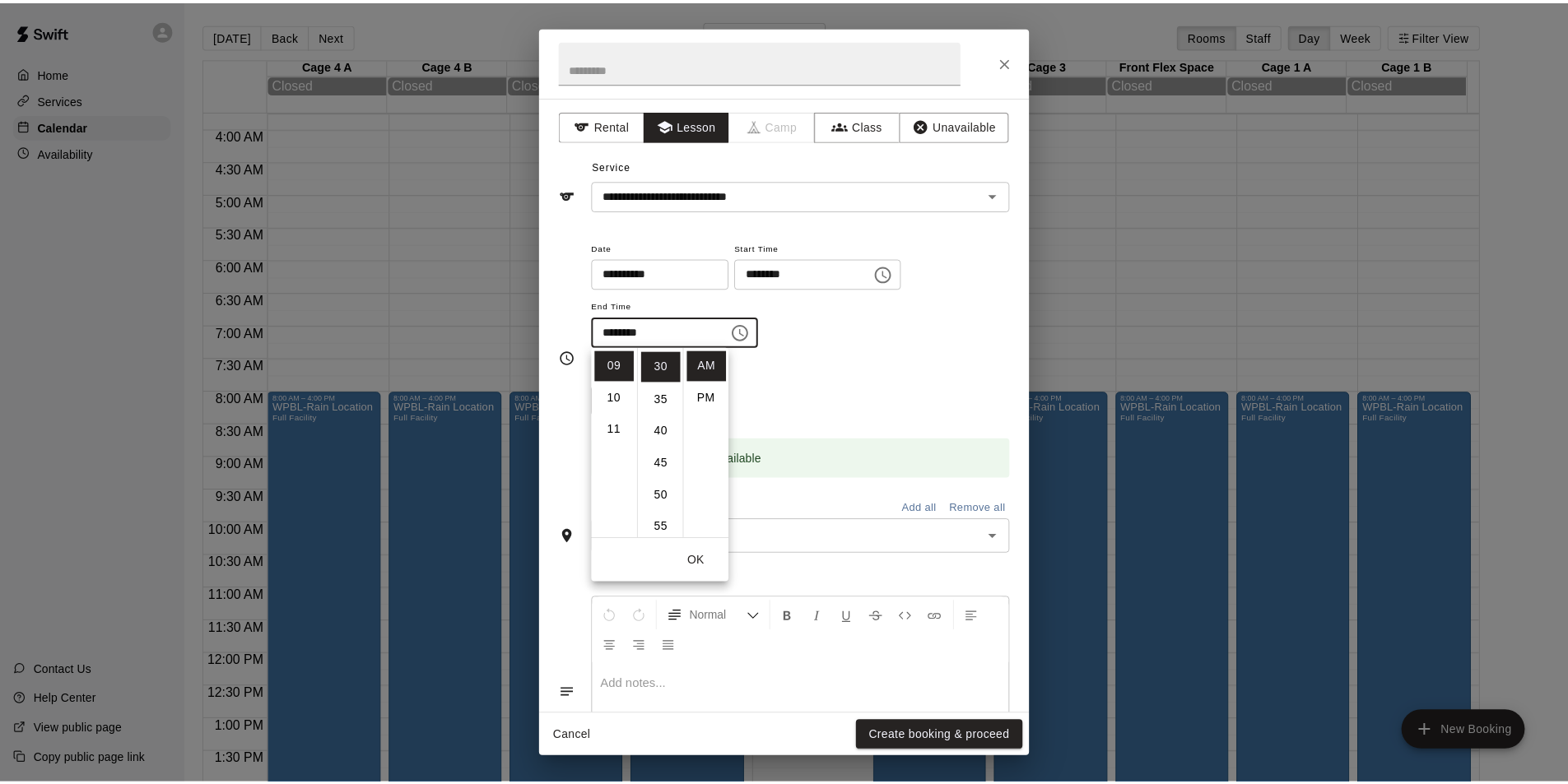
scroll to position [192, 0]
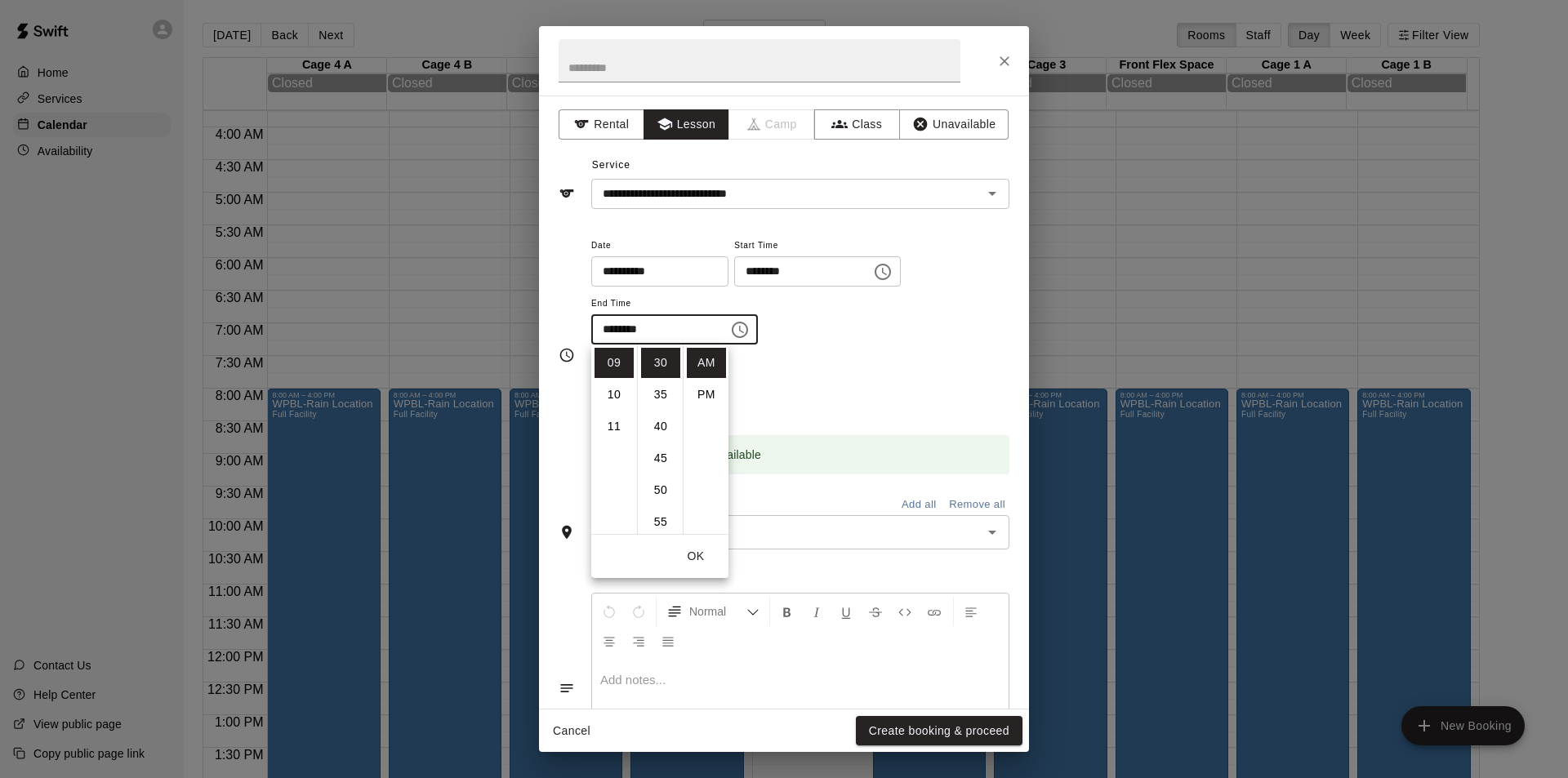
click at [799, 402] on div "Repeats No Yes" at bounding box center [800, 387] width 418 height 52
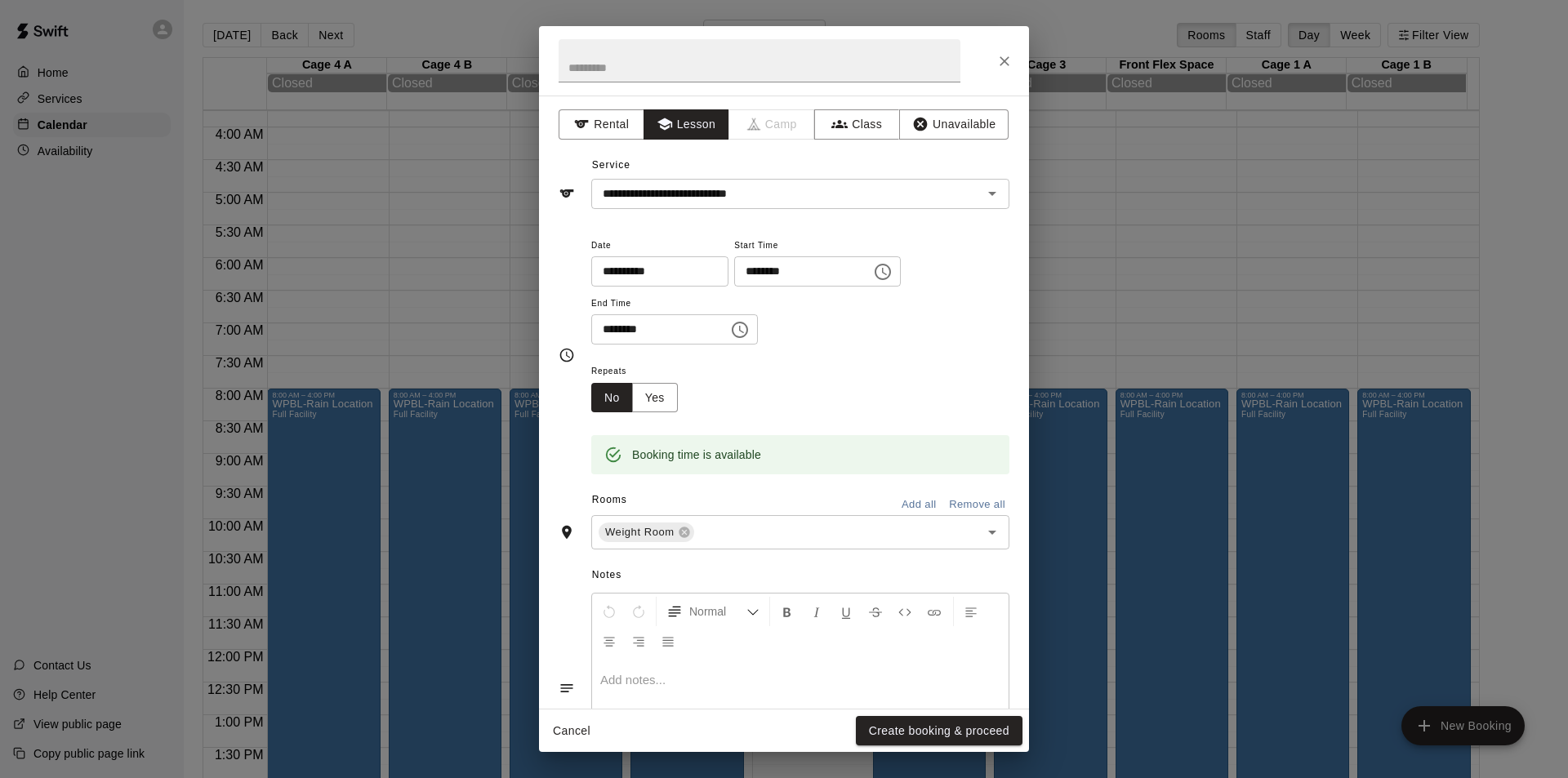
click at [963, 732] on button "Create booking & proceed" at bounding box center [939, 730] width 167 height 30
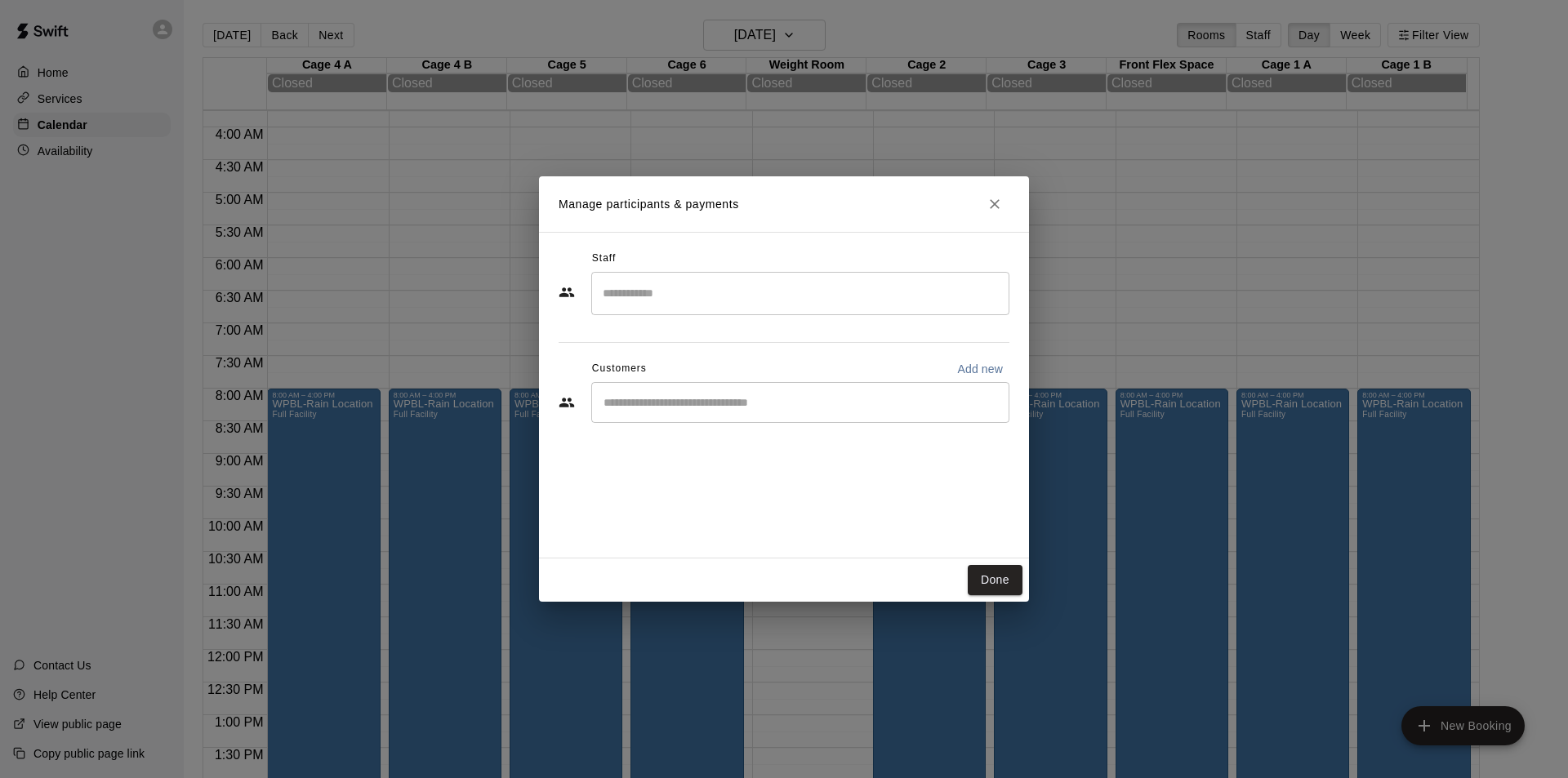
click at [765, 310] on div "​" at bounding box center [800, 293] width 418 height 43
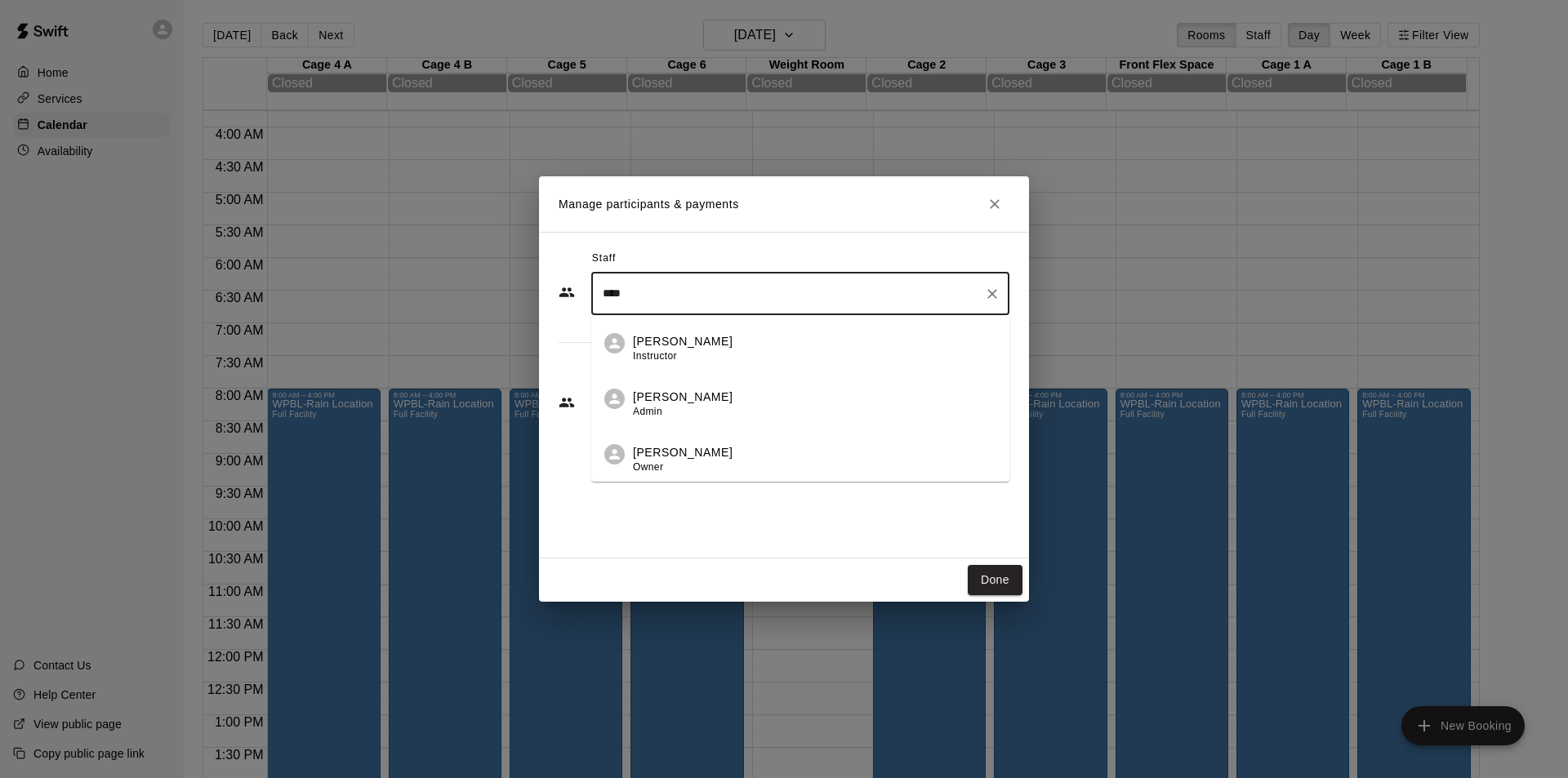
click at [751, 348] on div "[PERSON_NAME] Instructor" at bounding box center [814, 349] width 363 height 32
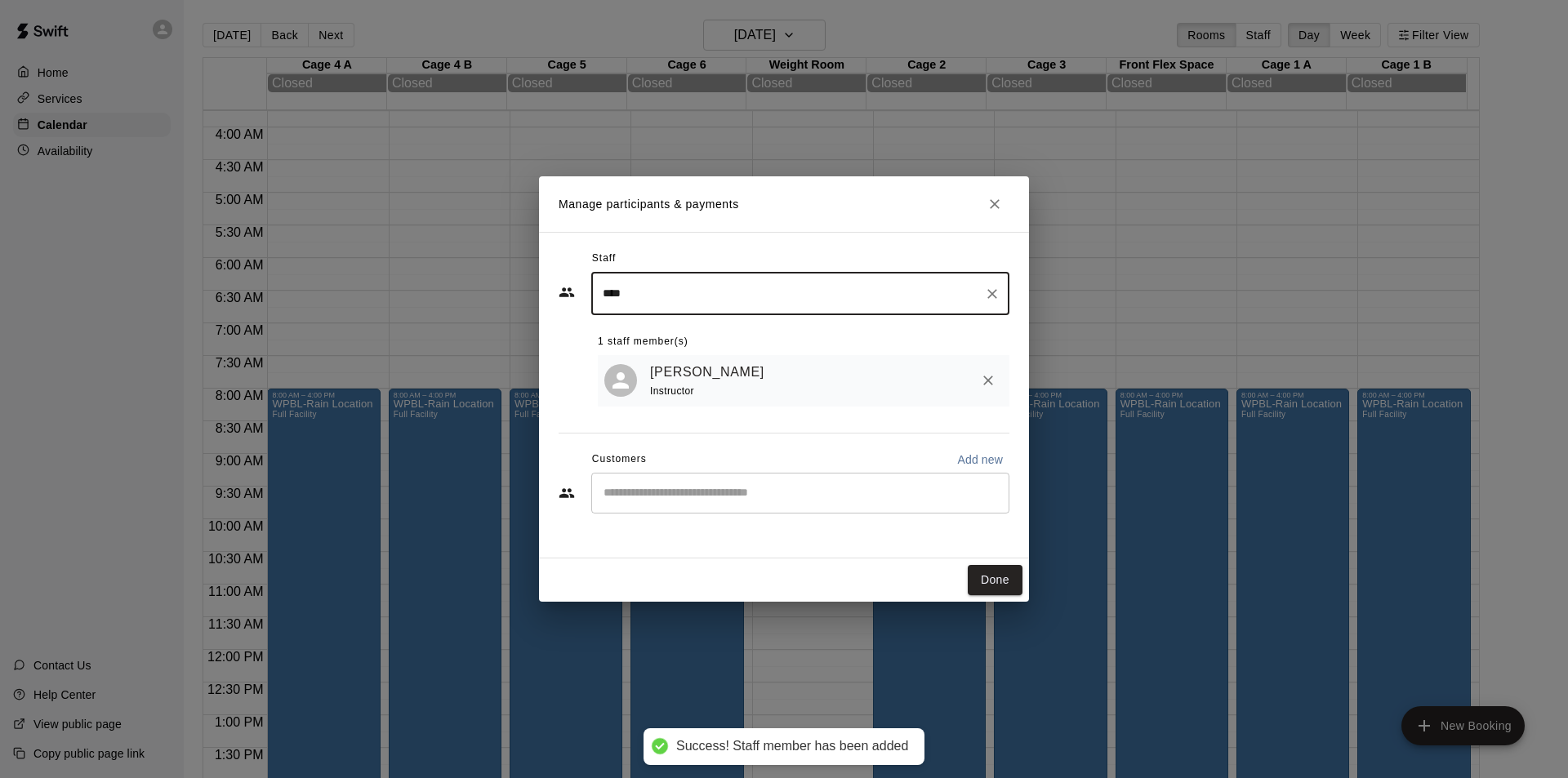
type input "****"
click at [706, 494] on input "Start typing to search customers..." at bounding box center [801, 493] width 403 height 17
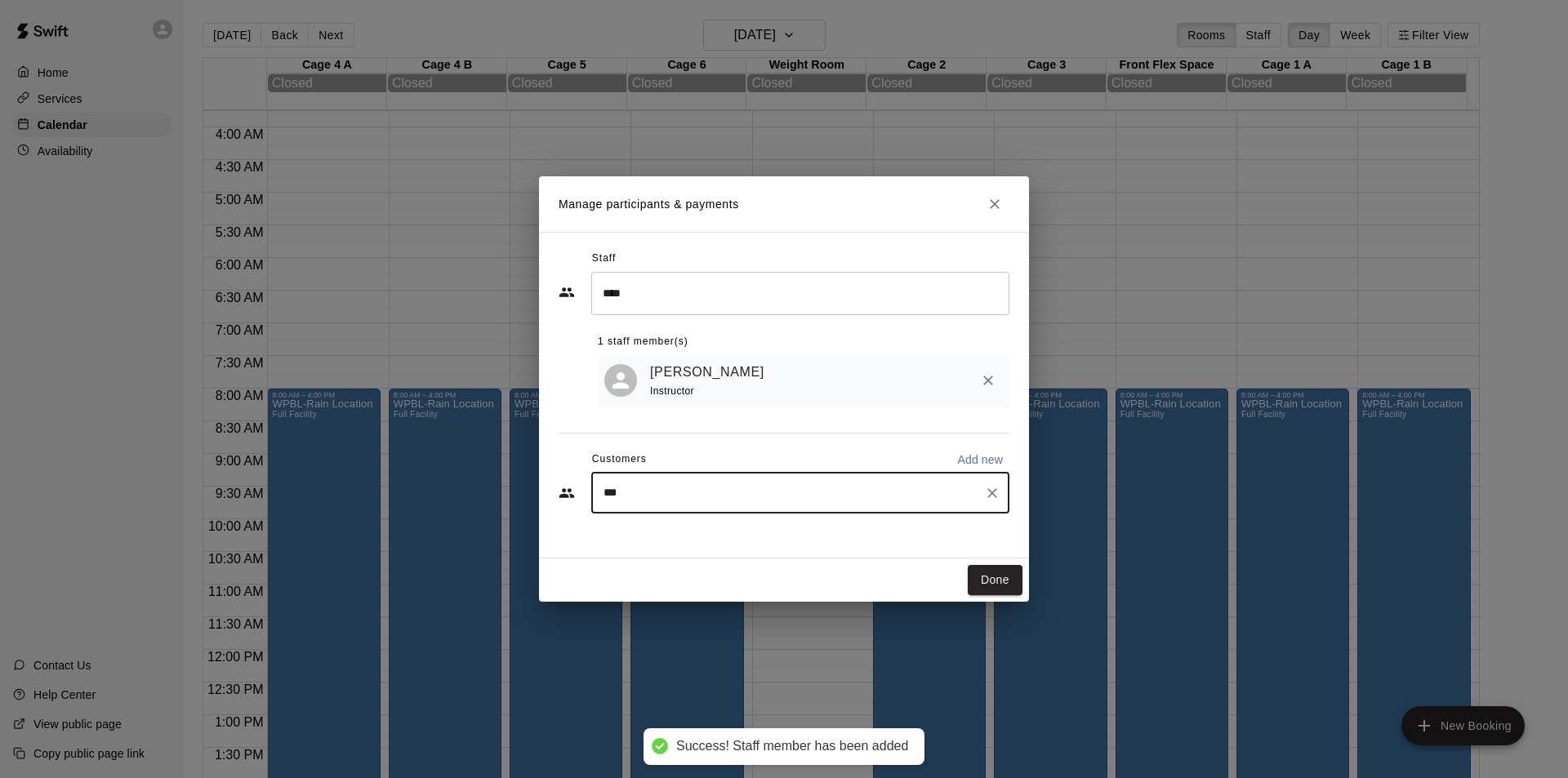
type input "****"
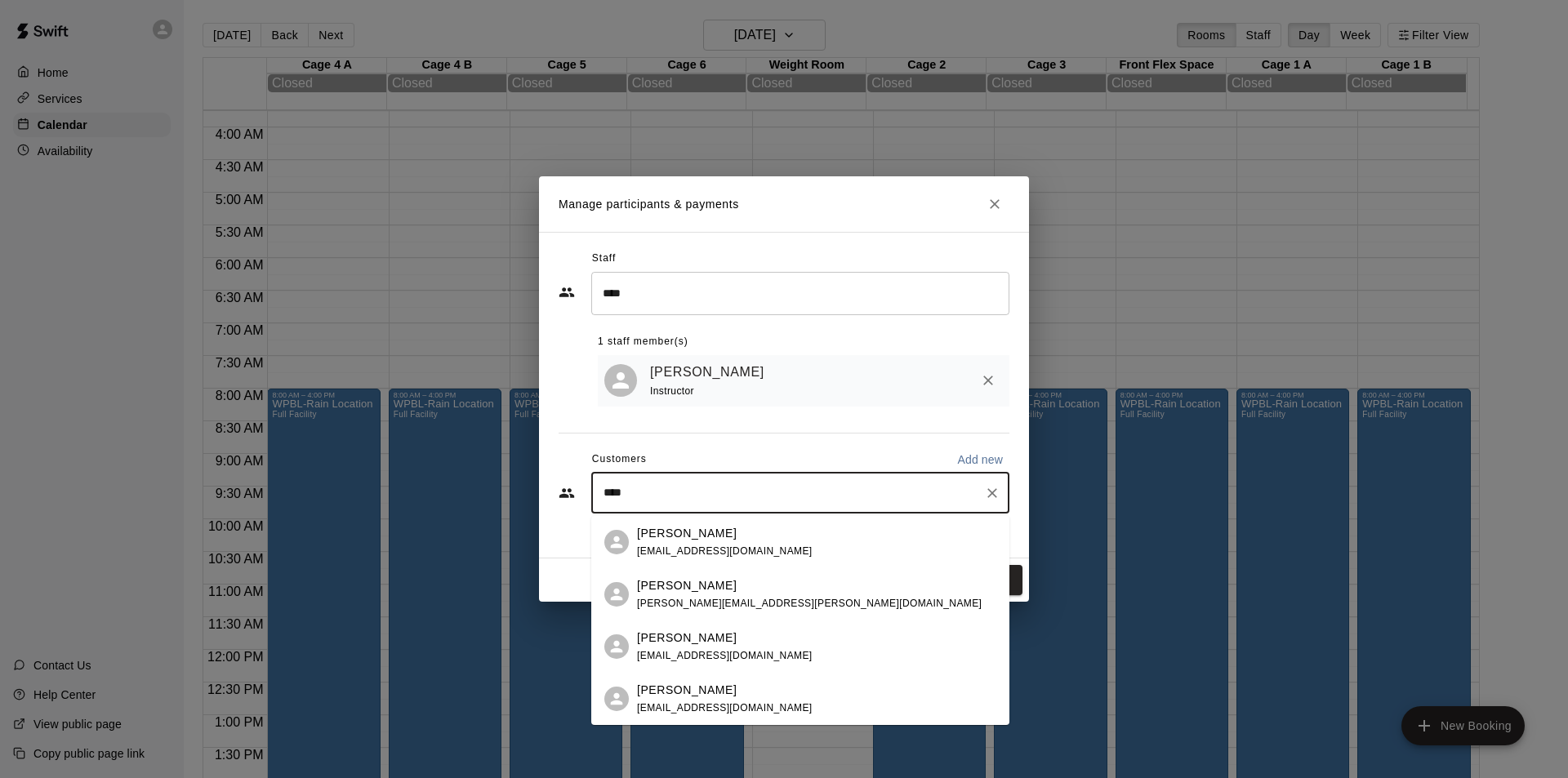
click at [772, 649] on div "[PERSON_NAME] [PERSON_NAME][EMAIL_ADDRESS][DOMAIN_NAME]" at bounding box center [816, 648] width 359 height 35
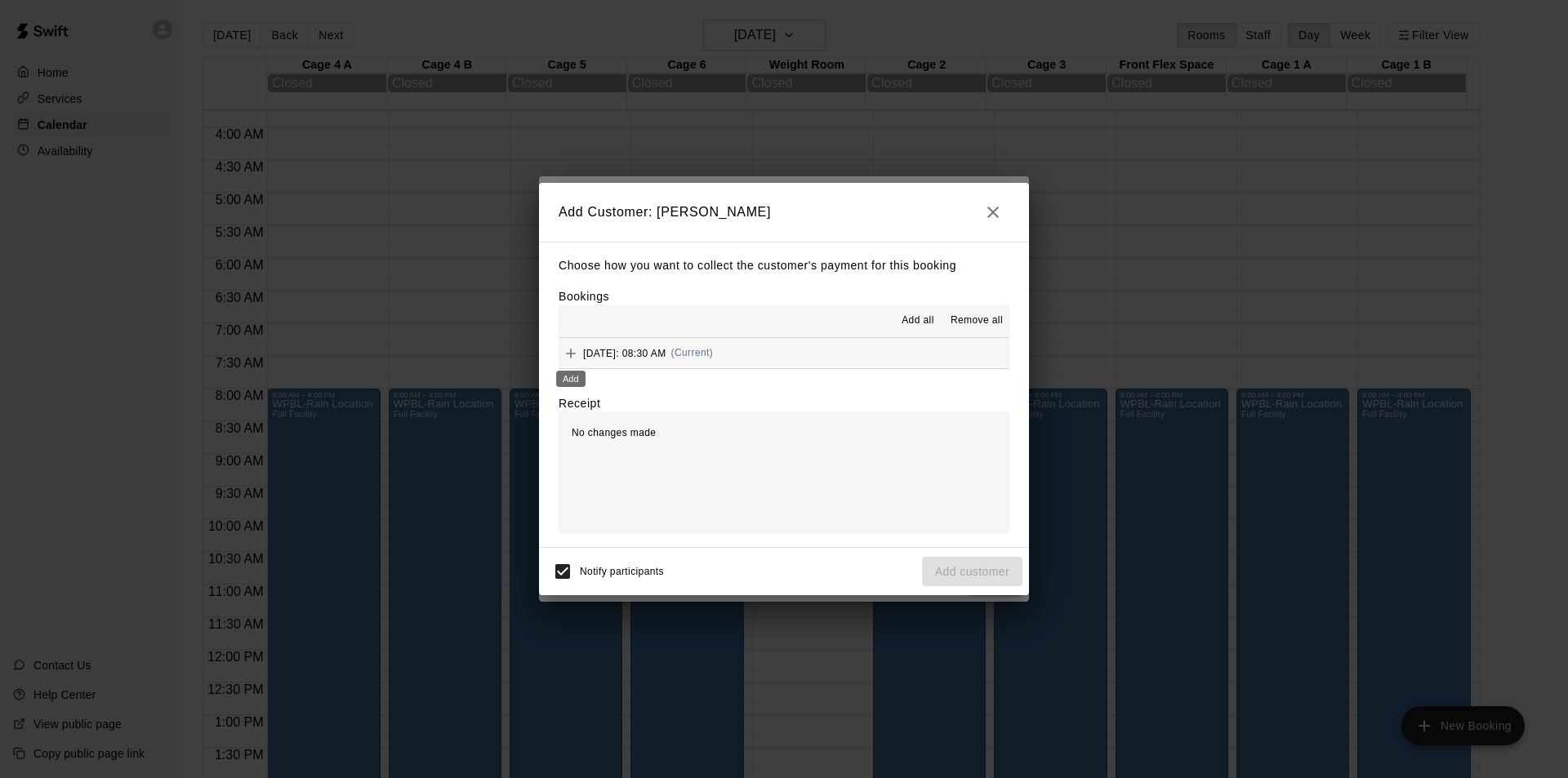
click at [575, 353] on icon "Add" at bounding box center [571, 353] width 10 height 10
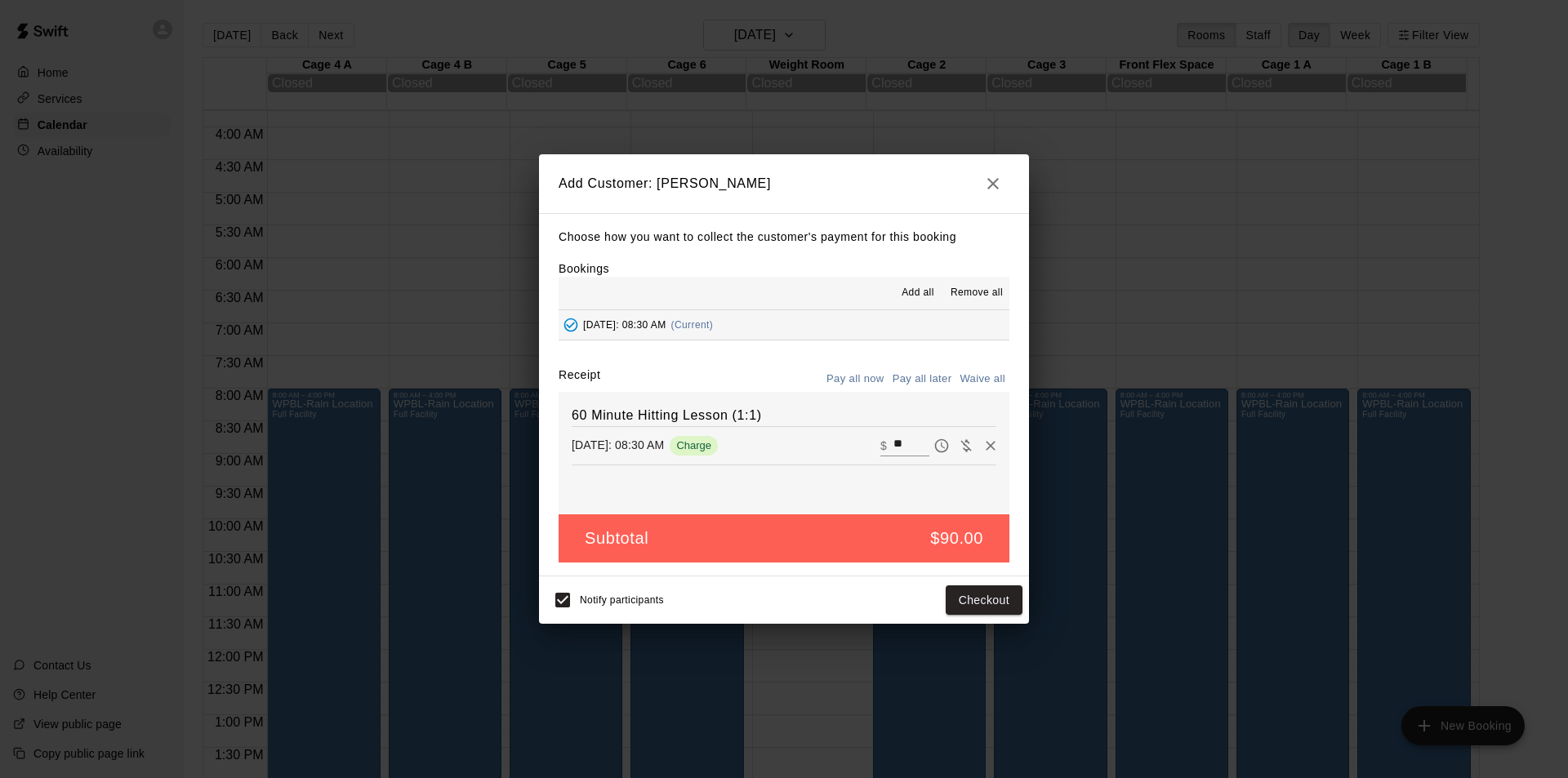
click at [989, 598] on button "Checkout" at bounding box center [984, 600] width 77 height 30
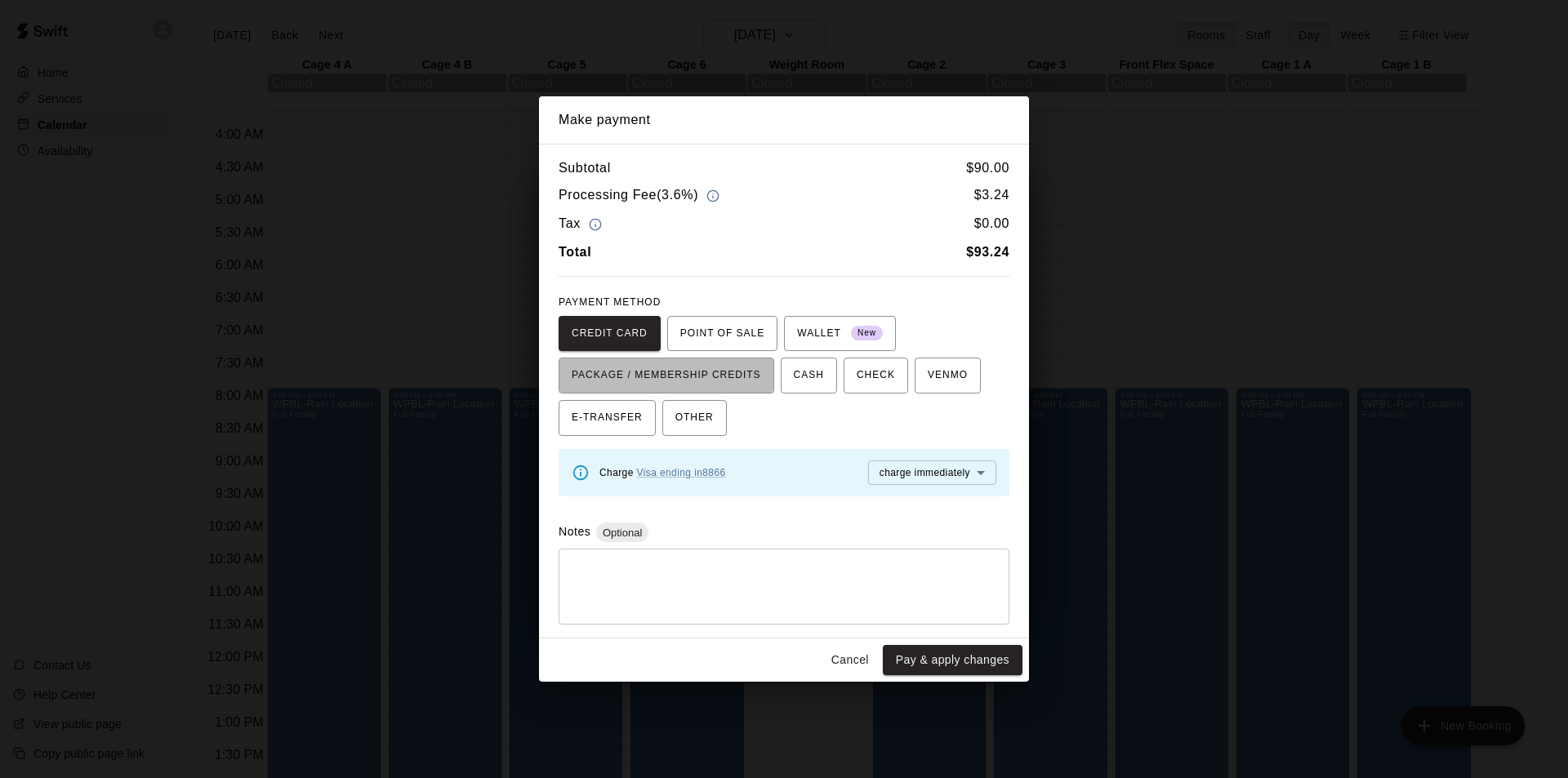
click at [666, 376] on span "PACKAGE / MEMBERSHIP CREDITS" at bounding box center [666, 375] width 190 height 26
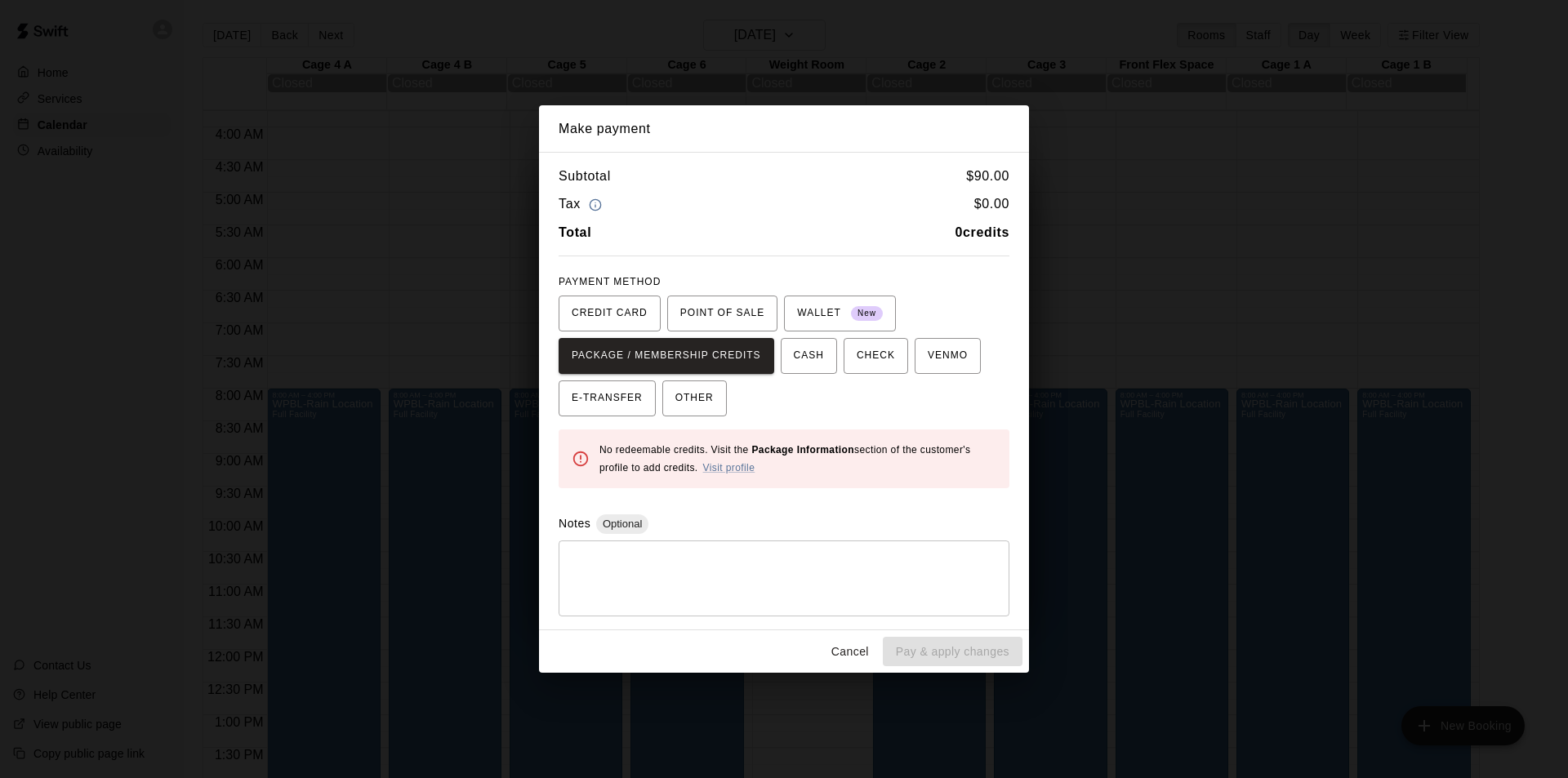
click at [624, 316] on span "CREDIT CARD" at bounding box center [610, 314] width 76 height 26
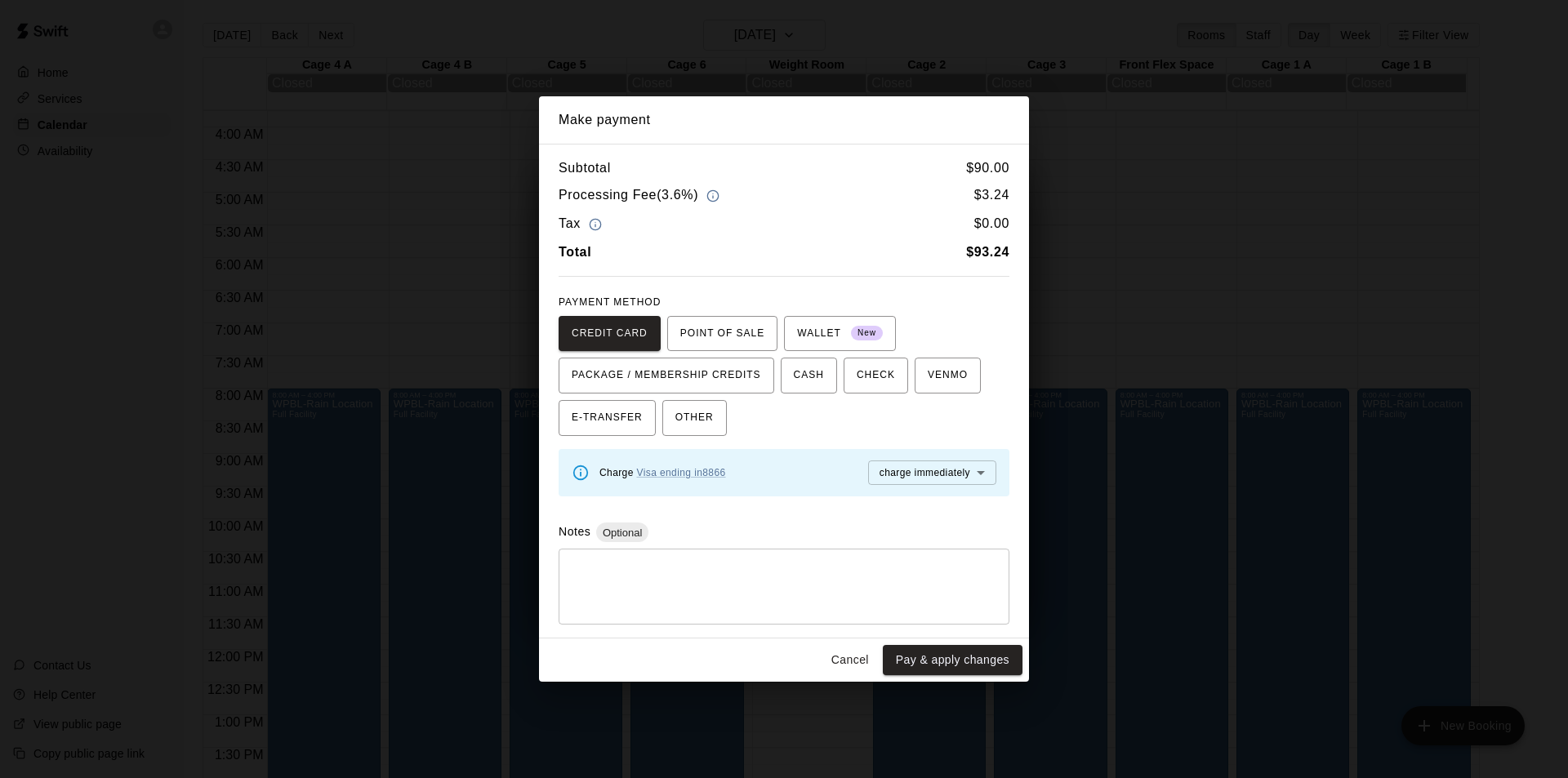
click at [841, 649] on button "Cancel" at bounding box center [850, 659] width 53 height 30
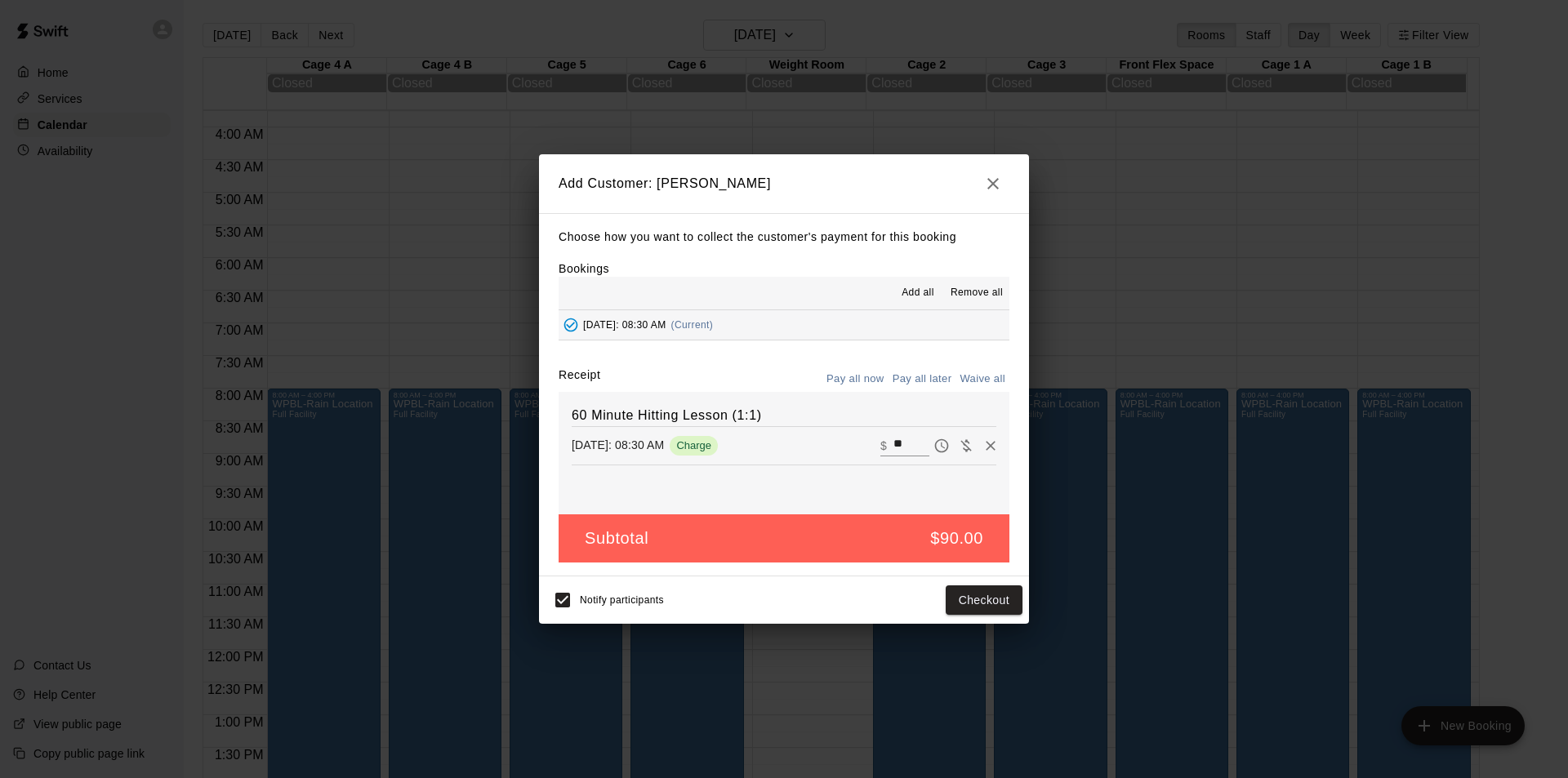
click at [992, 185] on icon "button" at bounding box center [993, 184] width 19 height 19
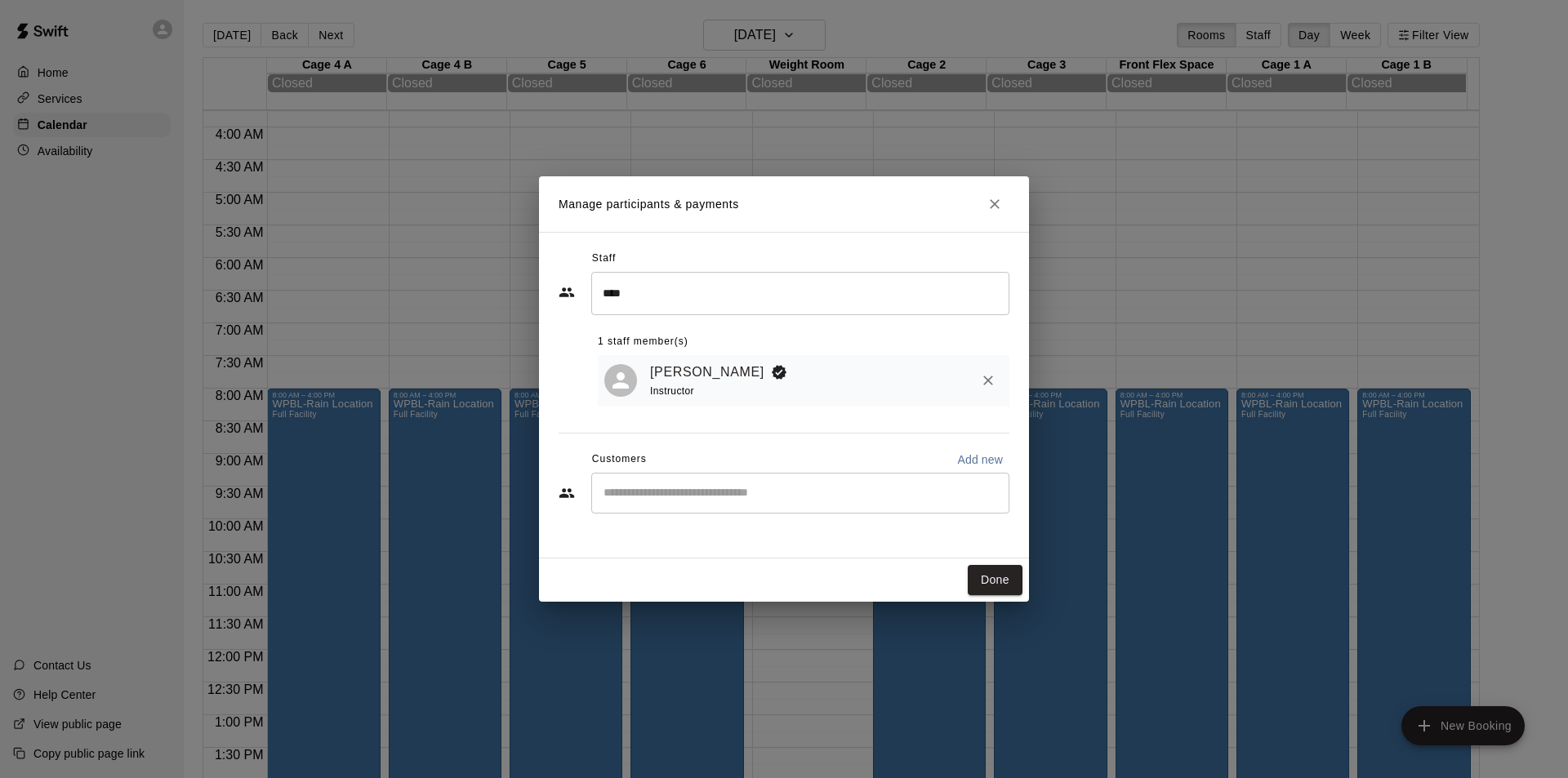
click at [712, 484] on div "​" at bounding box center [800, 494] width 418 height 41
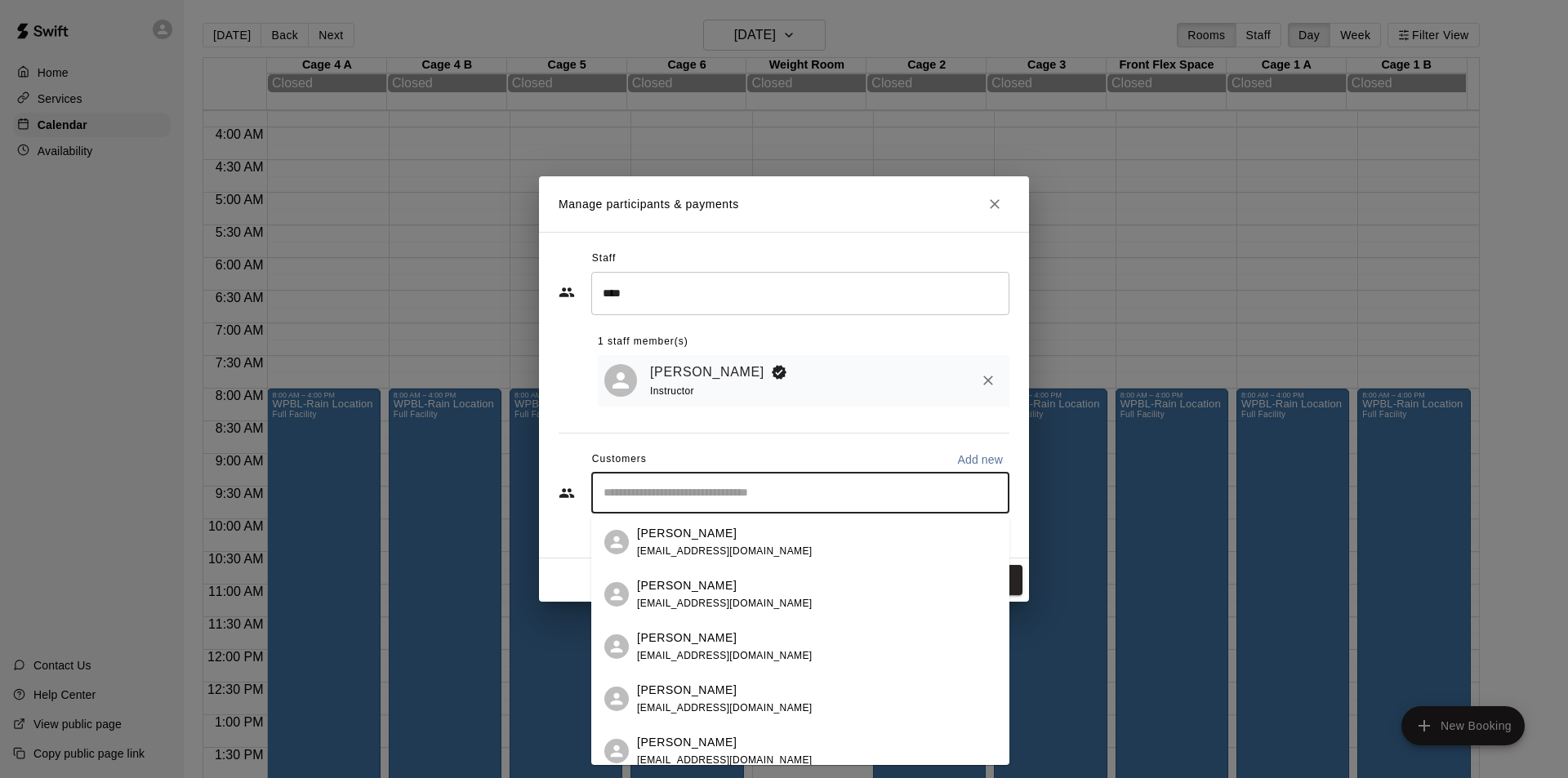
drag, startPoint x: 695, startPoint y: 516, endPoint x: 678, endPoint y: 546, distance: 34.5
click at [678, 546] on span "[EMAIL_ADDRESS][DOMAIN_NAME]" at bounding box center [725, 551] width 175 height 12
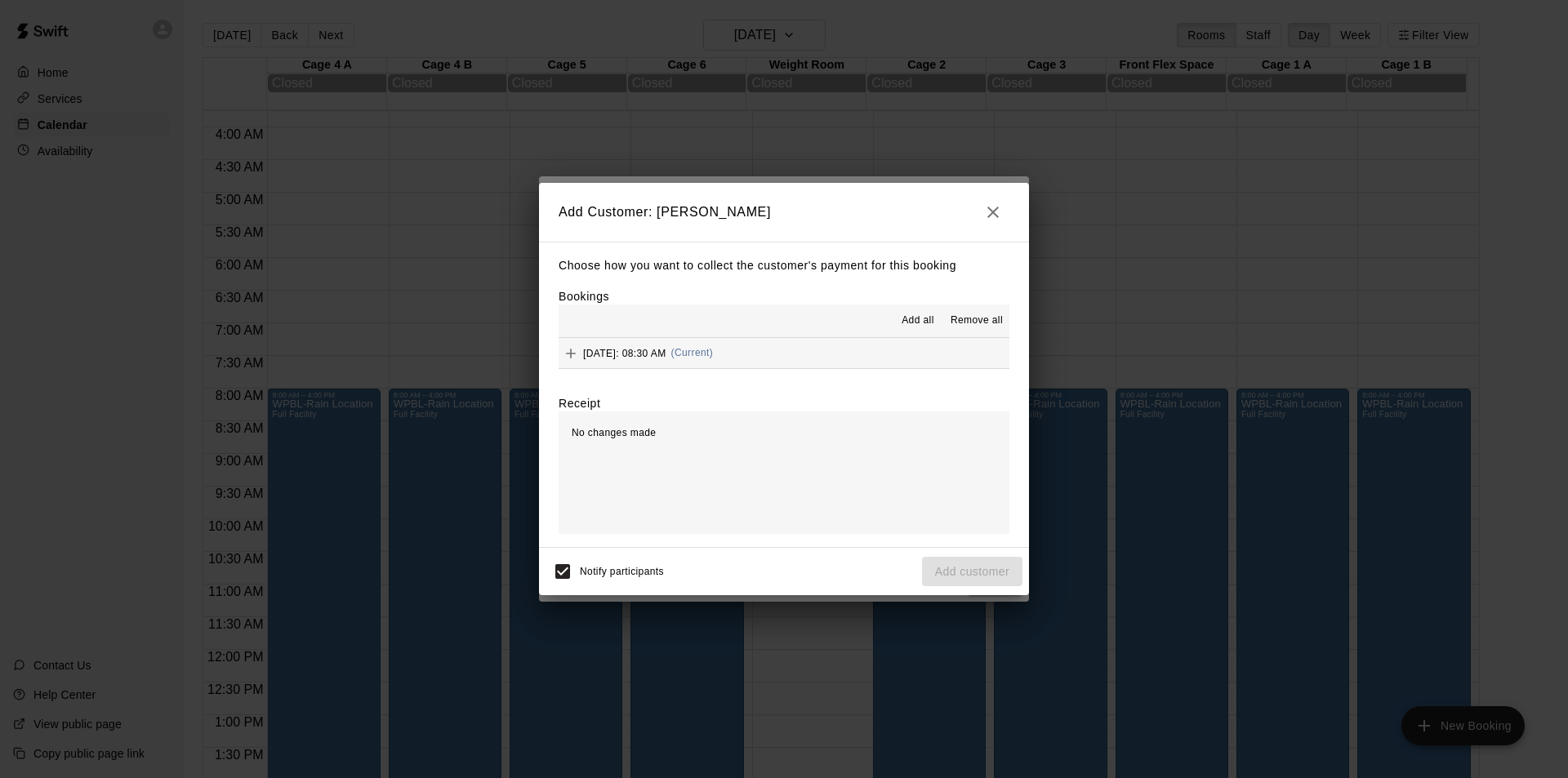
click at [570, 354] on icon "Add" at bounding box center [571, 353] width 10 height 10
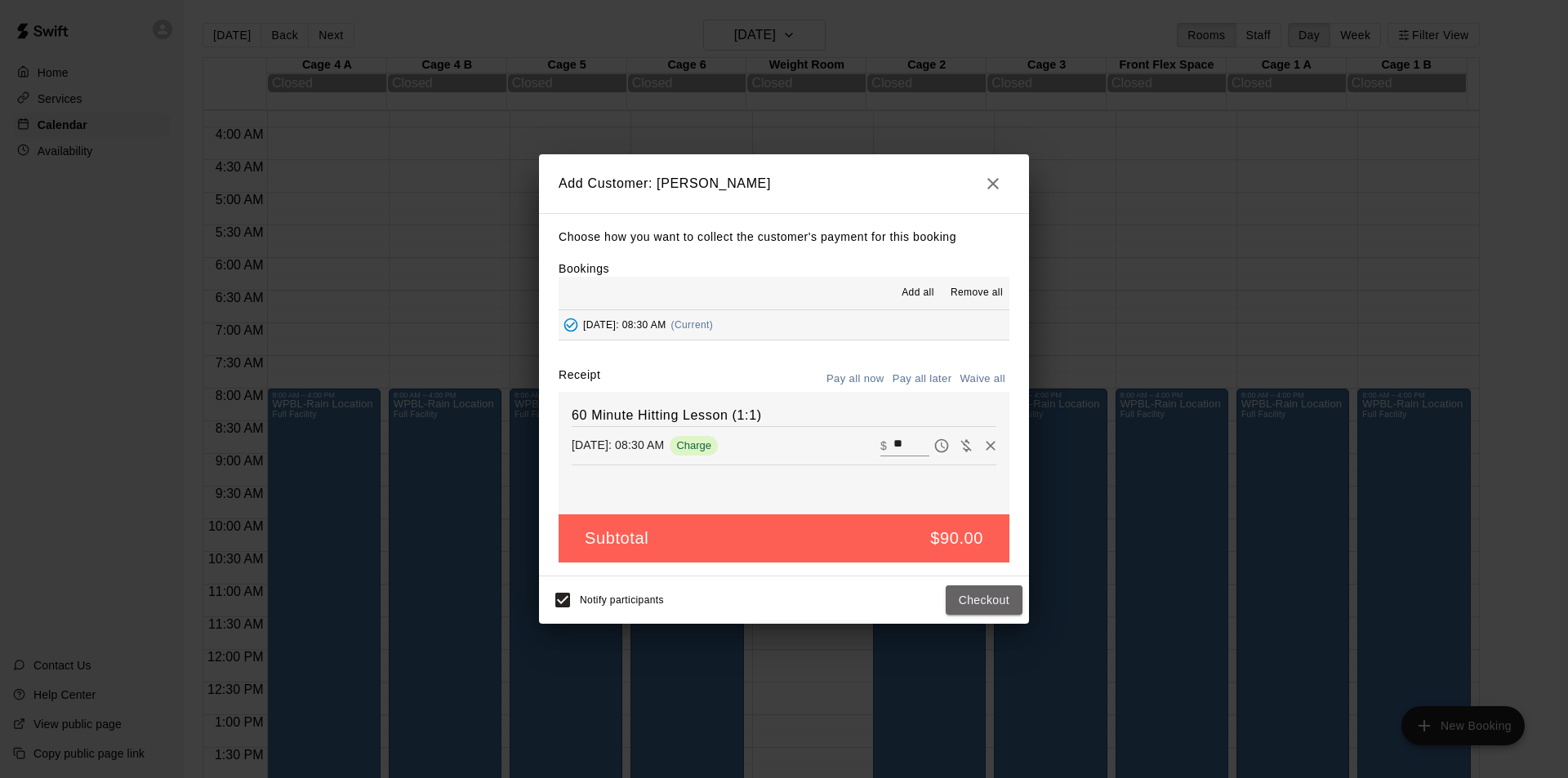
click at [982, 604] on button "Checkout" at bounding box center [984, 600] width 77 height 30
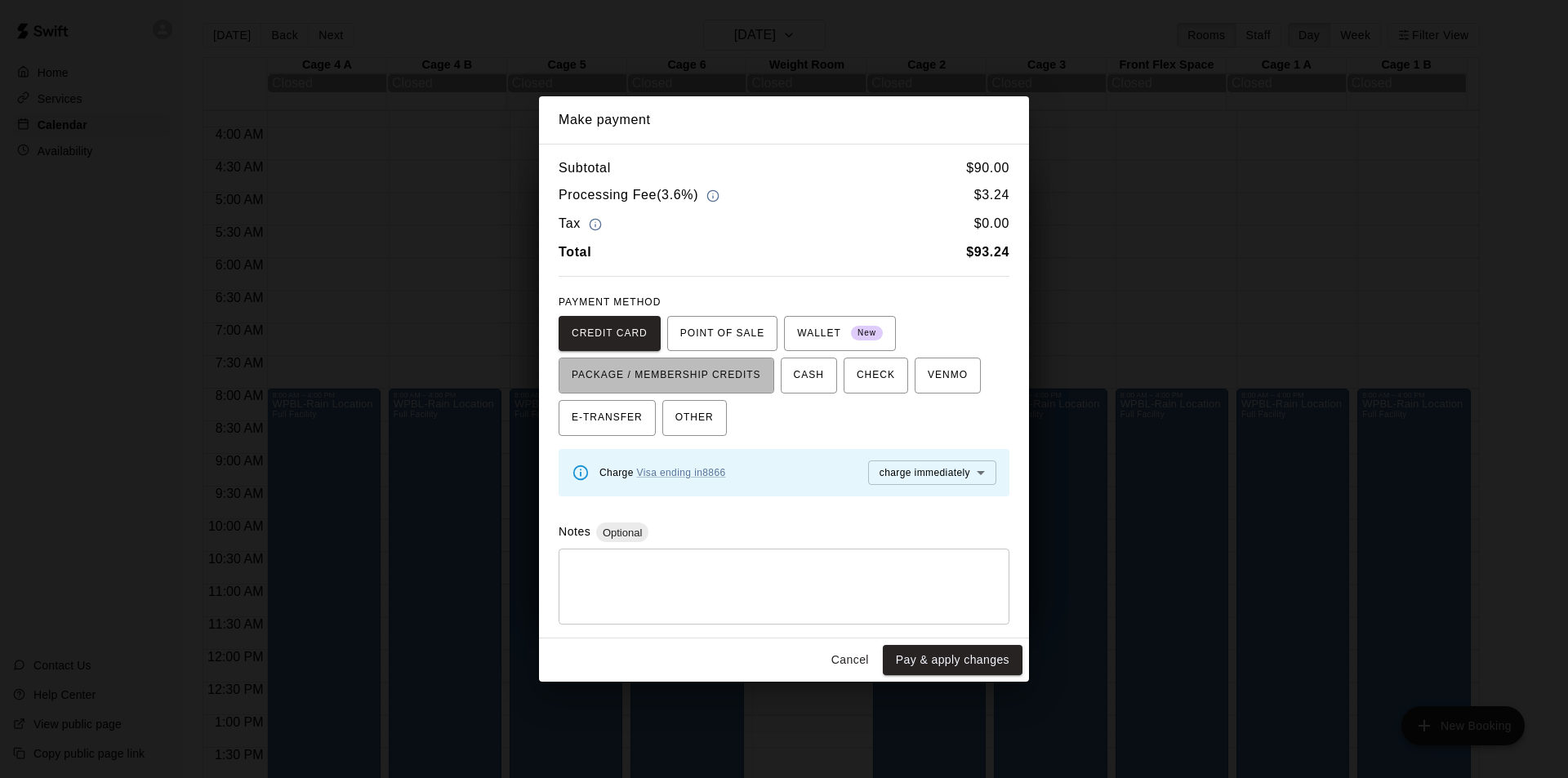
click at [689, 369] on span "PACKAGE / MEMBERSHIP CREDITS" at bounding box center [666, 375] width 190 height 26
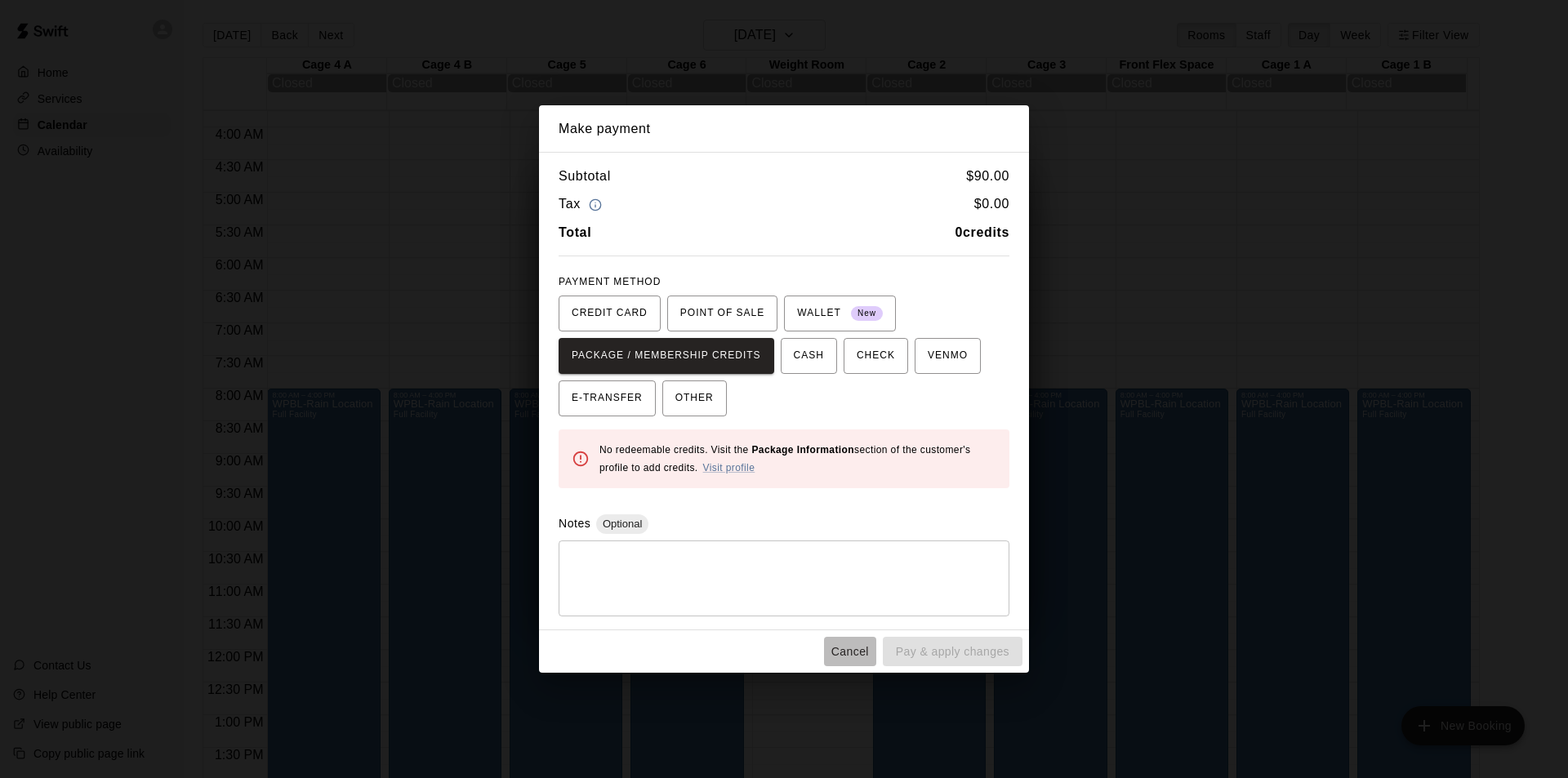
click at [863, 647] on button "Cancel" at bounding box center [850, 651] width 53 height 30
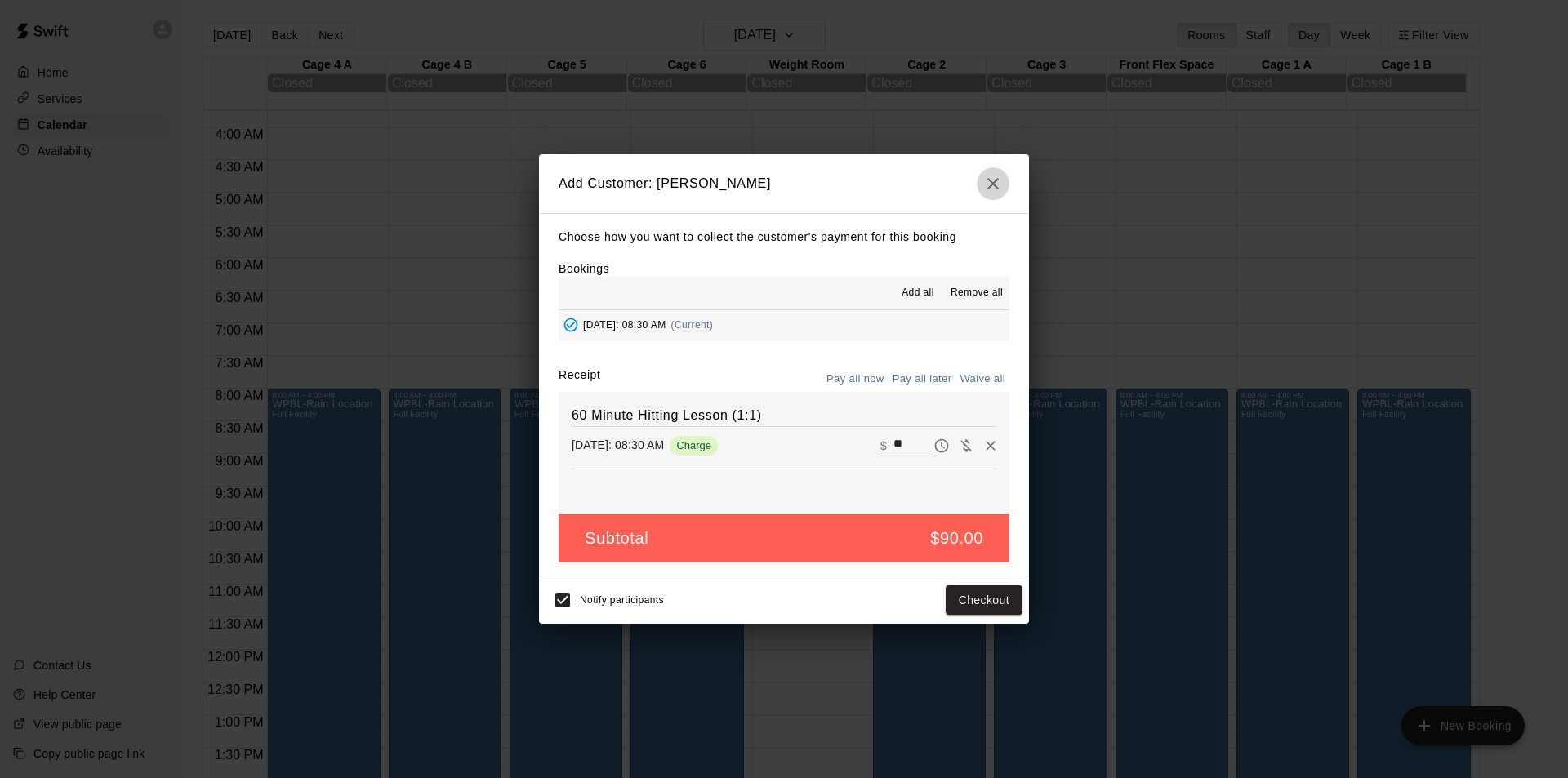
click at [993, 174] on icon "button" at bounding box center [993, 184] width 19 height 19
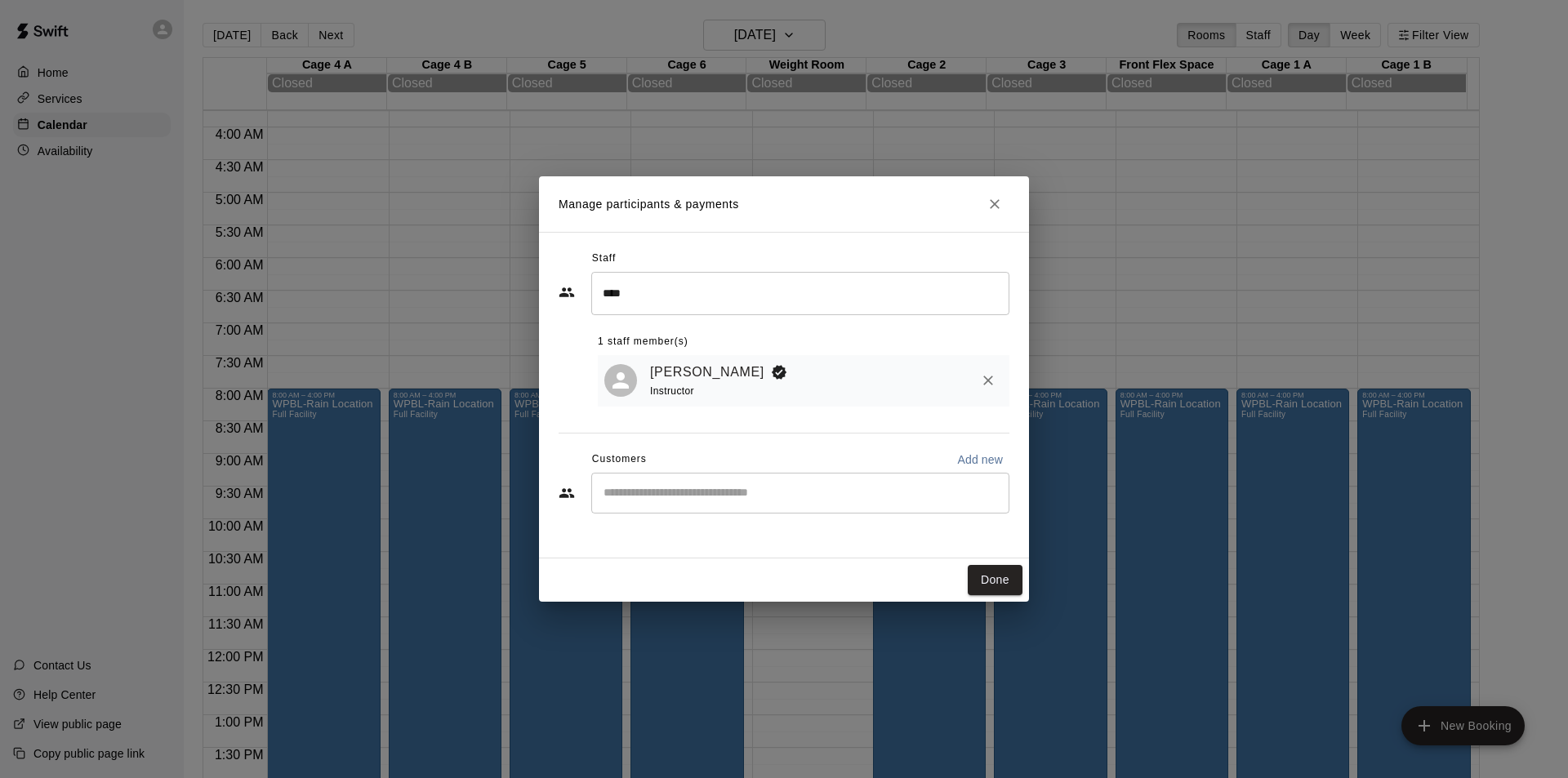
click at [776, 478] on div "​" at bounding box center [800, 494] width 418 height 41
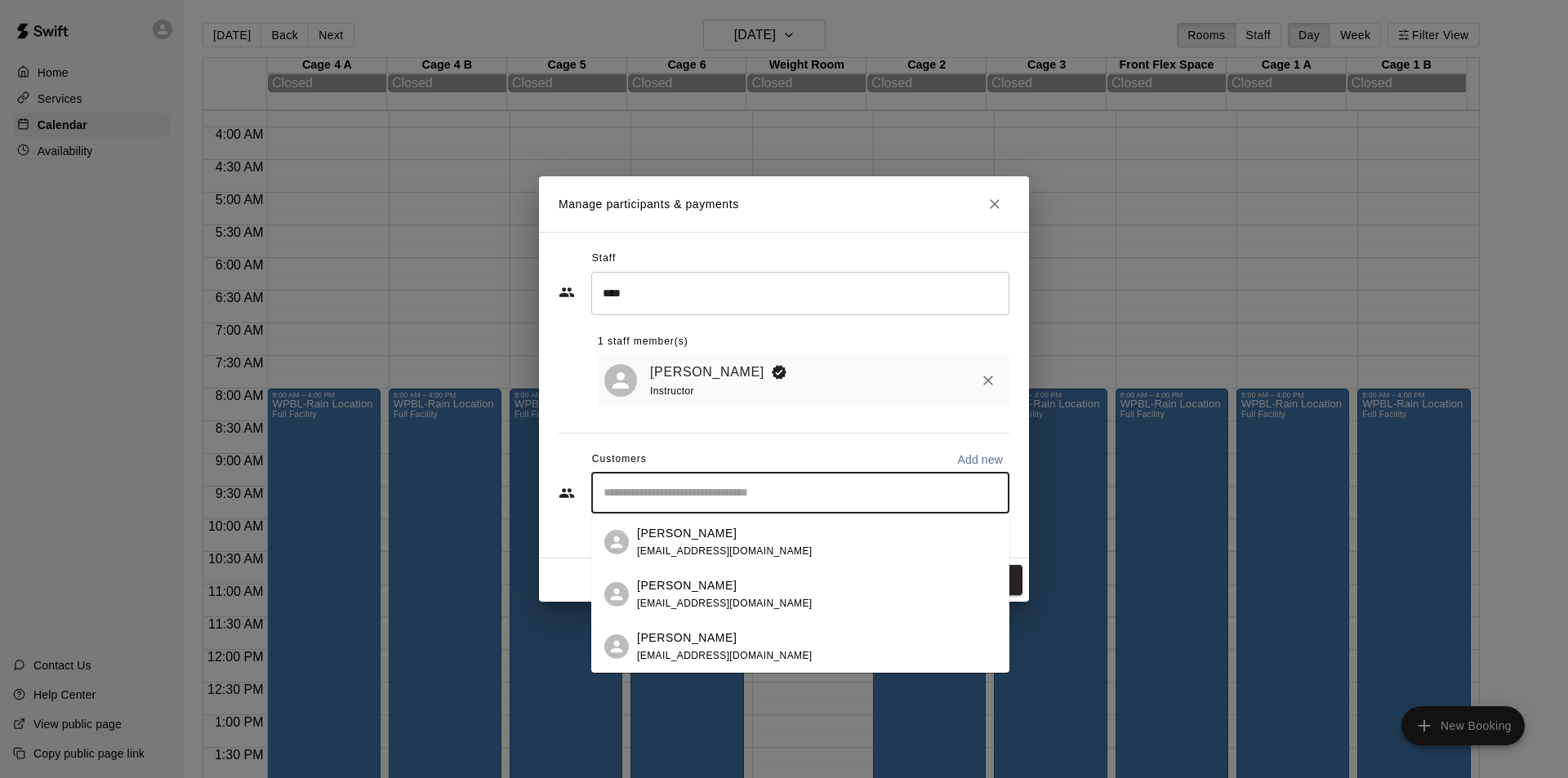
click at [759, 596] on div "[PERSON_NAME] [PERSON_NAME][EMAIL_ADDRESS][DOMAIN_NAME]" at bounding box center [816, 595] width 359 height 35
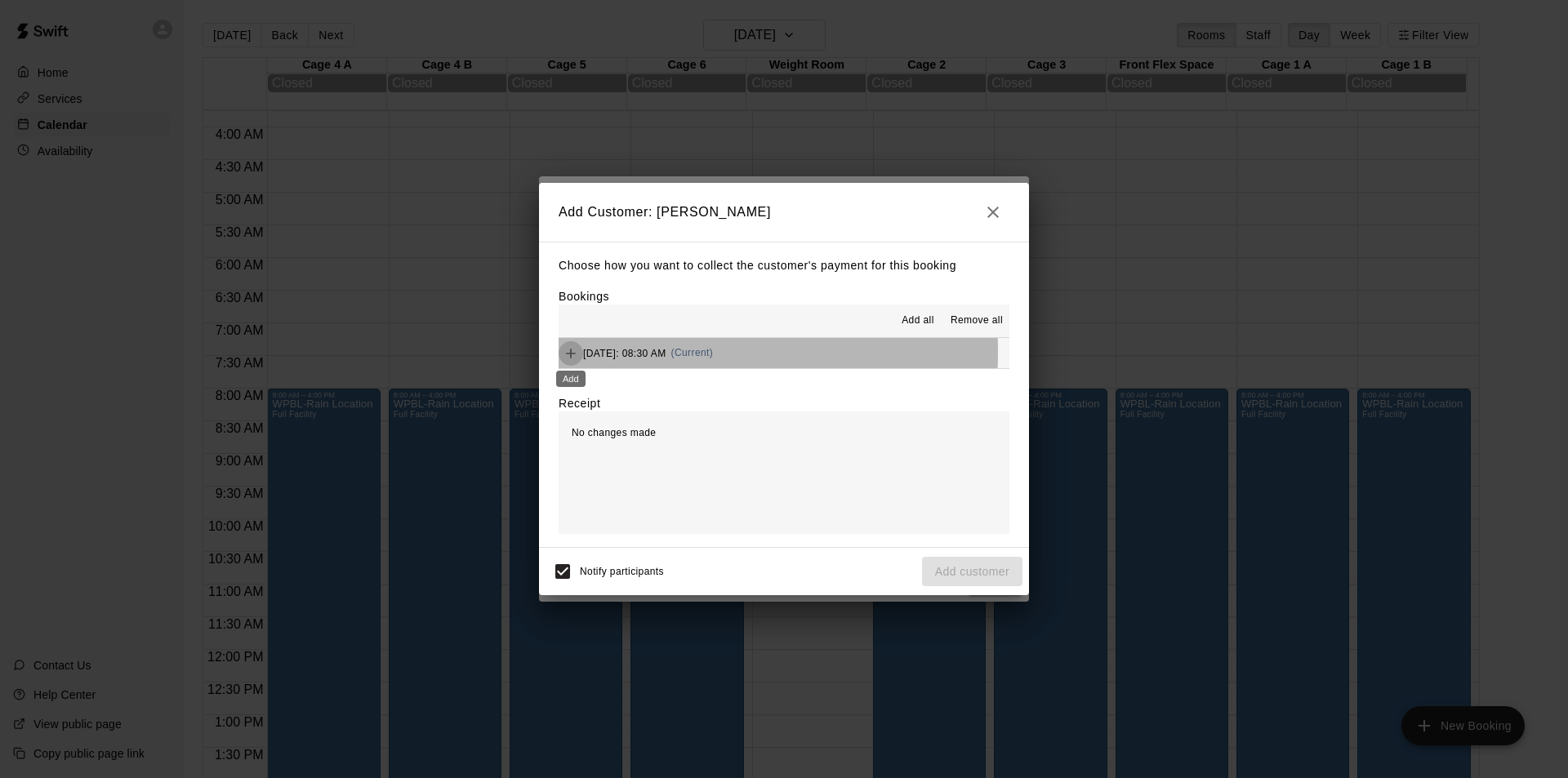
click at [569, 352] on icon "Add" at bounding box center [571, 353] width 17 height 17
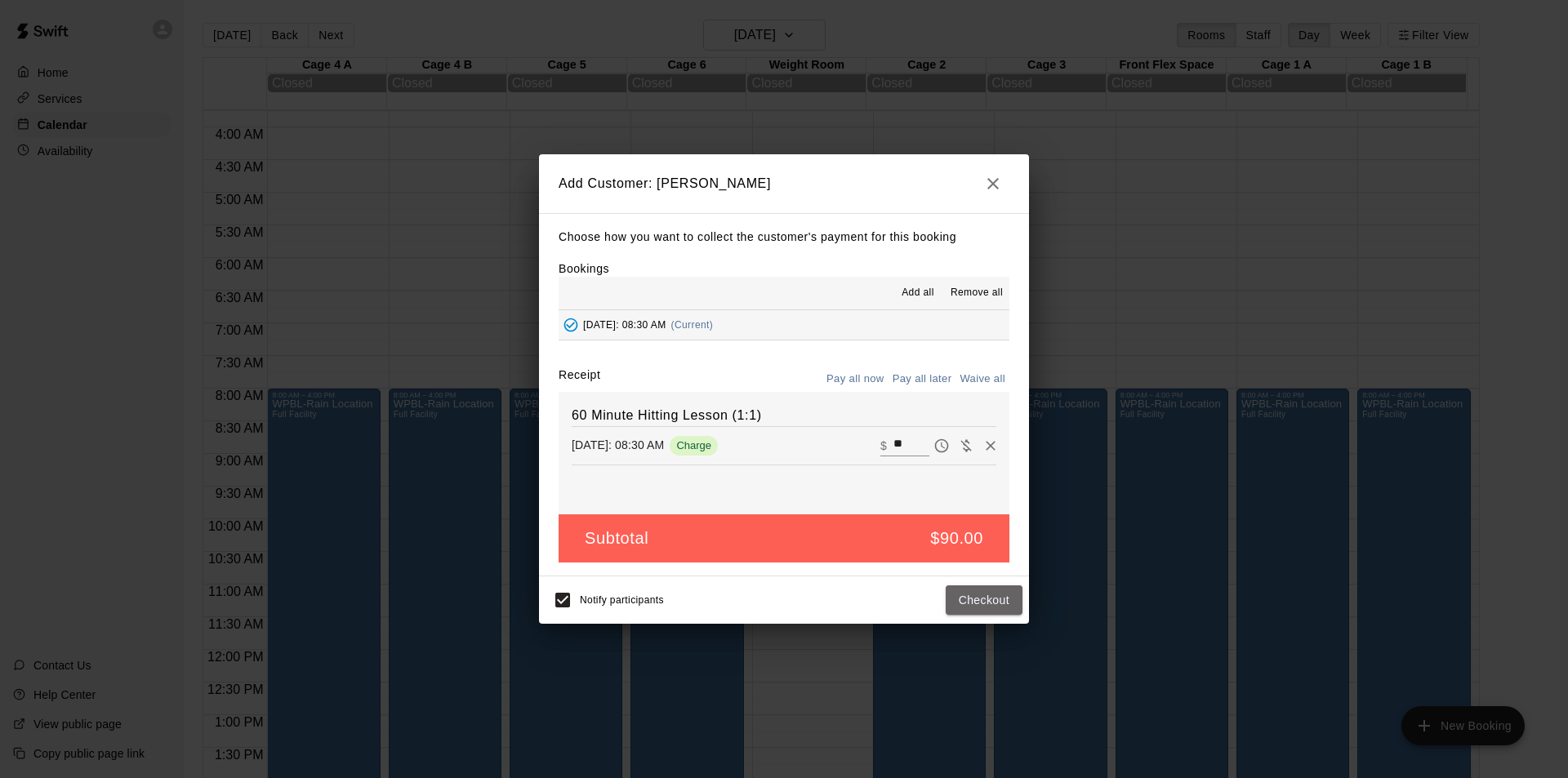
click at [1001, 599] on button "Checkout" at bounding box center [984, 600] width 77 height 30
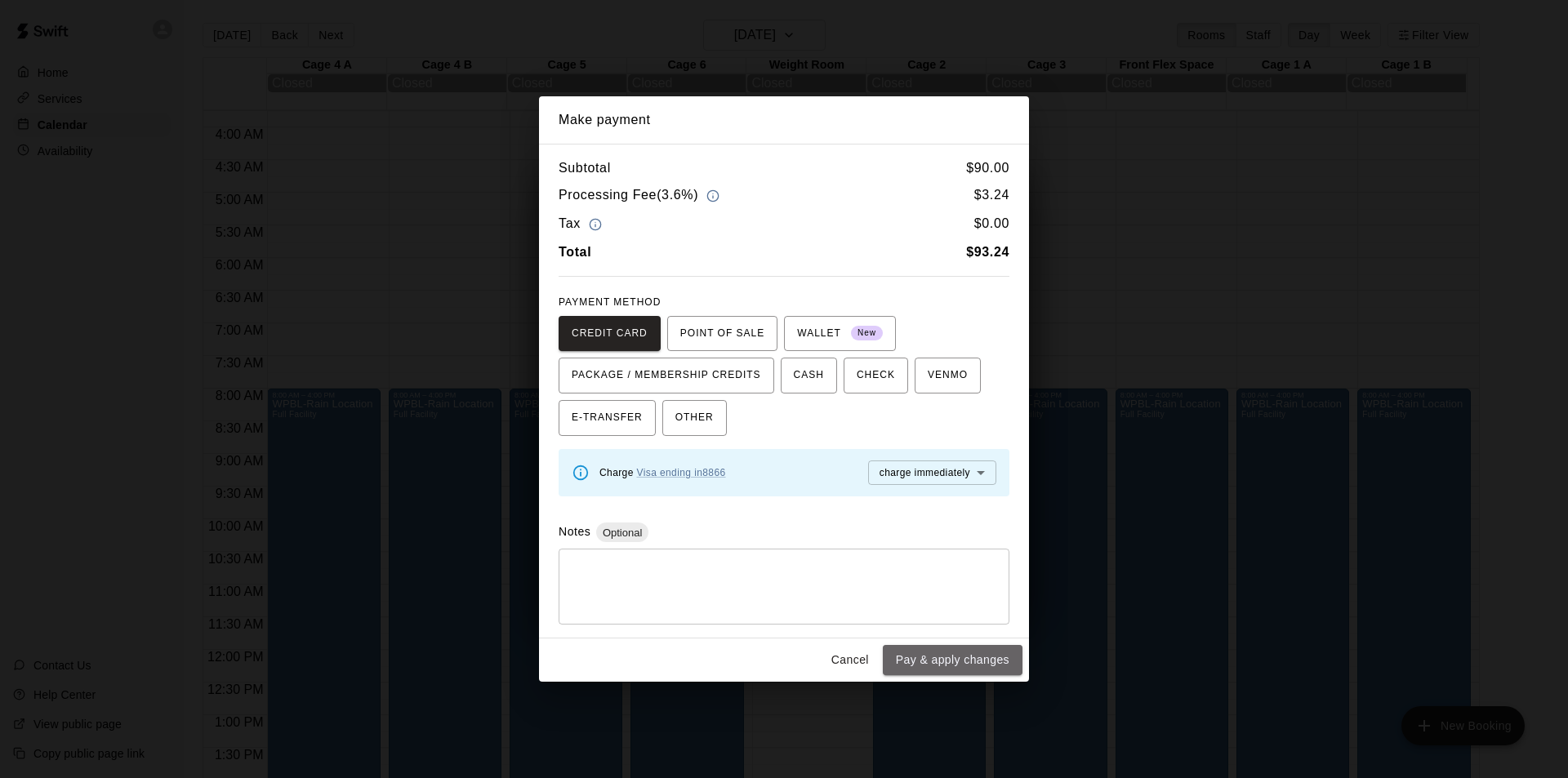
click at [957, 660] on button "Pay & apply changes" at bounding box center [952, 659] width 139 height 30
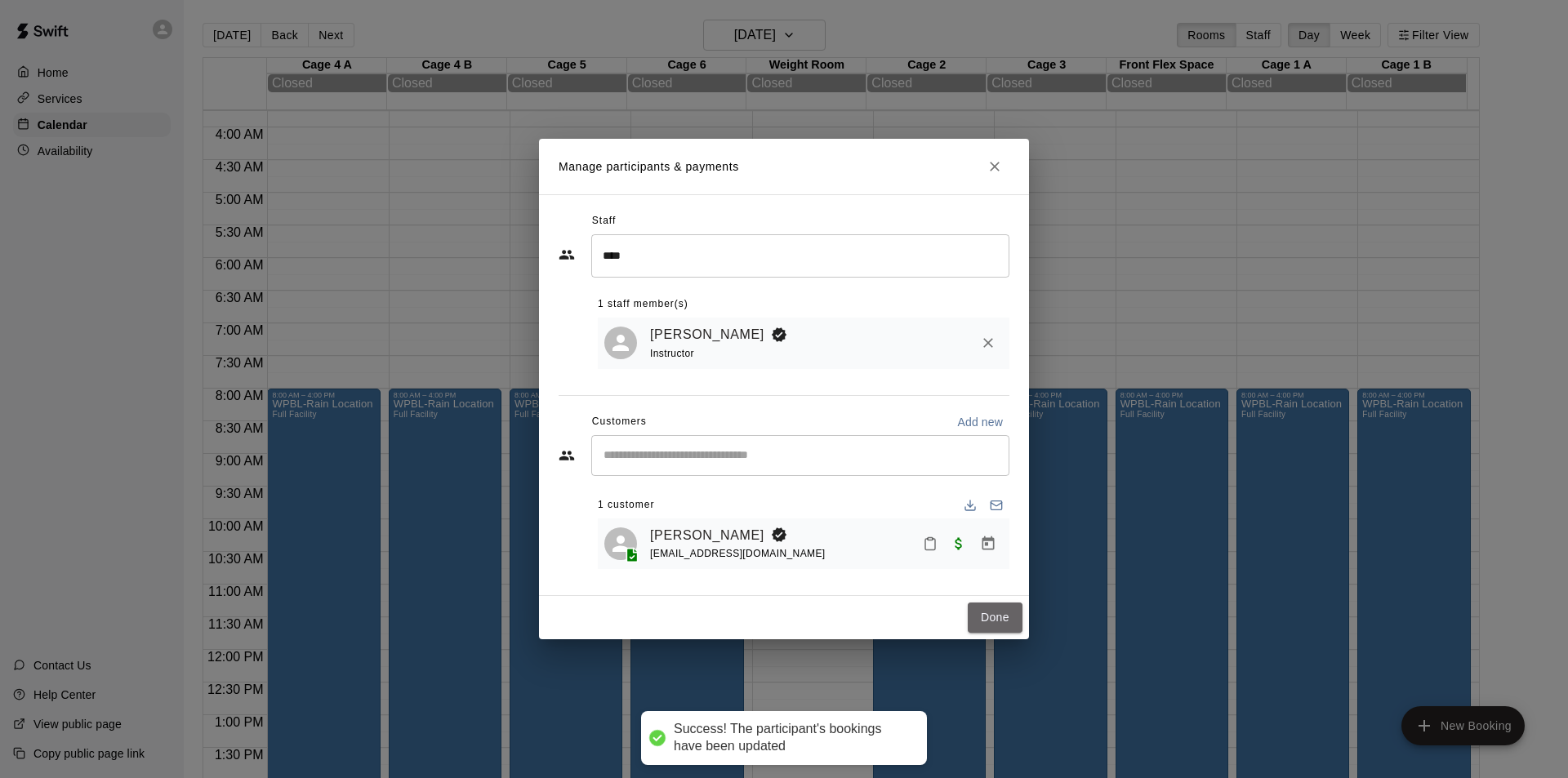
click at [997, 619] on button "Done" at bounding box center [995, 617] width 55 height 30
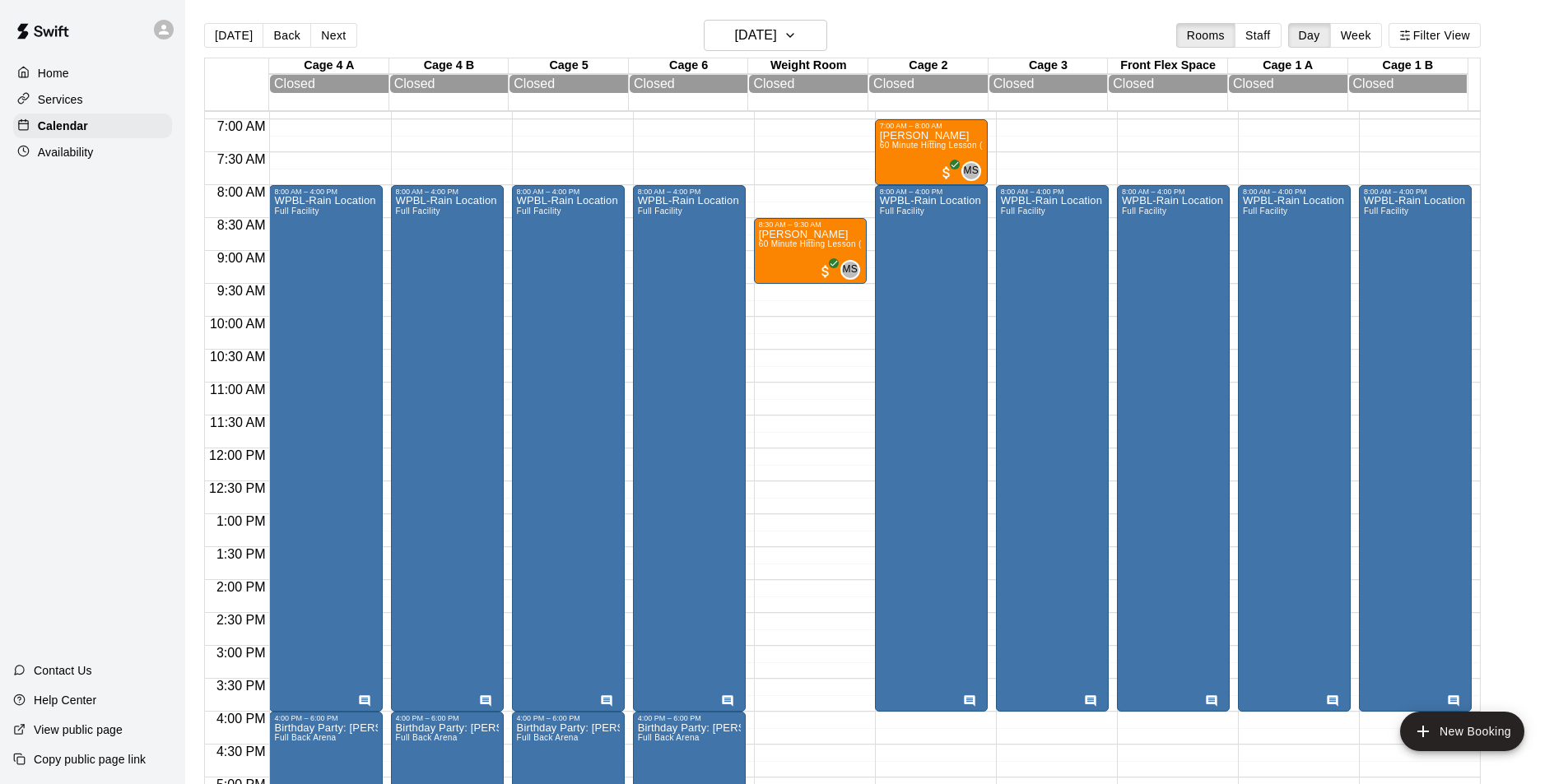
scroll to position [247, 0]
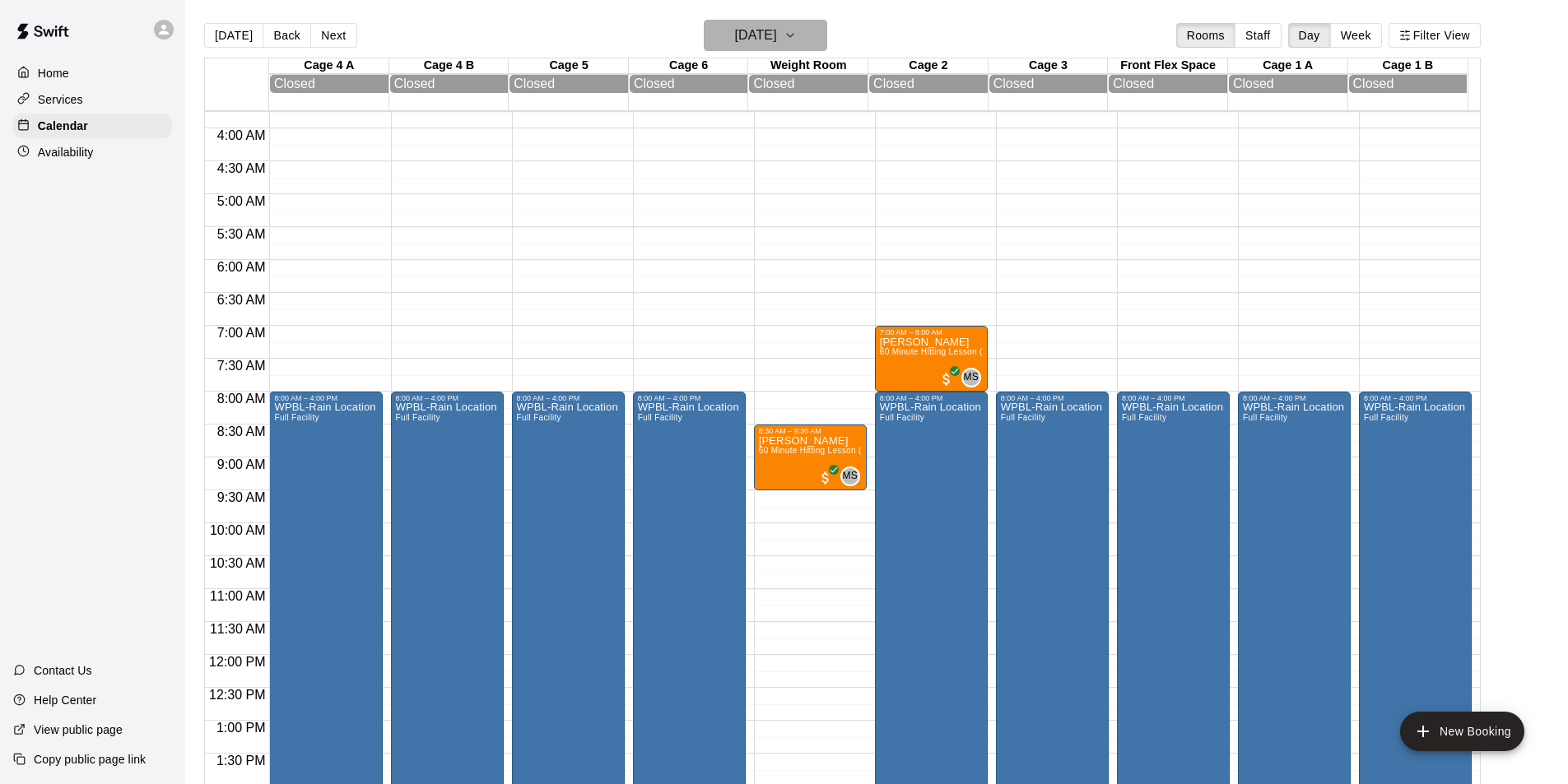
click at [778, 32] on h6 "[DATE]" at bounding box center [756, 34] width 42 height 23
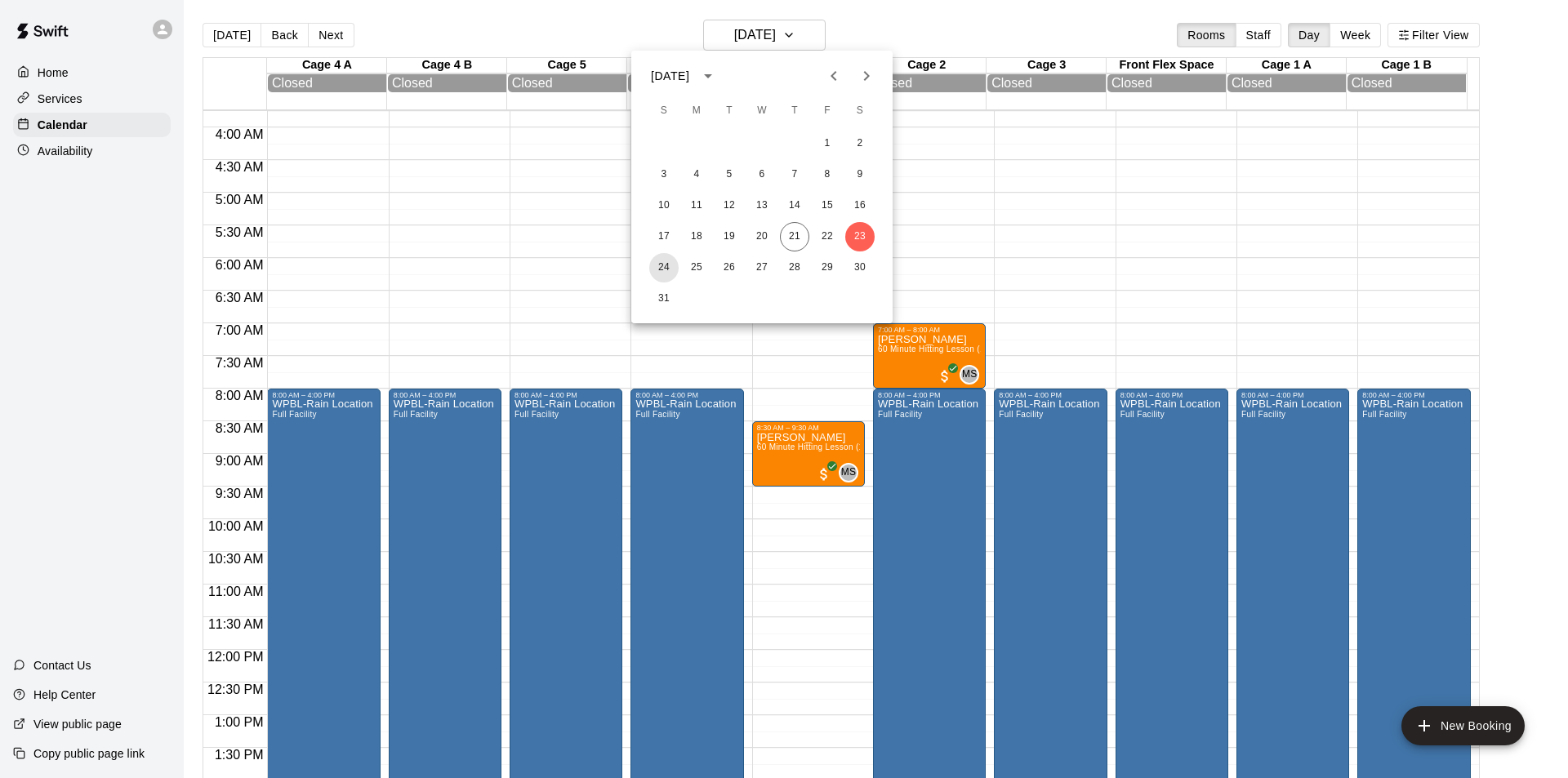
click at [667, 264] on button "24" at bounding box center [664, 268] width 29 height 29
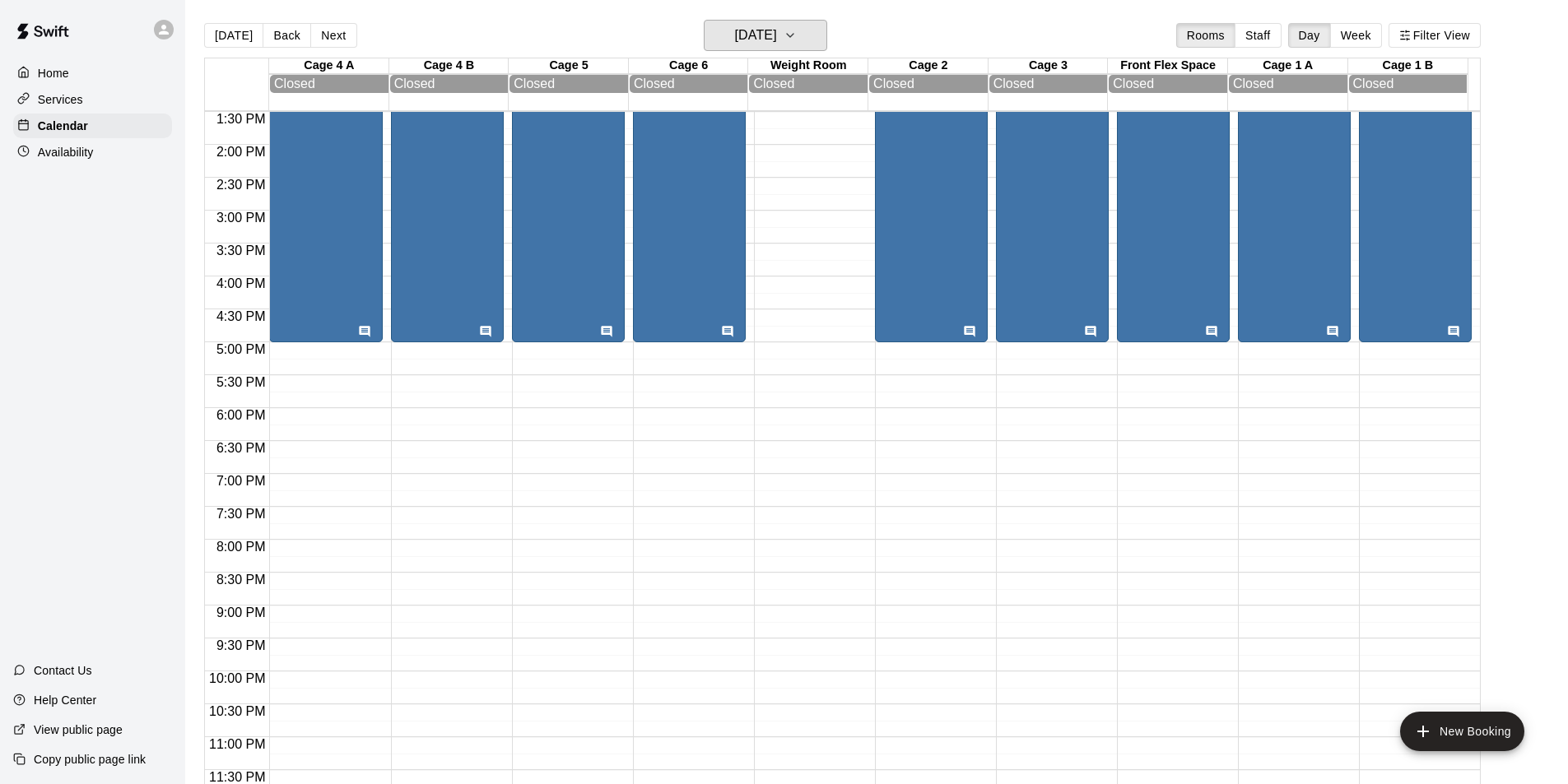
scroll to position [317, 0]
